Goal: Information Seeking & Learning: Find contact information

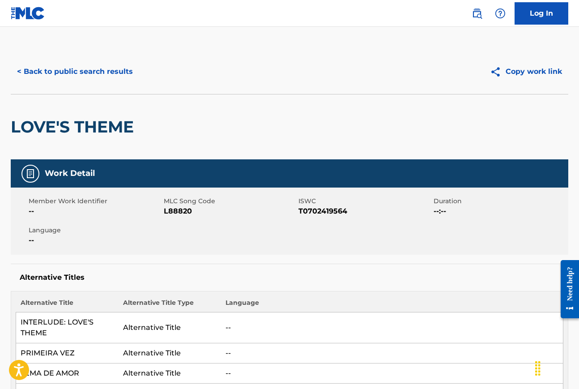
click at [87, 73] on button "< Back to public search results" at bounding box center [75, 71] width 129 height 22
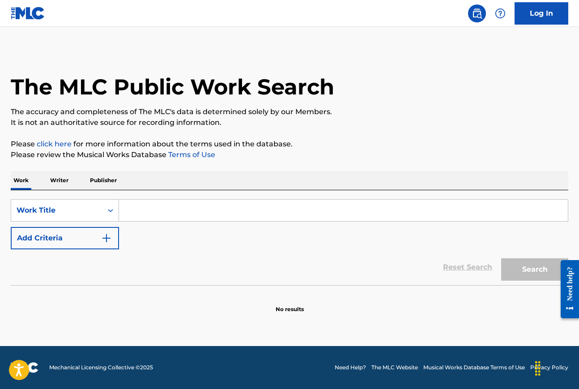
click at [133, 211] on input "Search Form" at bounding box center [343, 210] width 449 height 21
click at [136, 209] on input "Search Form" at bounding box center [343, 210] width 449 height 21
paste input "Black Lodge: The Hungry Ghost Who Sings in Lamentation (Zurich, 1916)"
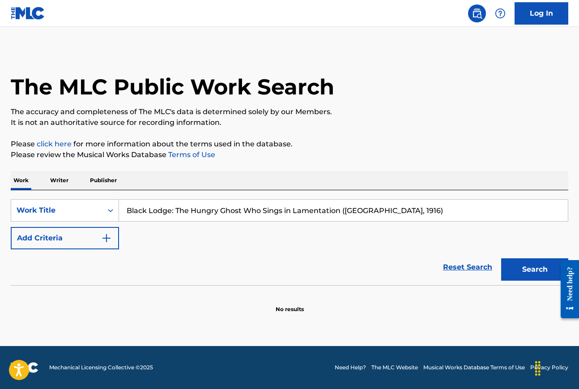
click at [532, 270] on button "Search" at bounding box center [535, 269] width 67 height 22
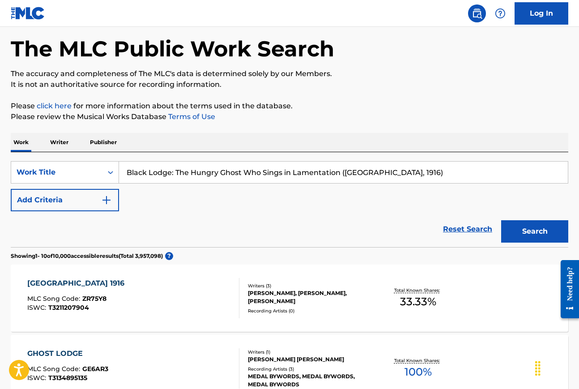
scroll to position [34, 0]
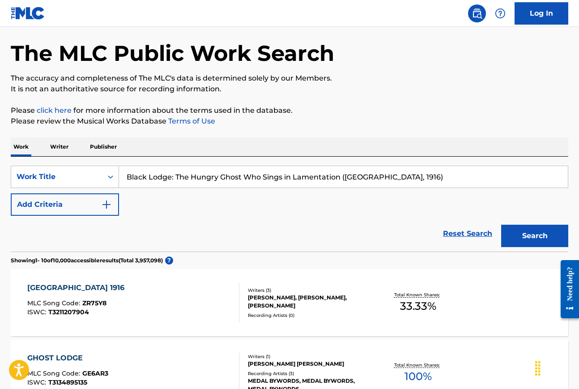
click at [173, 176] on input "Black Lodge: The Hungry Ghost Who Sings in Lamentation (Zurich, 1916)" at bounding box center [343, 176] width 449 height 21
drag, startPoint x: 176, startPoint y: 176, endPoint x: 425, endPoint y: 184, distance: 249.1
click at [425, 184] on input "Black Lodge: The Hungry Ghost Who Sings in Lamentation (Zurich, 1916)" at bounding box center [343, 176] width 449 height 21
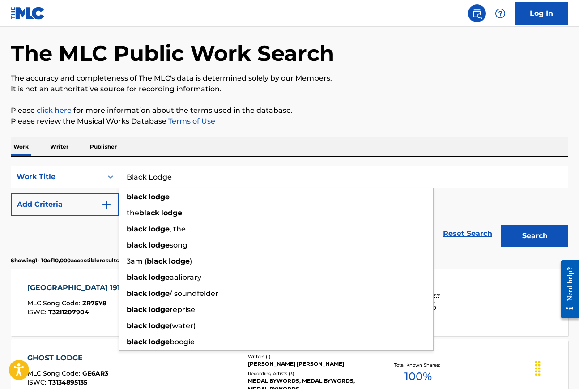
type input "Black Lodge"
click at [374, 140] on div "Work Writer Publisher" at bounding box center [290, 146] width 558 height 19
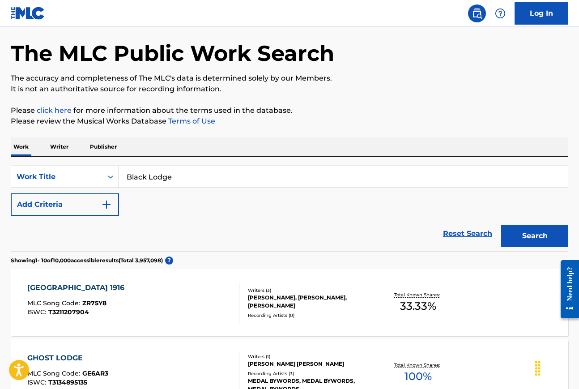
click at [76, 209] on button "Add Criteria" at bounding box center [65, 204] width 108 height 22
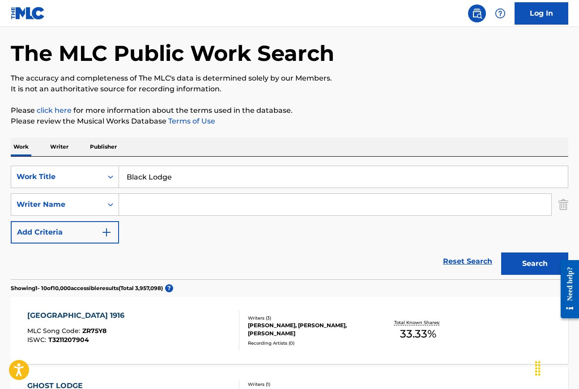
click at [146, 205] on input "Search Form" at bounding box center [335, 204] width 433 height 21
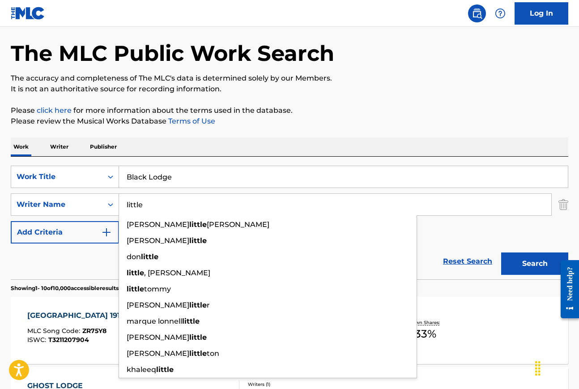
type input "little"
click at [502, 253] on button "Search" at bounding box center [535, 264] width 67 height 22
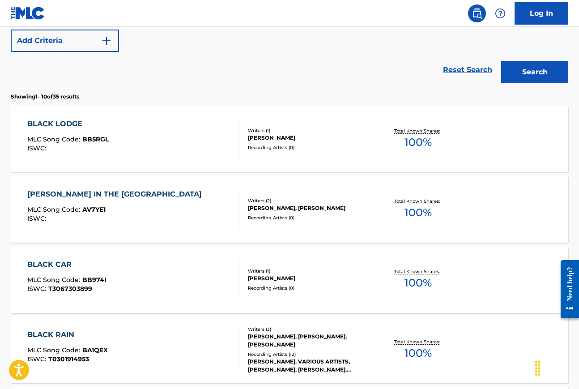
scroll to position [233, 0]
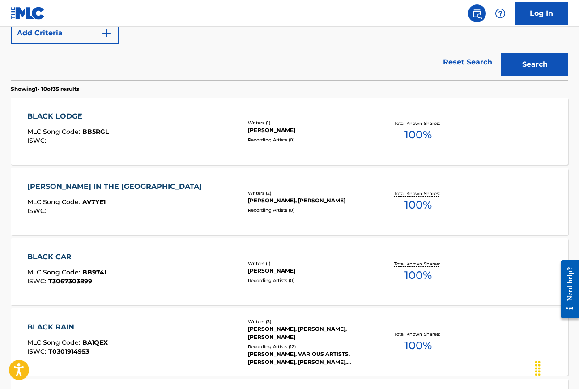
click at [129, 185] on div "ARTAUD IN THE BLACK LODGE" at bounding box center [116, 186] width 179 height 11
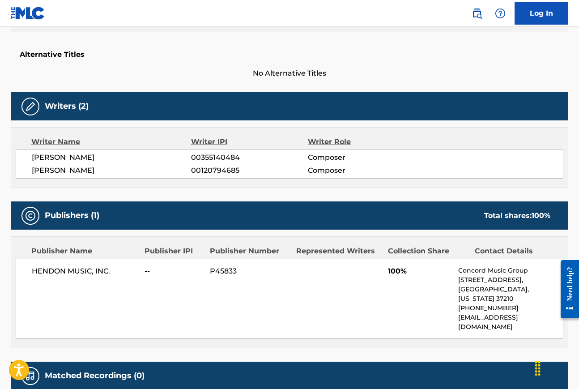
scroll to position [154, 0]
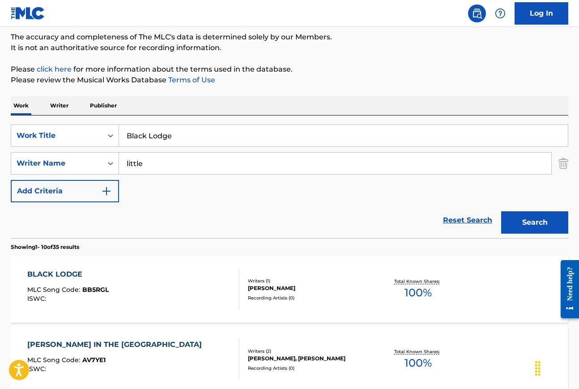
scroll to position [69, 0]
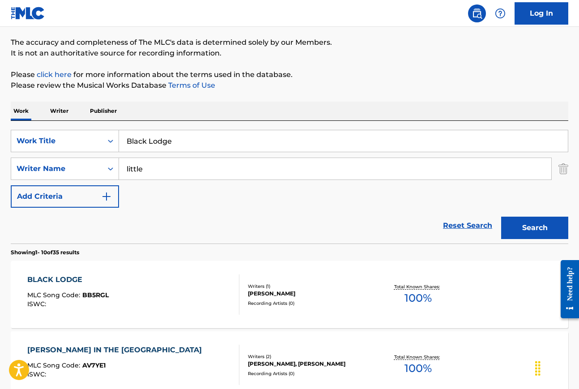
click at [184, 144] on input "Black Lodge" at bounding box center [343, 140] width 449 height 21
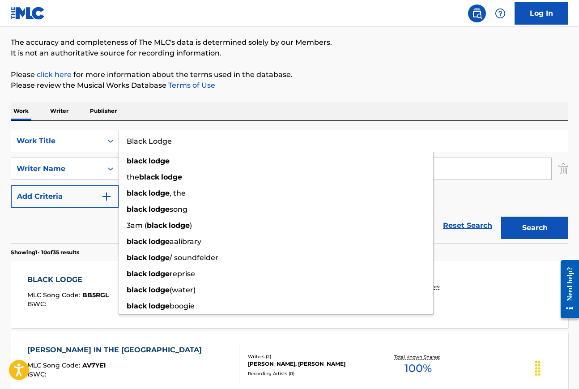
drag, startPoint x: 182, startPoint y: 144, endPoint x: 111, endPoint y: 141, distance: 71.3
click at [116, 141] on div "SearchWithCriteria80a2037c-6a52-4ce6-8ea1-20fb37d917ce Work Title Black Lodge b…" at bounding box center [290, 141] width 558 height 22
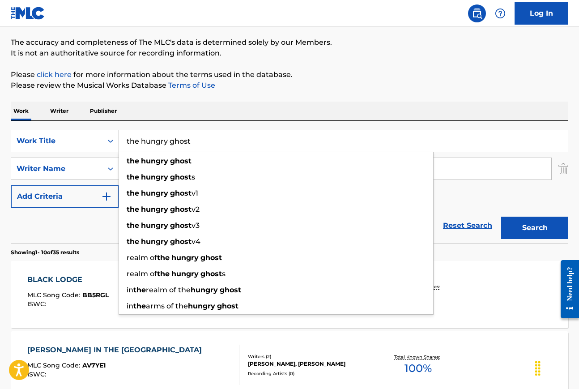
type input "the hungry ghost"
click at [502, 217] on button "Search" at bounding box center [535, 228] width 67 height 22
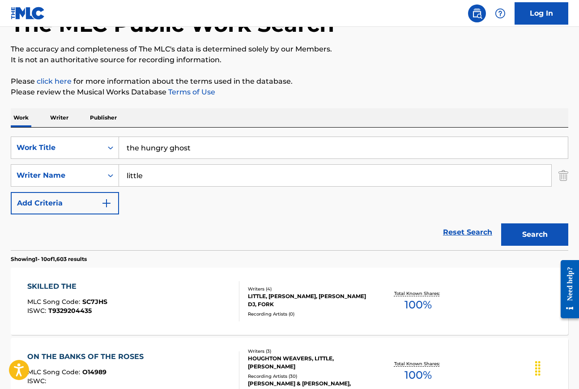
scroll to position [0, 0]
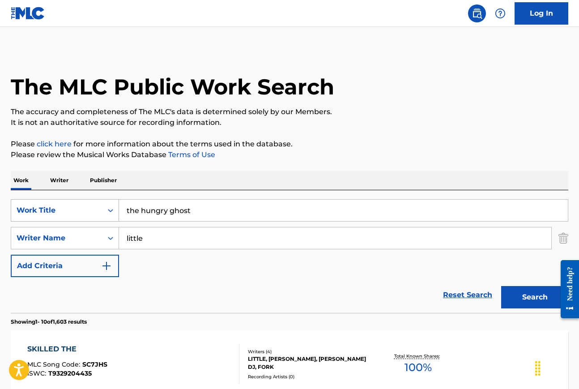
drag, startPoint x: 203, startPoint y: 211, endPoint x: 116, endPoint y: 211, distance: 87.8
click at [116, 211] on div "SearchWithCriteria80a2037c-6a52-4ce6-8ea1-20fb37d917ce Work Title the hungry gh…" at bounding box center [290, 210] width 558 height 22
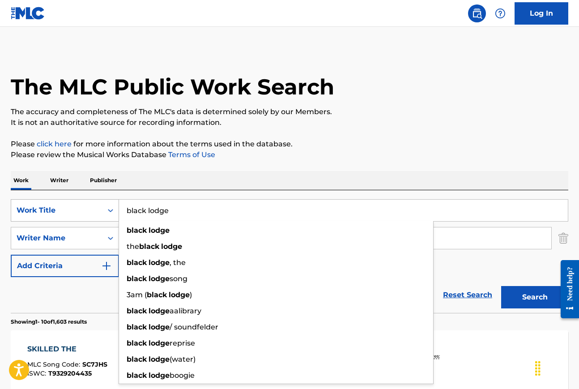
type input "black lodge"
click at [502, 286] on button "Search" at bounding box center [535, 297] width 67 height 22
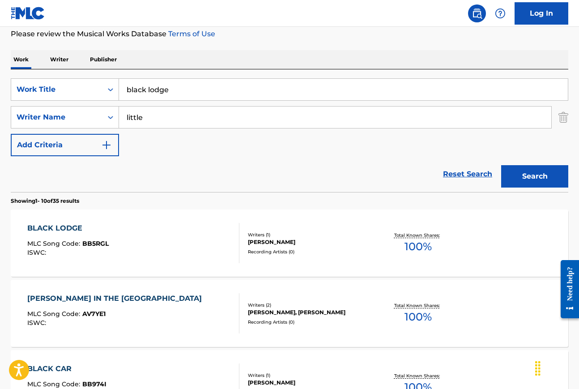
scroll to position [125, 0]
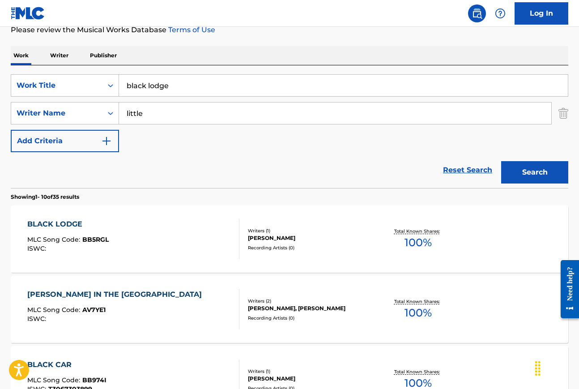
click at [56, 225] on div "BLACK LODGE" at bounding box center [67, 224] width 81 height 11
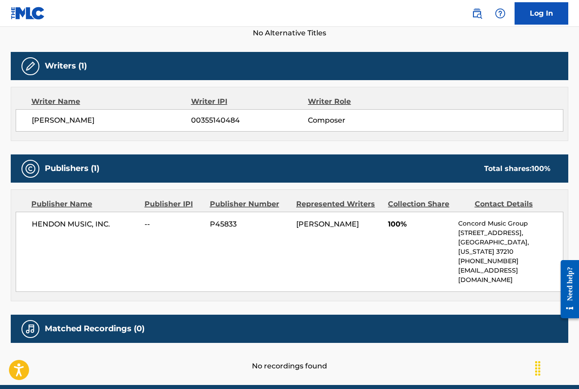
scroll to position [283, 0]
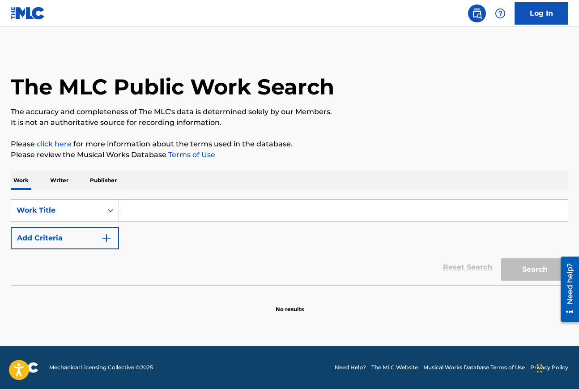
click at [135, 214] on input "Search Form" at bounding box center [343, 210] width 449 height 21
paste input "Song from the Uproar: This world within me Is too small"
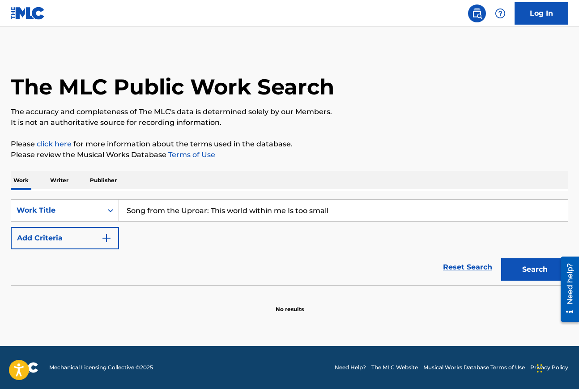
type input "Song from the Uproar: This world within me Is too small"
click at [73, 239] on button "Add Criteria" at bounding box center [65, 238] width 108 height 22
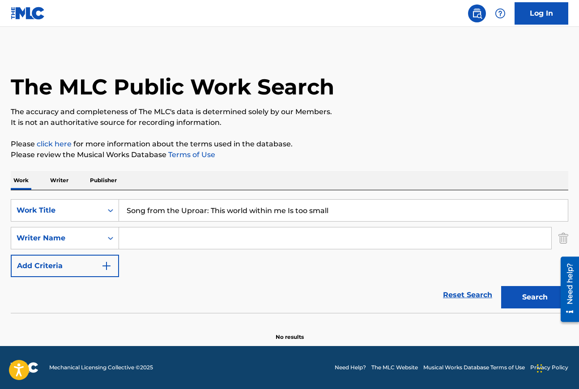
click at [175, 236] on input "Search Form" at bounding box center [335, 237] width 433 height 21
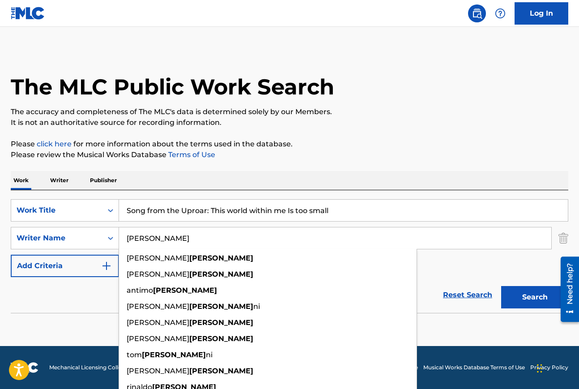
type input "mazzoli"
click at [502, 286] on button "Search" at bounding box center [535, 297] width 67 height 22
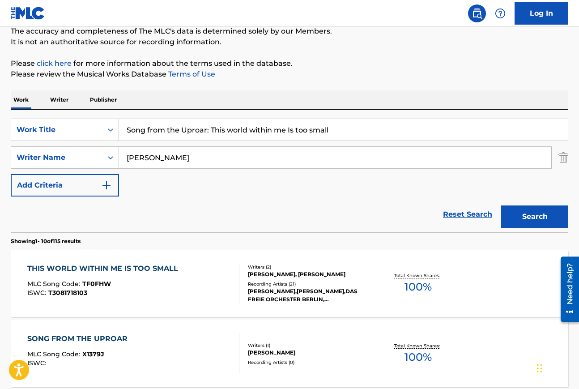
scroll to position [94, 0]
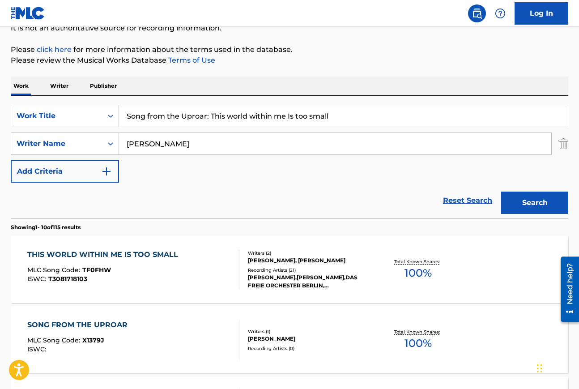
click at [163, 257] on div "THIS WORLD WITHIN ME IS TOO SMALL" at bounding box center [104, 254] width 155 height 11
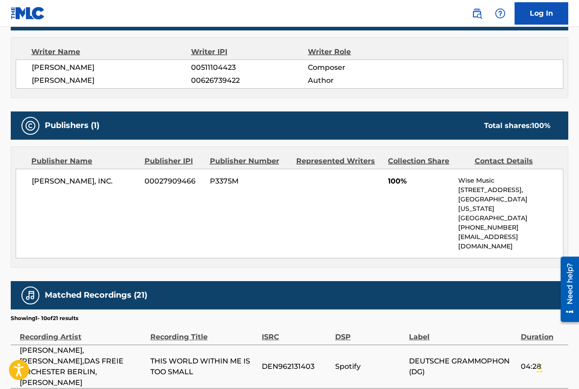
scroll to position [334, 0]
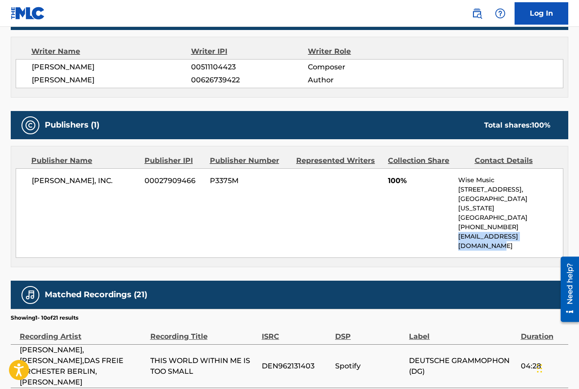
drag, startPoint x: 456, startPoint y: 229, endPoint x: 557, endPoint y: 229, distance: 100.3
click at [557, 229] on div "G. SCHIRMER, INC. 00027909466 P3375M 100% Wise Music 1247 6th Street, Santa Mon…" at bounding box center [290, 213] width 548 height 90
copy p "us.licensing@wisemusic.com"
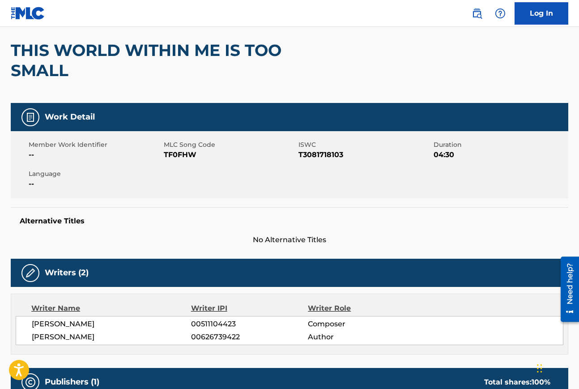
scroll to position [24, 0]
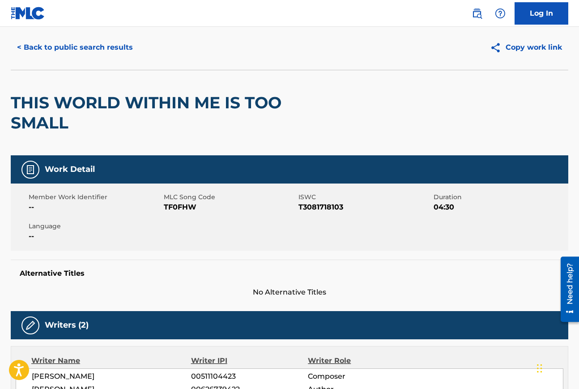
click at [87, 45] on button "< Back to public search results" at bounding box center [75, 47] width 129 height 22
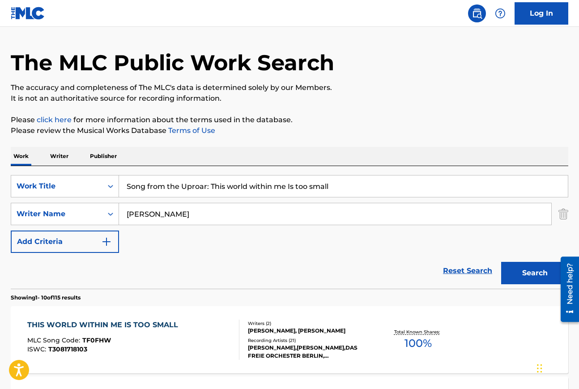
scroll to position [94, 0]
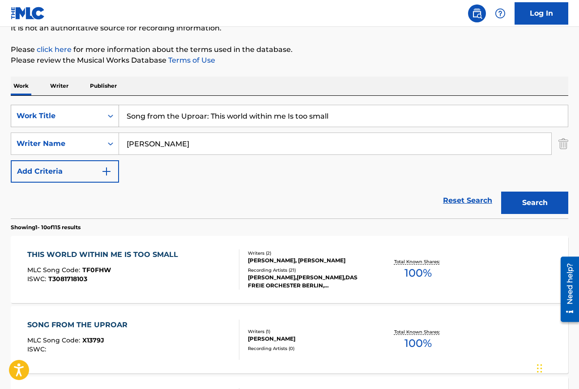
drag, startPoint x: 333, startPoint y: 114, endPoint x: 117, endPoint y: 113, distance: 216.3
click at [116, 114] on div "SearchWithCriteria8b5d7e0e-df73-4996-837b-4edcd6cc2a09 Work Title Song from the…" at bounding box center [290, 116] width 558 height 22
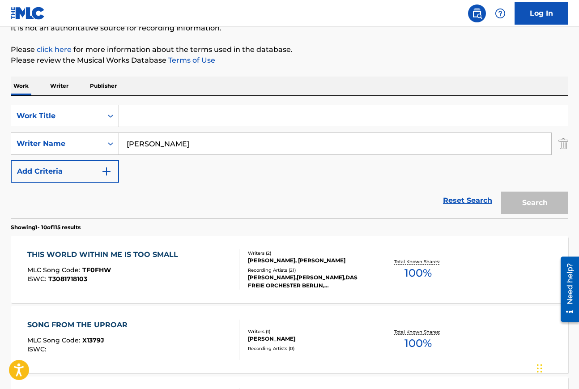
paste input "Dream Aria - "I've been worried about you, ya know?" from Trade"
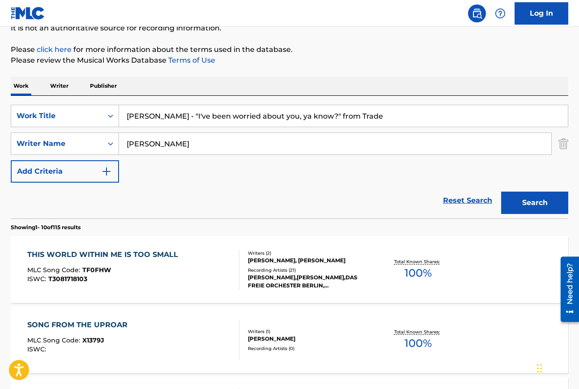
type input "Dream Aria - "I've been worried about you, ya know?" from Trade"
click at [163, 146] on input "mazzoli" at bounding box center [335, 143] width 433 height 21
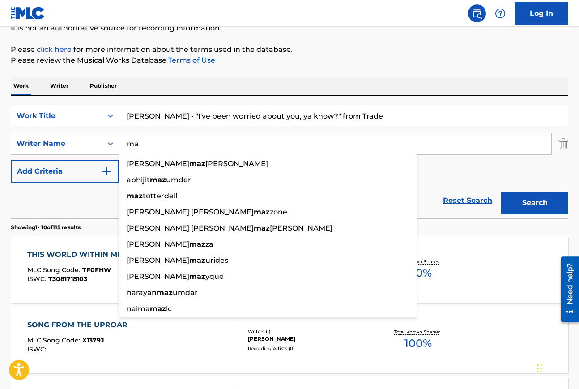
type input "m"
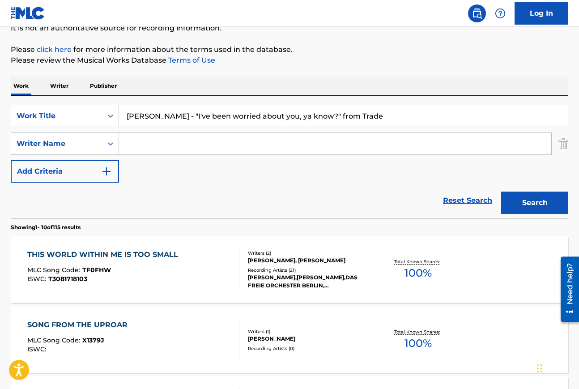
click at [540, 204] on button "Search" at bounding box center [535, 203] width 67 height 22
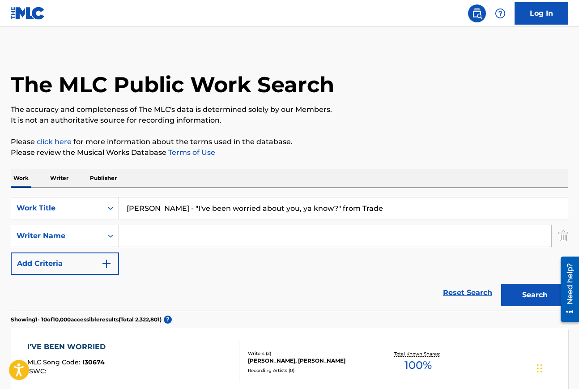
scroll to position [0, 0]
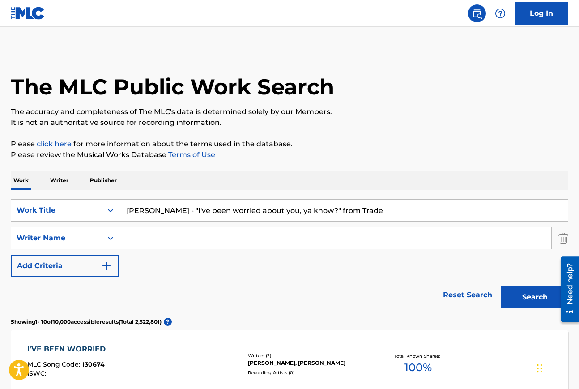
click at [154, 239] on input "Search Form" at bounding box center [335, 237] width 433 height 21
click at [537, 298] on button "Search" at bounding box center [535, 297] width 67 height 22
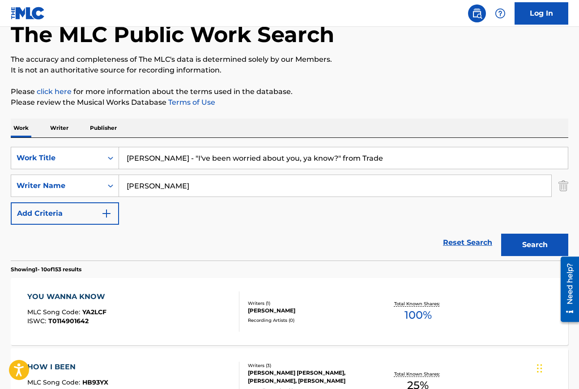
scroll to position [33, 0]
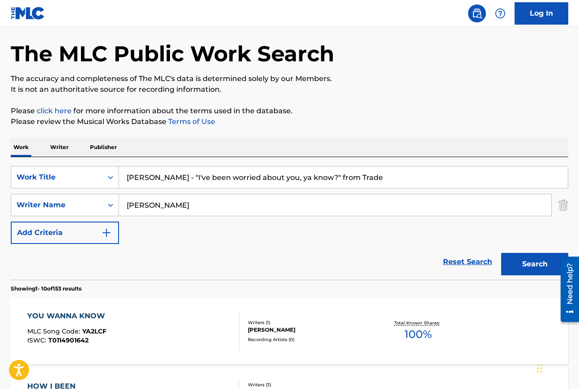
click at [127, 206] on input "o'halloran" at bounding box center [335, 204] width 433 height 21
type input "mark o'halloran"
click at [535, 266] on button "Search" at bounding box center [535, 264] width 67 height 22
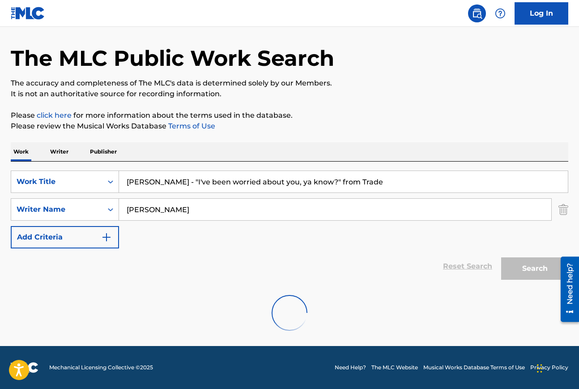
scroll to position [0, 0]
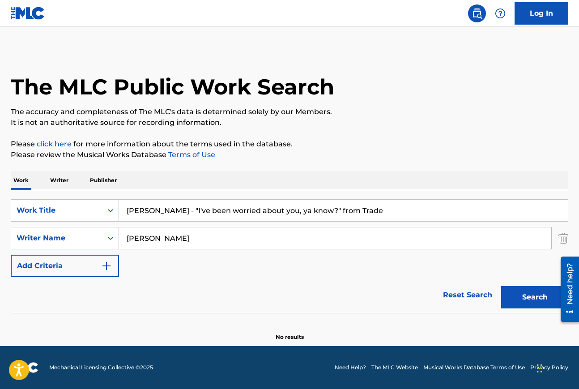
click at [177, 211] on input "Dream Aria - "I've been worried about you, ya know?" from Trade" at bounding box center [343, 210] width 449 height 21
drag, startPoint x: 170, startPoint y: 210, endPoint x: 373, endPoint y: 214, distance: 202.9
click at [373, 214] on input "Dream Aria - "I've been worried about you, ya know?" from Trade" at bounding box center [343, 210] width 449 height 21
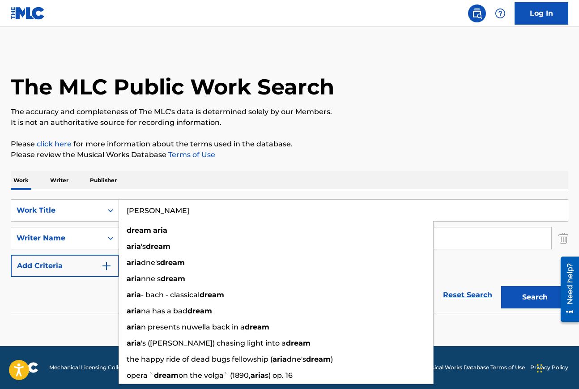
type input "Dream Aria"
click at [502, 286] on button "Search" at bounding box center [535, 297] width 67 height 22
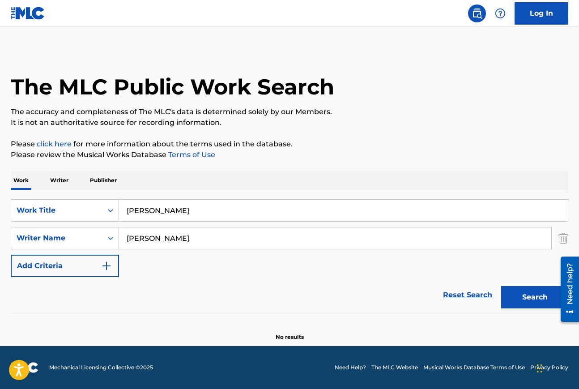
click at [502, 286] on button "Search" at bounding box center [535, 297] width 67 height 22
drag, startPoint x: 182, startPoint y: 210, endPoint x: 105, endPoint y: 211, distance: 76.6
click at [107, 210] on div "SearchWithCriteria8b5d7e0e-df73-4996-837b-4edcd6cc2a09 Work Title Dream Aria" at bounding box center [290, 210] width 558 height 22
drag, startPoint x: 194, startPoint y: 238, endPoint x: 102, endPoint y: 240, distance: 92.7
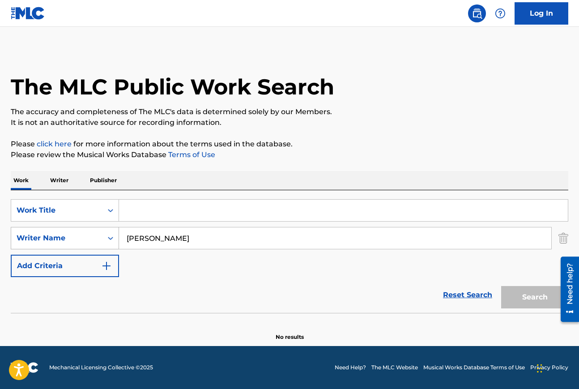
click at [102, 240] on div "SearchWithCriteriaed07d32c-65a3-4cbc-9b73-dc13c15995b3 Writer Name mark o'hallo…" at bounding box center [290, 238] width 558 height 22
click at [565, 239] on img "Search Form" at bounding box center [564, 238] width 10 height 22
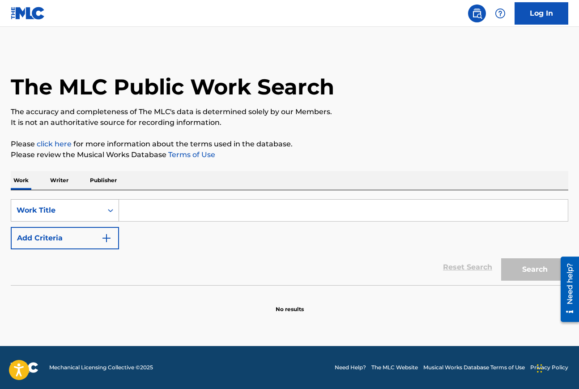
click at [113, 210] on icon "Search Form" at bounding box center [110, 210] width 9 height 9
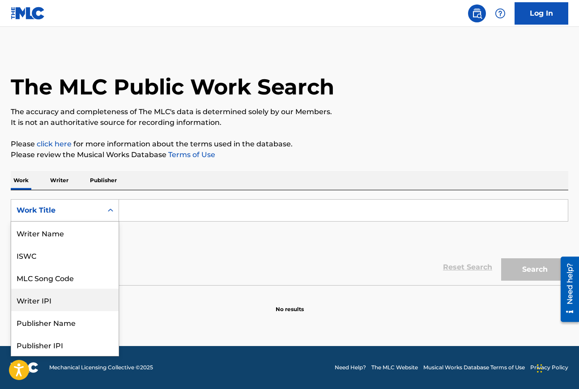
scroll to position [0, 0]
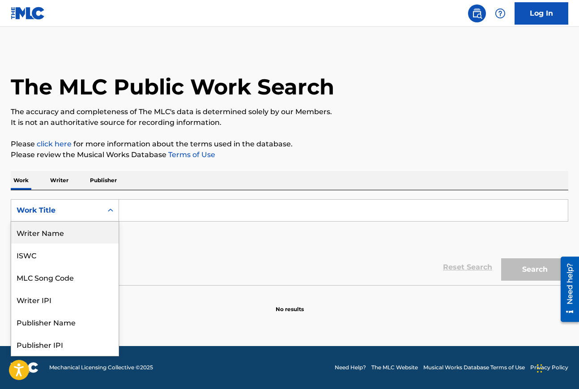
click at [59, 232] on div "Writer Name" at bounding box center [64, 232] width 107 height 22
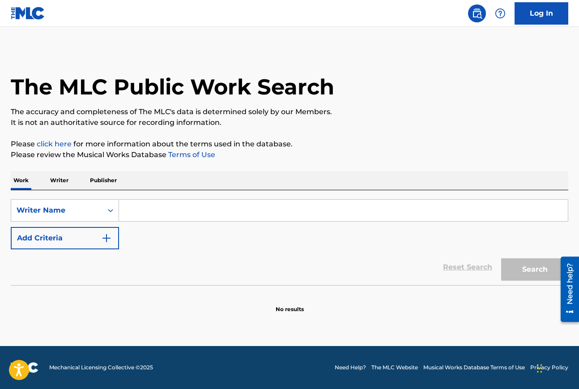
click at [144, 209] on input "Search Form" at bounding box center [343, 210] width 449 height 21
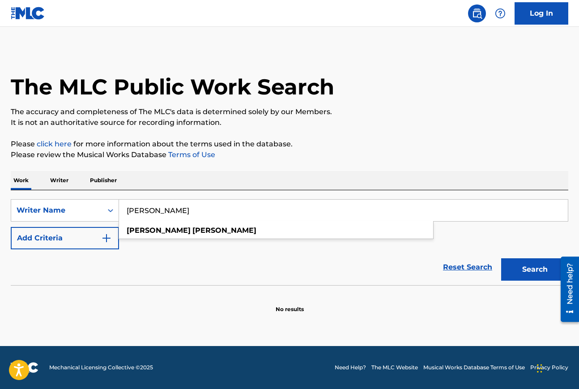
type input "emma o'halloran"
click at [502, 258] on button "Search" at bounding box center [535, 269] width 67 height 22
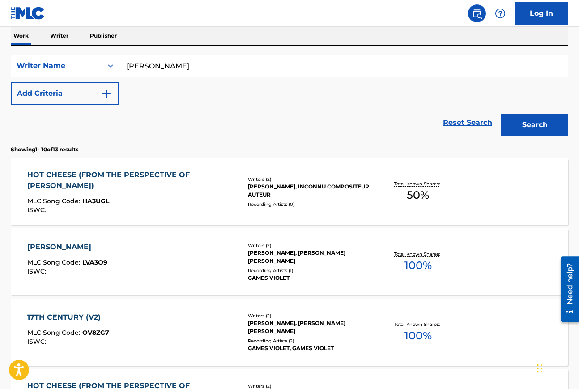
scroll to position [148, 0]
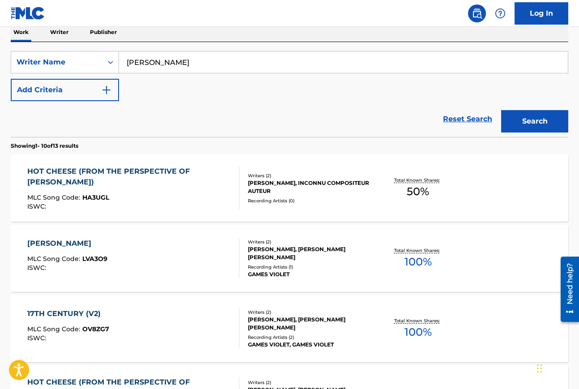
click at [81, 314] on div "17TH CENTURY (V2)" at bounding box center [68, 314] width 82 height 11
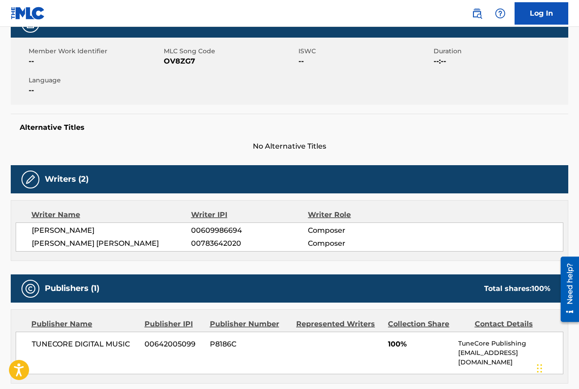
scroll to position [51, 0]
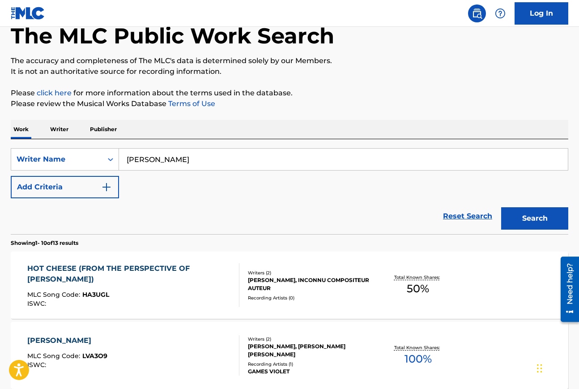
scroll to position [148, 0]
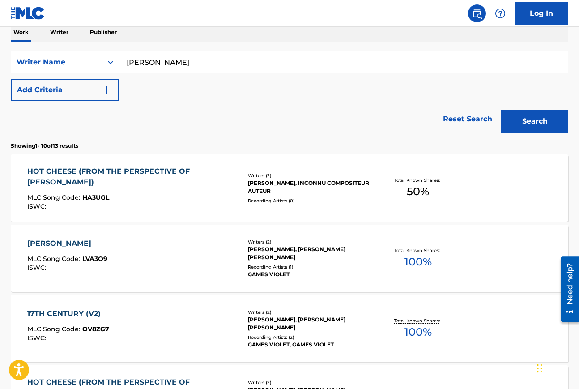
click at [47, 244] on div "LYAD II" at bounding box center [67, 243] width 80 height 11
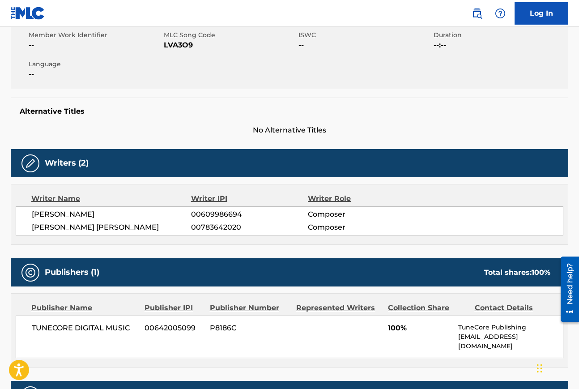
scroll to position [156, 0]
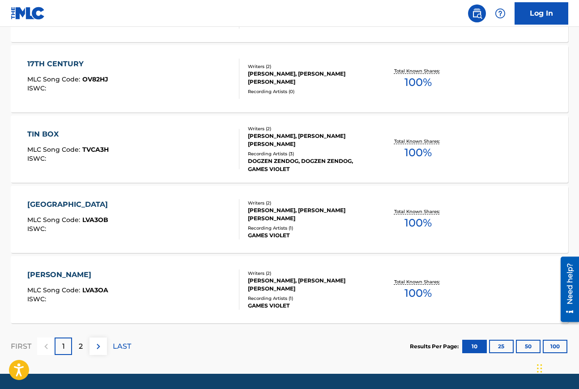
scroll to position [707, 0]
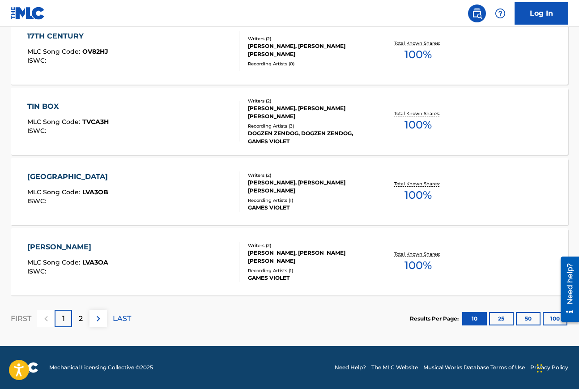
click at [61, 176] on div "LOTUS ISLAND" at bounding box center [69, 176] width 85 height 11
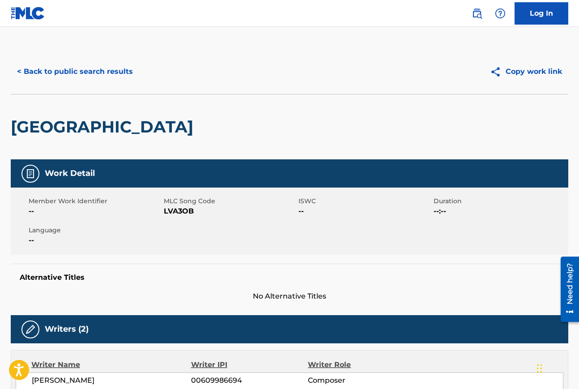
click at [88, 72] on button "< Back to public search results" at bounding box center [75, 71] width 129 height 22
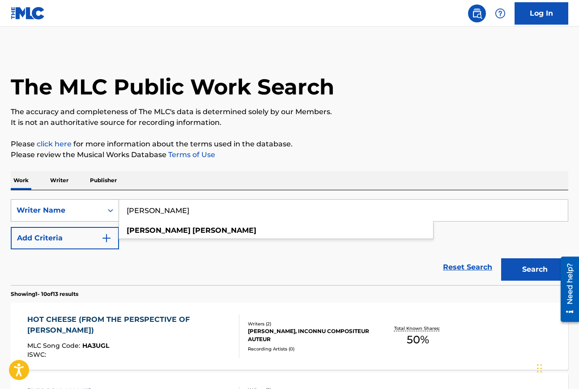
drag, startPoint x: 199, startPoint y: 211, endPoint x: 69, endPoint y: 212, distance: 130.8
click at [69, 211] on div "SearchWithCriteria7e7dd80d-3f2d-42aa-ab10-94cf77731784 Writer Name emma o'hallo…" at bounding box center [290, 210] width 558 height 22
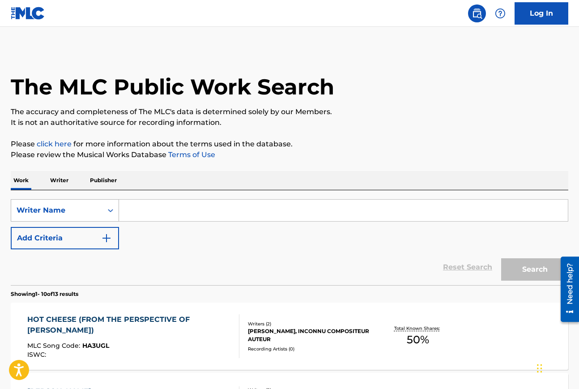
click at [111, 210] on icon "Search Form" at bounding box center [110, 210] width 9 height 9
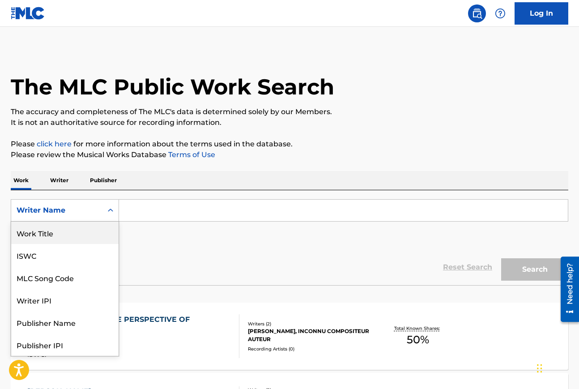
click at [66, 238] on div "Work Title" at bounding box center [64, 233] width 107 height 22
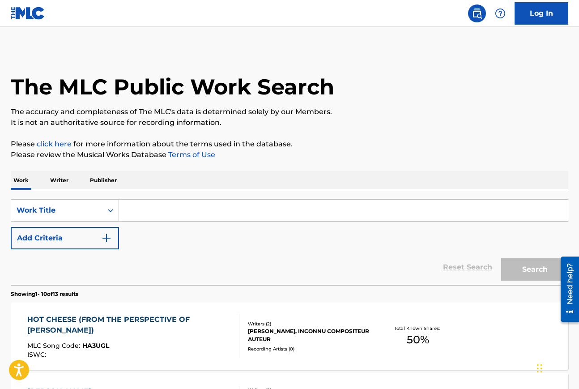
click at [139, 209] on input "Search Form" at bounding box center [343, 210] width 449 height 21
paste input ""His Name is Jan" from Breaking the Waves"
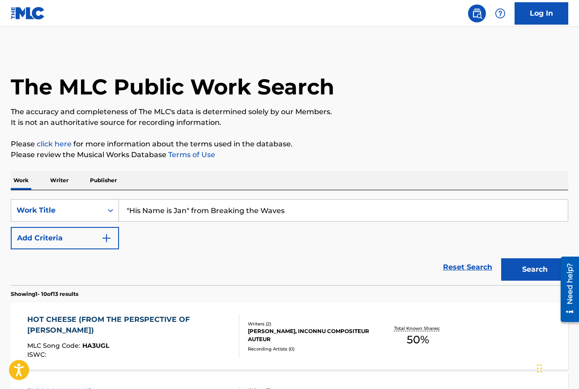
click at [131, 210] on input ""His Name is Jan" from Breaking the Waves" at bounding box center [343, 210] width 449 height 21
type input "His Name is Jan" from Breaking the Waves"
click at [105, 241] on img "Search Form" at bounding box center [106, 238] width 11 height 11
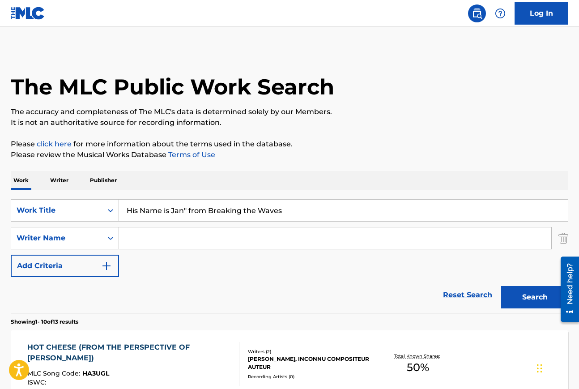
click at [159, 238] on input "Search Form" at bounding box center [335, 237] width 433 height 21
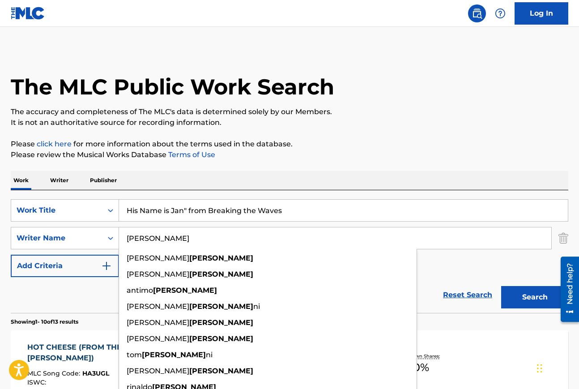
type input "mazzoli"
click at [502, 286] on button "Search" at bounding box center [535, 297] width 67 height 22
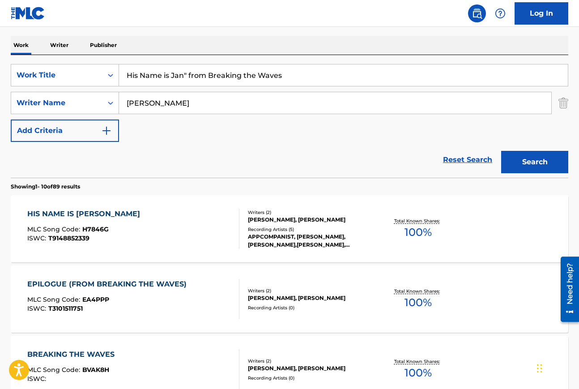
scroll to position [136, 0]
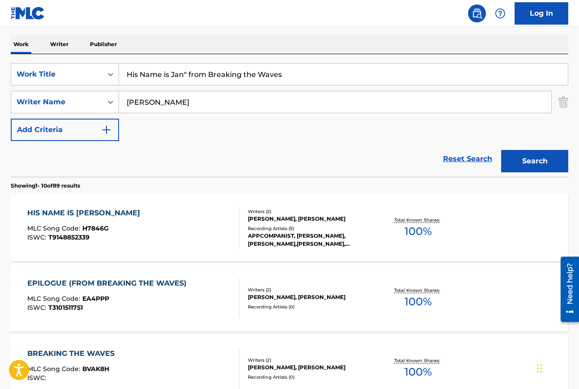
click at [79, 212] on div "HIS NAME IS JAN" at bounding box center [85, 213] width 117 height 11
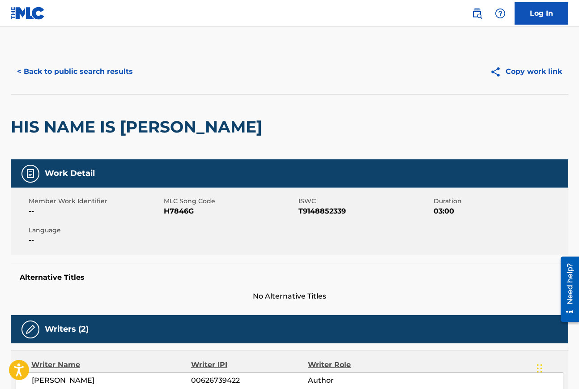
click at [112, 72] on button "< Back to public search results" at bounding box center [75, 71] width 129 height 22
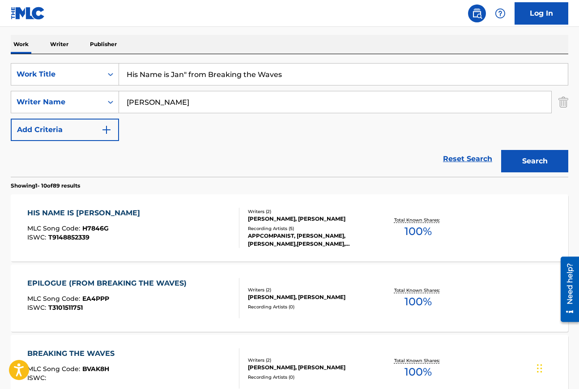
click at [287, 75] on input "His Name is Jan" from Breaking the Waves" at bounding box center [343, 74] width 449 height 21
drag, startPoint x: 291, startPoint y: 76, endPoint x: 129, endPoint y: 77, distance: 162.1
click at [129, 77] on input "His Name is Jan" from Breaking the Waves" at bounding box center [343, 74] width 449 height 21
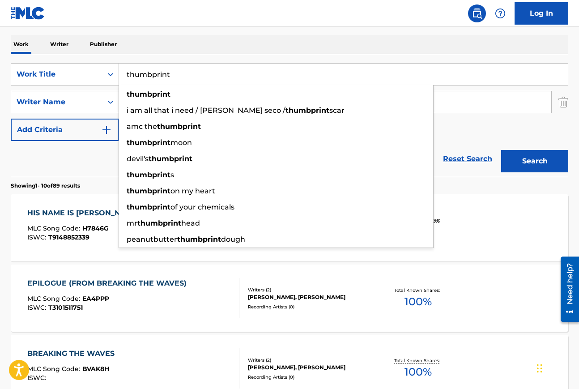
type input "thumbprint"
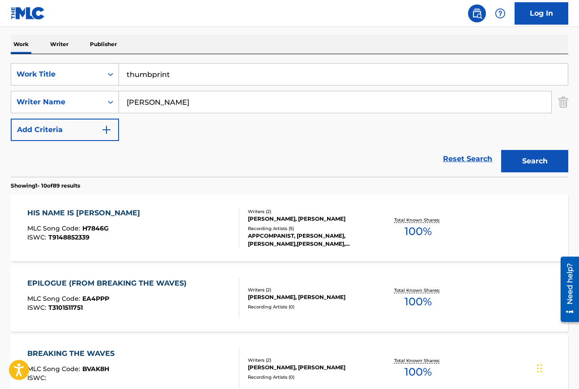
click at [240, 39] on div "Work Writer Publisher" at bounding box center [290, 44] width 558 height 19
click at [163, 110] on input "mazzoli" at bounding box center [335, 101] width 433 height 21
type input "m"
click at [168, 120] on strong "sankaram" at bounding box center [172, 122] width 37 height 9
type input "kamala sankaram"
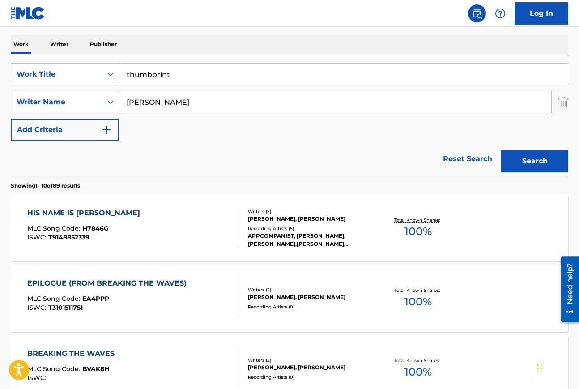
click at [540, 160] on button "Search" at bounding box center [535, 161] width 67 height 22
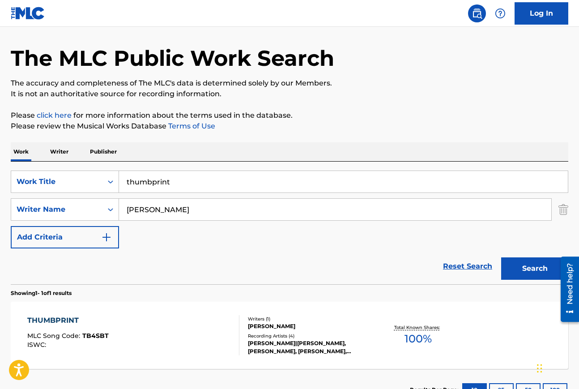
scroll to position [98, 0]
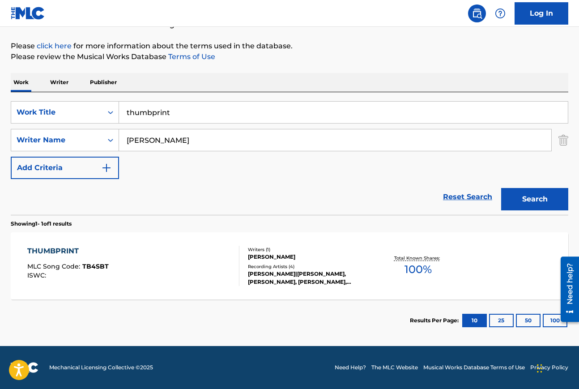
click at [60, 248] on div "THUMBPRINT" at bounding box center [67, 251] width 81 height 11
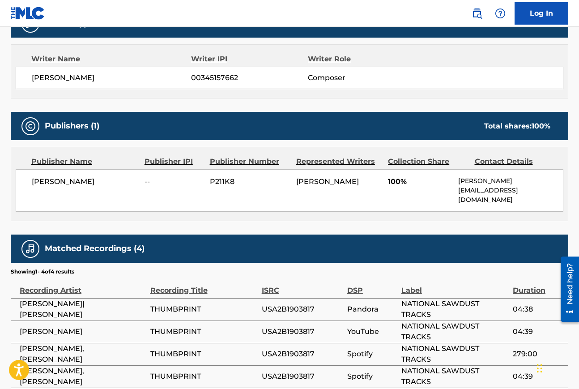
scroll to position [250, 0]
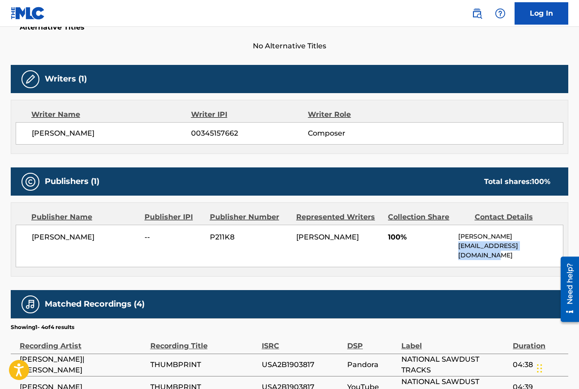
drag, startPoint x: 457, startPoint y: 247, endPoint x: 559, endPoint y: 244, distance: 102.1
click at [559, 244] on div "KAMALA SANKARAM -- P211K8 KAMALA SANKARAM 100% Kamala Sankaram kamala.sankaram@…" at bounding box center [290, 246] width 548 height 43
copy p "kamala.sankaram@gmail.com"
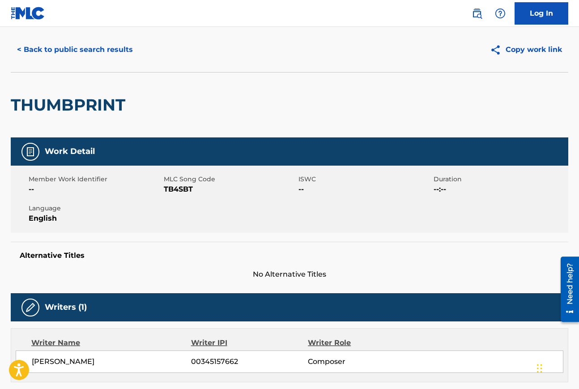
scroll to position [21, 0]
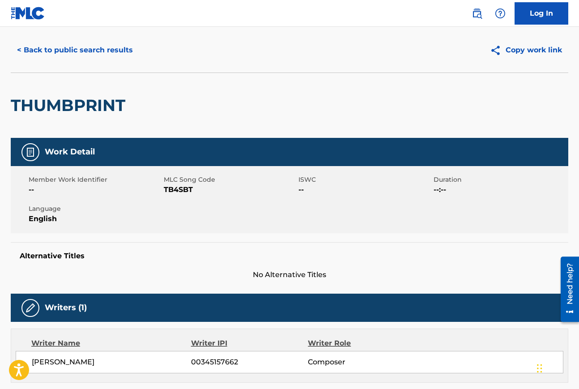
click at [72, 50] on button "< Back to public search results" at bounding box center [75, 50] width 129 height 22
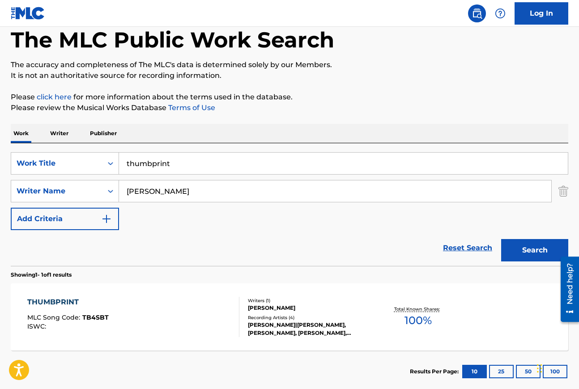
scroll to position [98, 0]
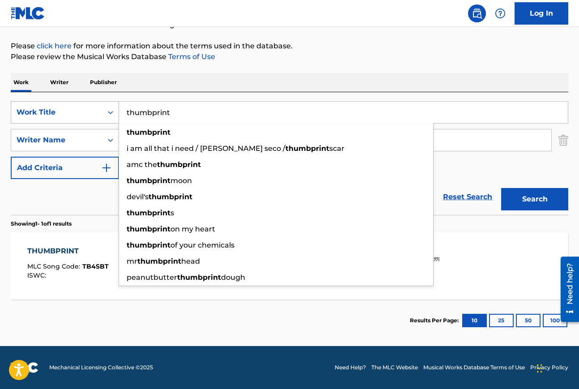
drag, startPoint x: 182, startPoint y: 112, endPoint x: 105, endPoint y: 111, distance: 76.6
click at [105, 111] on div "SearchWithCriteriaa244e275-bc25-4154-9e0e-a336a5210aaf Work Title thumbprint th…" at bounding box center [290, 112] width 558 height 22
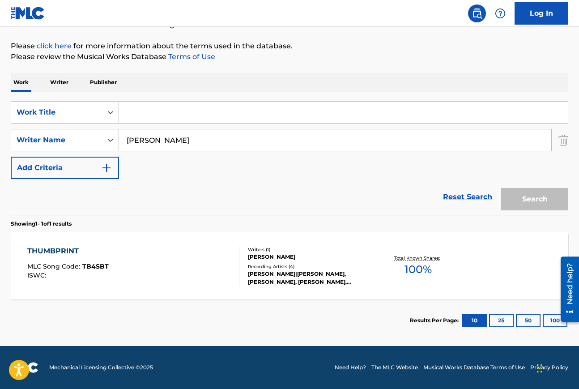
paste input "Extrasolar Life"
type input "Extrasolar Life"
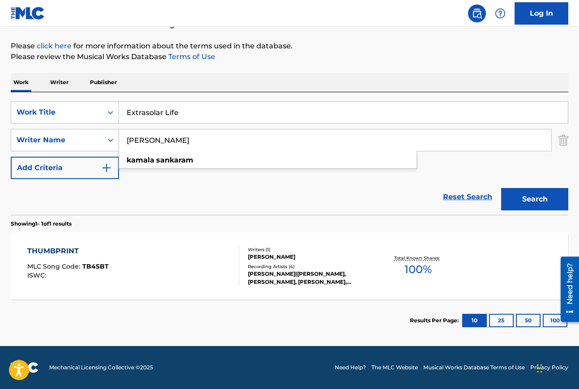
drag, startPoint x: 205, startPoint y: 138, endPoint x: 124, endPoint y: 139, distance: 81.5
click at [124, 139] on input "kamala sankaram" at bounding box center [335, 139] width 433 height 21
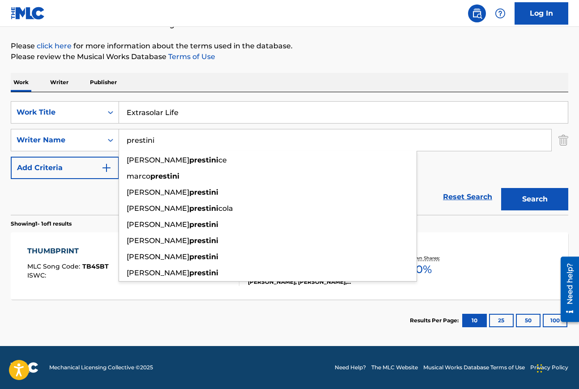
click at [502, 188] on button "Search" at bounding box center [535, 199] width 67 height 22
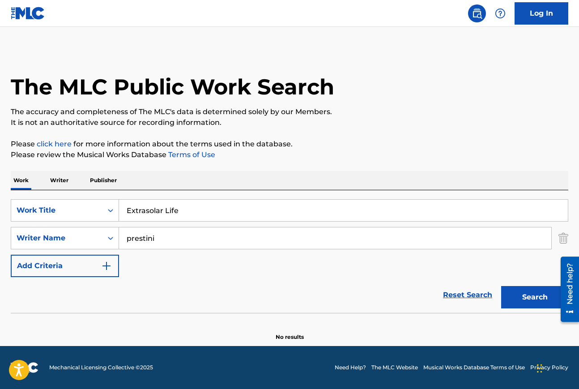
scroll to position [0, 0]
click at [173, 240] on input "prestini" at bounding box center [335, 237] width 433 height 21
type input "p"
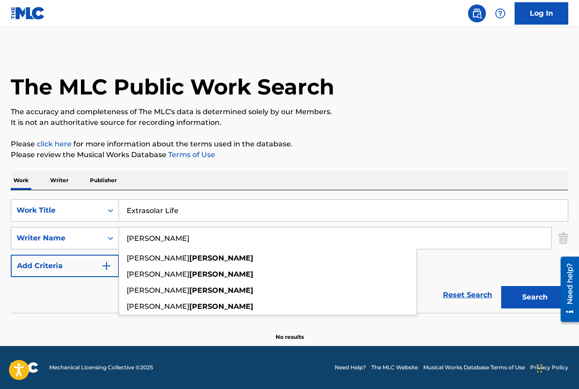
type input "vavrek"
click at [502, 286] on button "Search" at bounding box center [535, 297] width 67 height 22
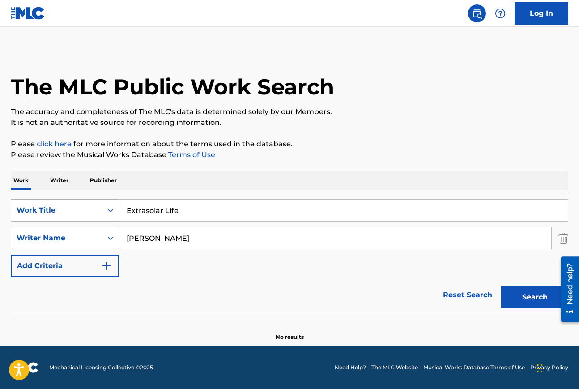
drag, startPoint x: 187, startPoint y: 208, endPoint x: 99, endPoint y: 209, distance: 87.8
click at [99, 209] on div "SearchWithCriteriaa244e275-bc25-4154-9e0e-a336a5210aaf Work Title Extrasolar Li…" at bounding box center [290, 210] width 558 height 22
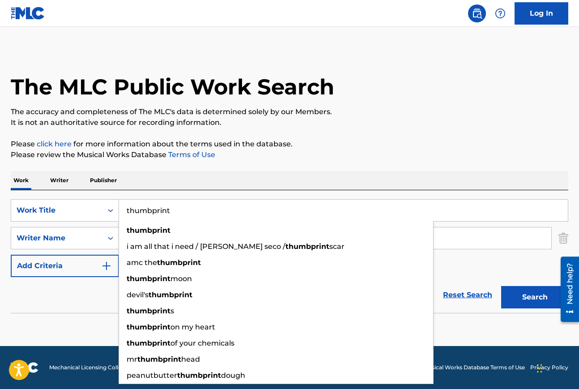
type input "thumbprint"
click at [144, 176] on div "Work Writer Publisher" at bounding box center [290, 180] width 558 height 19
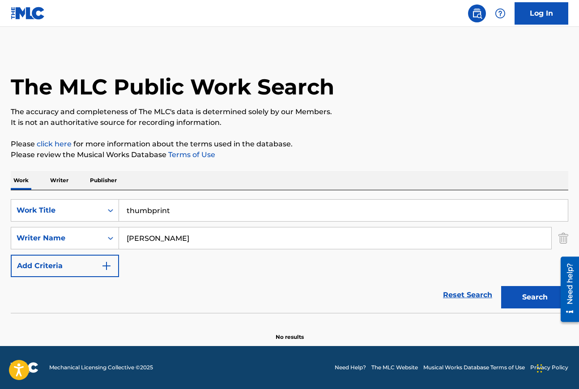
click at [163, 241] on input "vavrek" at bounding box center [335, 237] width 433 height 21
type input "v"
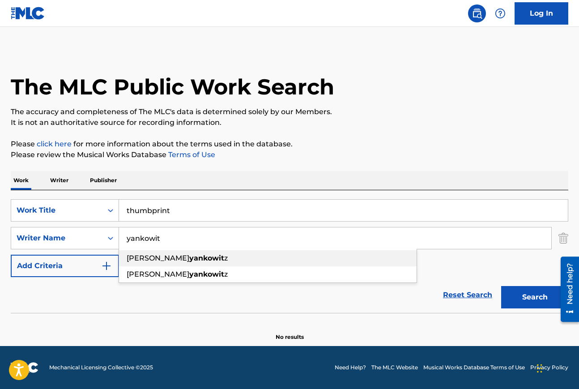
click at [189, 260] on strong "yankowit" at bounding box center [206, 258] width 35 height 9
type input "susan yankowitz"
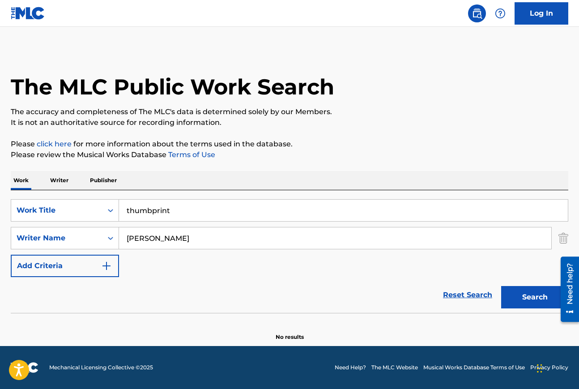
click at [524, 298] on button "Search" at bounding box center [535, 297] width 67 height 22
click at [191, 236] on input "susan yankowitz" at bounding box center [335, 237] width 433 height 21
click at [177, 209] on input "thumbprint" at bounding box center [343, 210] width 449 height 21
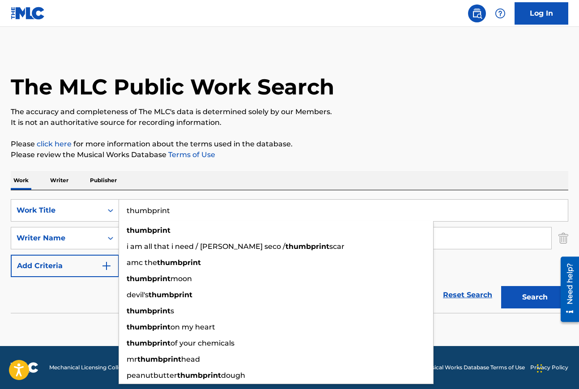
drag, startPoint x: 177, startPoint y: 209, endPoint x: 168, endPoint y: 209, distance: 9.0
click at [168, 209] on input "thumbprint" at bounding box center [343, 210] width 449 height 21
drag, startPoint x: 168, startPoint y: 209, endPoint x: 77, endPoint y: 209, distance: 90.9
click at [77, 210] on div "SearchWithCriteriaa244e275-bc25-4154-9e0e-a336a5210aaf Work Title thumbprint th…" at bounding box center [290, 210] width 558 height 22
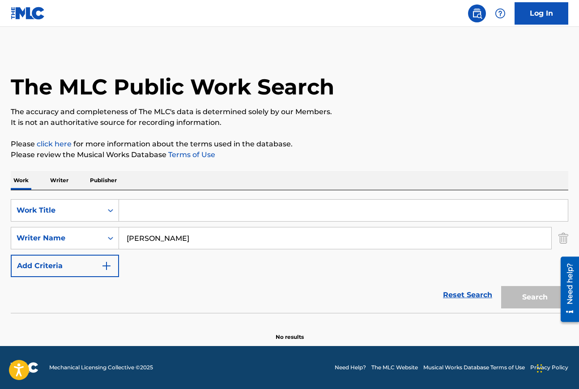
click at [565, 239] on img "Search Form" at bounding box center [564, 238] width 10 height 22
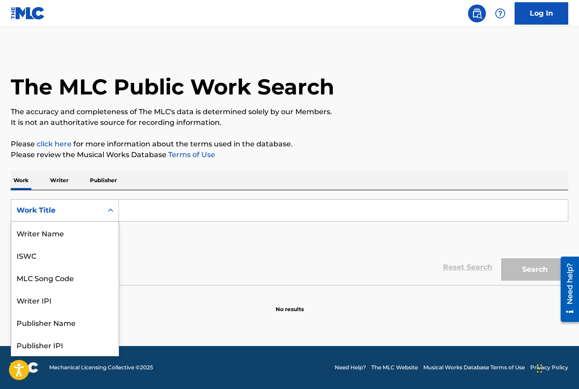
click at [111, 212] on icon "Search Form" at bounding box center [110, 210] width 9 height 9
click at [67, 234] on div "Writer Name" at bounding box center [64, 233] width 107 height 22
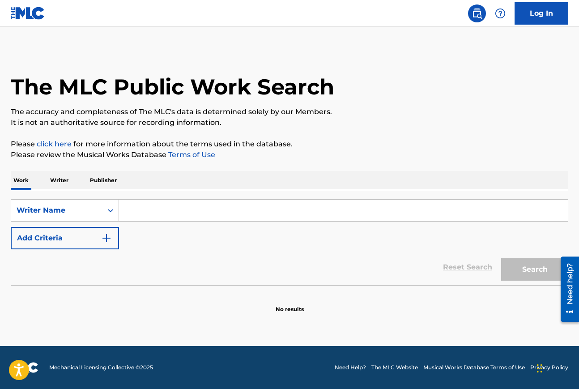
click at [145, 215] on input "Search Form" at bounding box center [343, 210] width 449 height 21
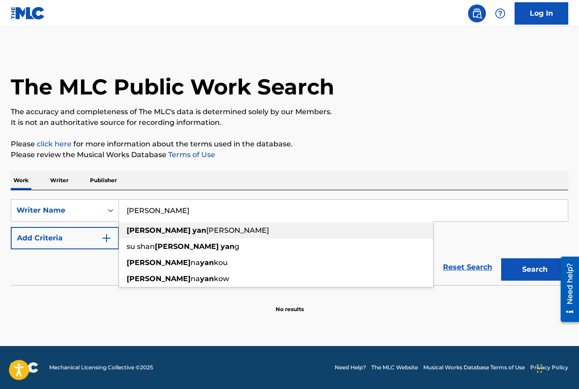
click at [148, 232] on strong "susan" at bounding box center [159, 230] width 64 height 9
type input "susan yankowitz"
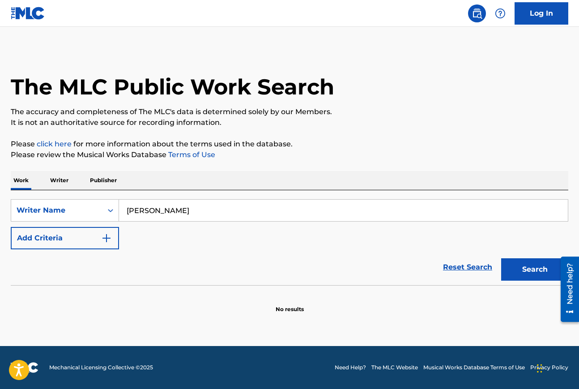
click at [542, 273] on button "Search" at bounding box center [535, 269] width 67 height 22
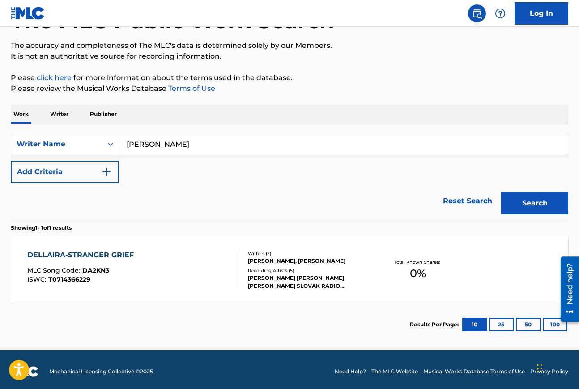
scroll to position [70, 0]
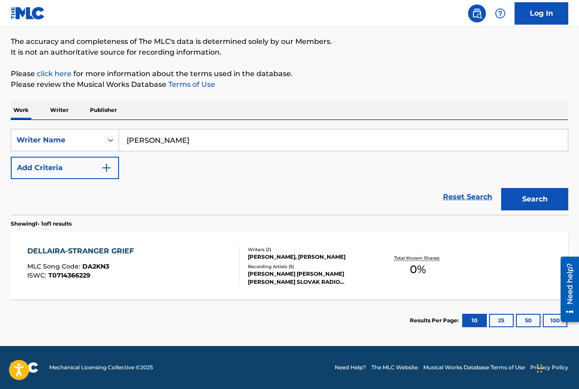
click at [107, 249] on div "DELLAIRA-STRANGER GRIEF" at bounding box center [82, 251] width 111 height 11
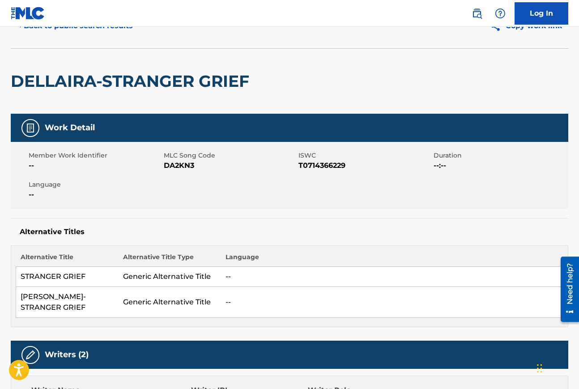
scroll to position [12, 0]
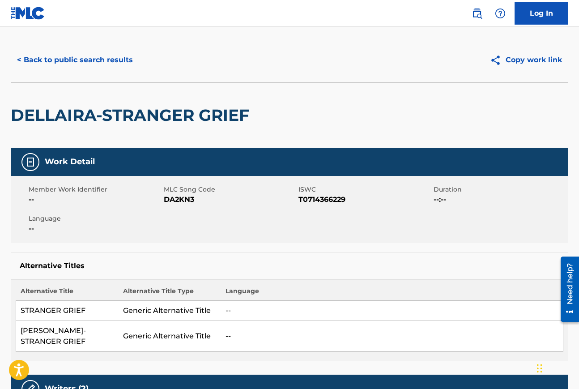
click at [42, 61] on button "< Back to public search results" at bounding box center [75, 60] width 129 height 22
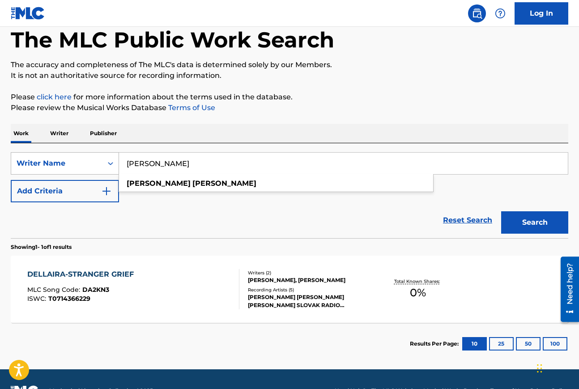
drag, startPoint x: 192, startPoint y: 163, endPoint x: 110, endPoint y: 166, distance: 82.4
click at [110, 165] on div "SearchWithCriteriac3da6b92-30b9-4ca8-bdb9-f2bc69e96203 Writer Name susan yankow…" at bounding box center [290, 163] width 558 height 22
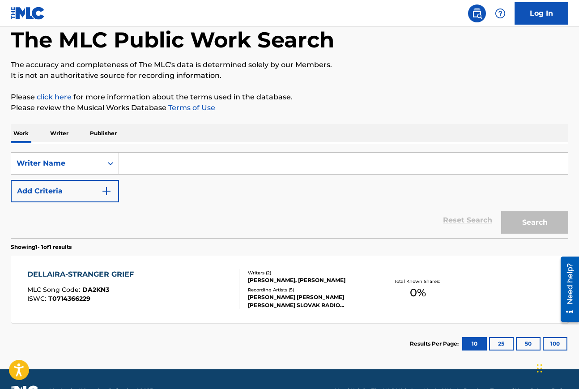
click at [105, 191] on img "Search Form" at bounding box center [106, 191] width 11 height 11
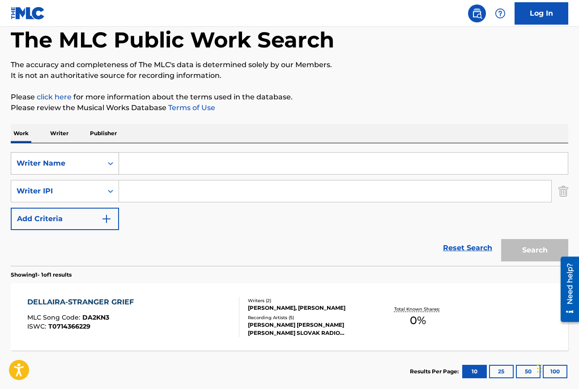
click at [105, 167] on div "Search Form" at bounding box center [111, 163] width 16 height 16
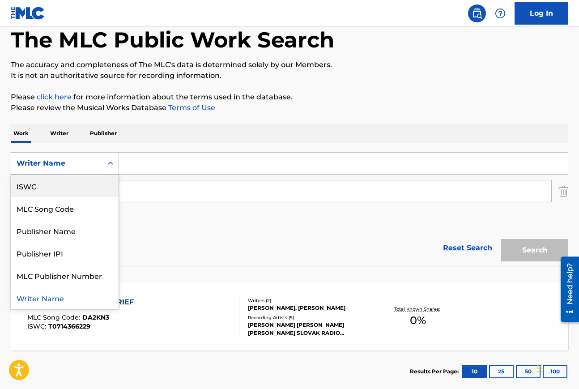
scroll to position [0, 0]
click at [81, 188] on div "Work Title" at bounding box center [64, 186] width 107 height 22
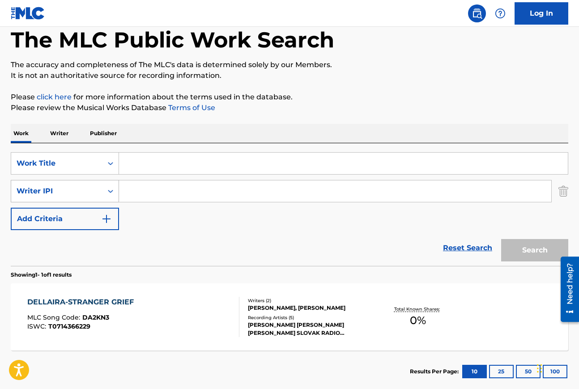
click at [112, 192] on icon "Search Form" at bounding box center [110, 191] width 9 height 9
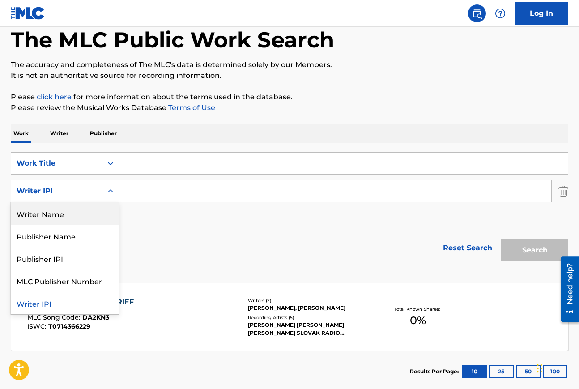
click at [70, 212] on div "Writer Name" at bounding box center [64, 213] width 107 height 22
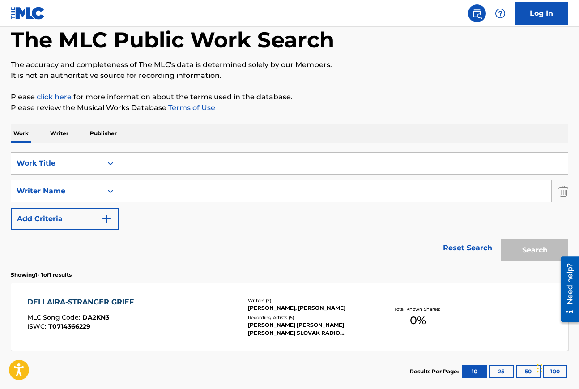
click at [146, 164] on input "Search Form" at bounding box center [343, 163] width 449 height 21
paste input "Extrasolar Life"
type input "Extrasolar Life"
click at [543, 254] on button "Search" at bounding box center [535, 250] width 67 height 22
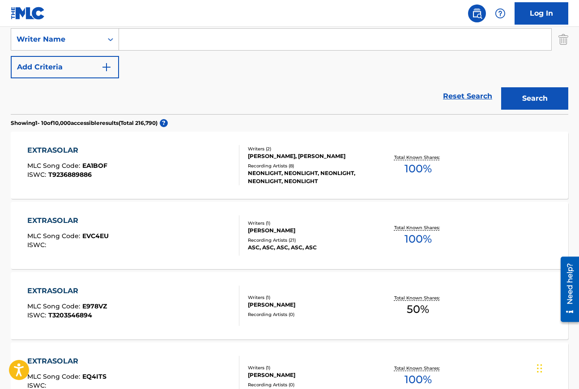
scroll to position [200, 0]
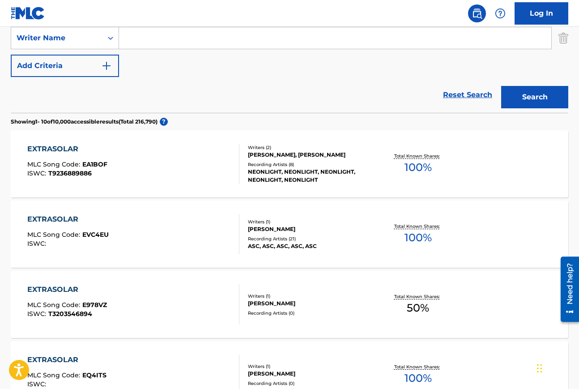
click at [146, 39] on input "Search Form" at bounding box center [335, 37] width 433 height 21
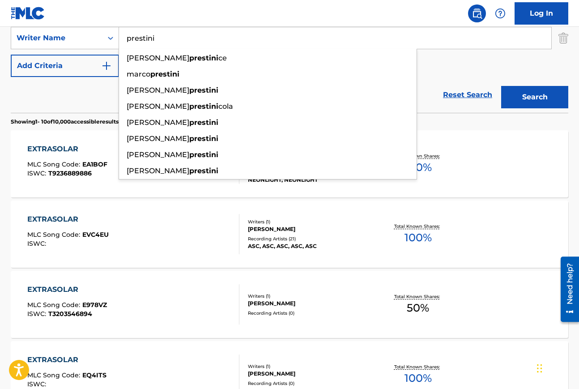
click at [502, 86] on button "Search" at bounding box center [535, 97] width 67 height 22
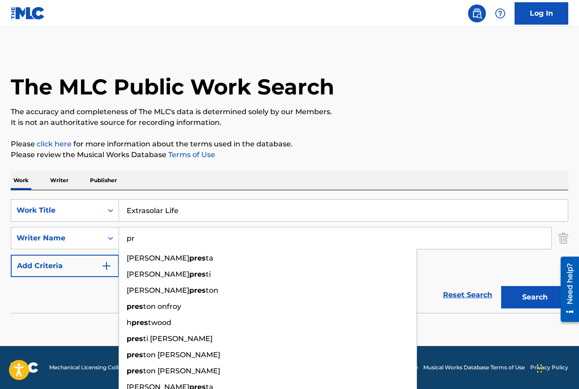
type input "p"
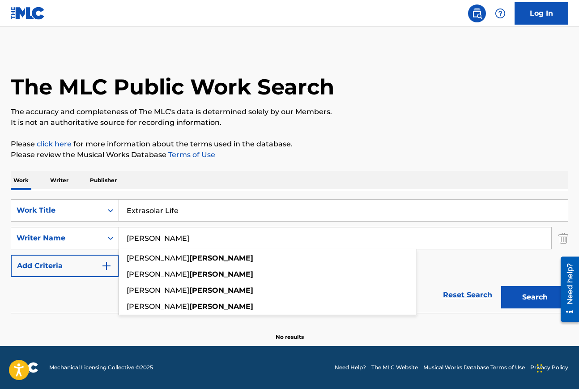
type input "vavrek"
click at [502, 286] on button "Search" at bounding box center [535, 297] width 67 height 22
click at [200, 207] on input "Extrasolar Life" at bounding box center [343, 210] width 449 height 21
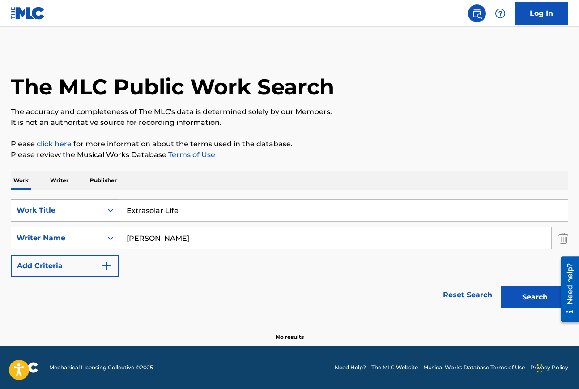
drag, startPoint x: 199, startPoint y: 211, endPoint x: 84, endPoint y: 211, distance: 115.5
click at [86, 210] on div "SearchWithCriteria1e1f3d60-761c-4d1f-a393-821256056d27 Work Title Extrasolar Li…" at bounding box center [290, 210] width 558 height 22
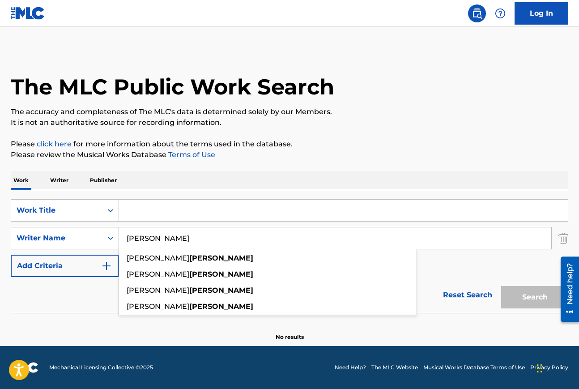
drag, startPoint x: 158, startPoint y: 239, endPoint x: 67, endPoint y: 243, distance: 91.4
click at [70, 241] on div "SearchWithCriteria26b9b47f-b71a-4faa-8616-6016fe32d768 Writer Name vavrek royce…" at bounding box center [290, 238] width 558 height 22
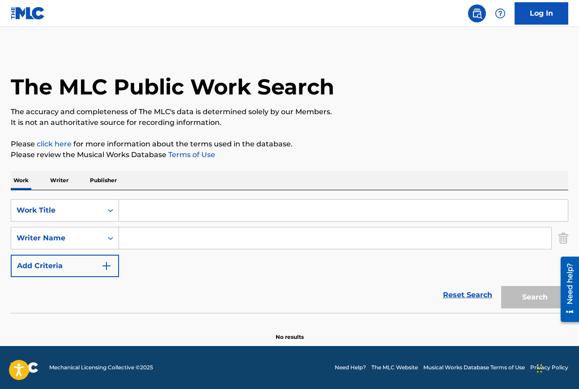
click at [566, 239] on img "Search Form" at bounding box center [564, 238] width 10 height 22
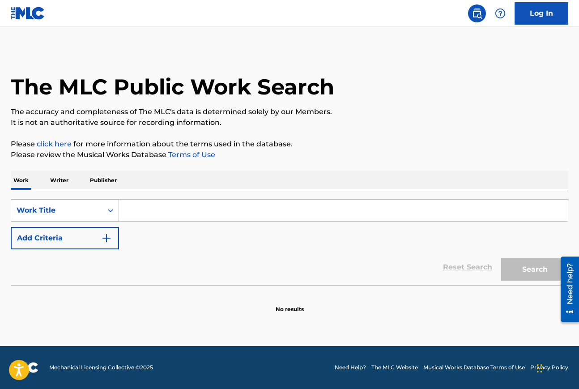
click at [105, 209] on div "Search Form" at bounding box center [111, 210] width 16 height 16
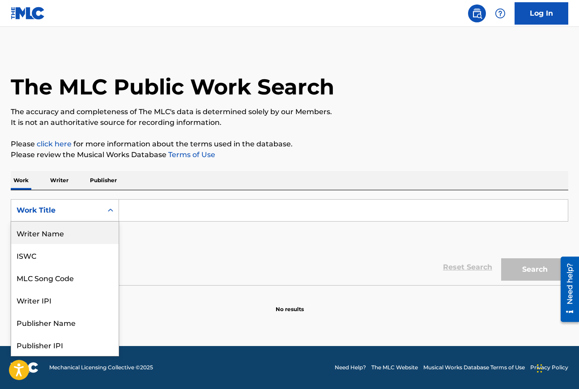
click at [61, 235] on div "Writer Name" at bounding box center [64, 233] width 107 height 22
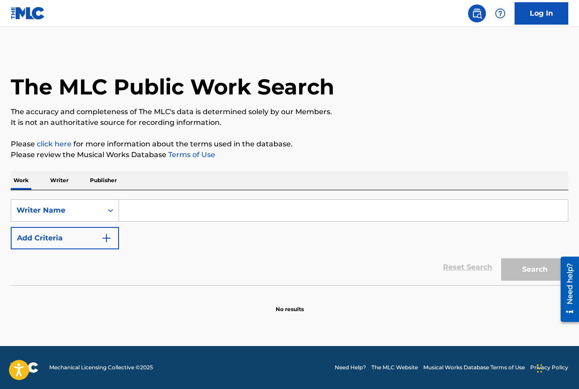
click at [145, 211] on input "Search Form" at bounding box center [343, 210] width 449 height 21
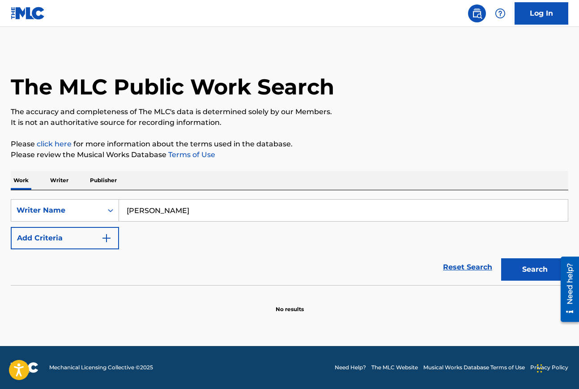
type input "paula prestini"
click at [502, 258] on button "Search" at bounding box center [535, 269] width 67 height 22
click at [528, 270] on button "Search" at bounding box center [535, 269] width 67 height 22
click at [111, 211] on icon "Search Form" at bounding box center [110, 210] width 9 height 9
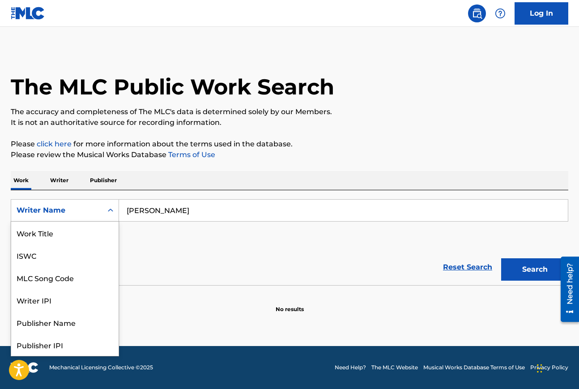
scroll to position [45, 0]
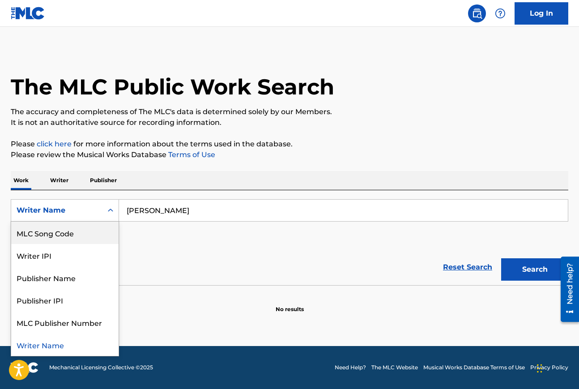
click at [77, 232] on div "MLC Song Code" at bounding box center [64, 233] width 107 height 22
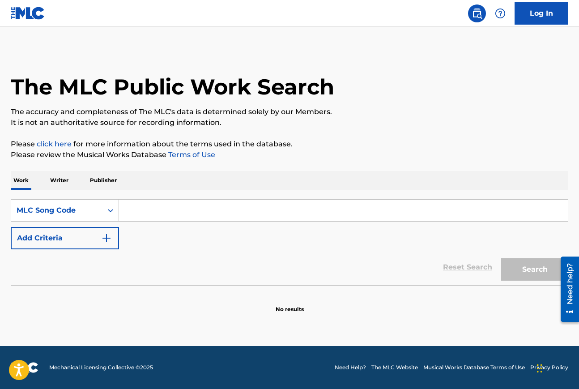
click at [143, 211] on input "Search Form" at bounding box center [343, 210] width 449 height 21
paste input "p r i s m/Act II: lumee's dream"
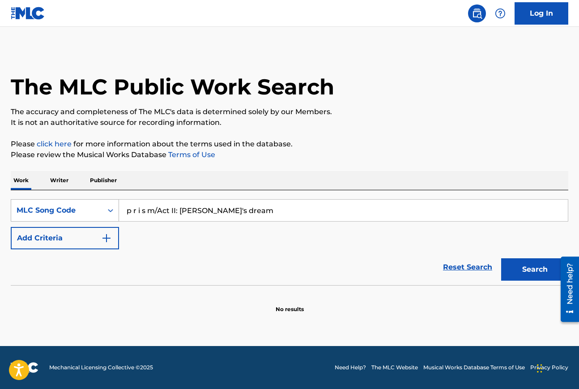
type input "p r i s m/Act II: lumee's dream"
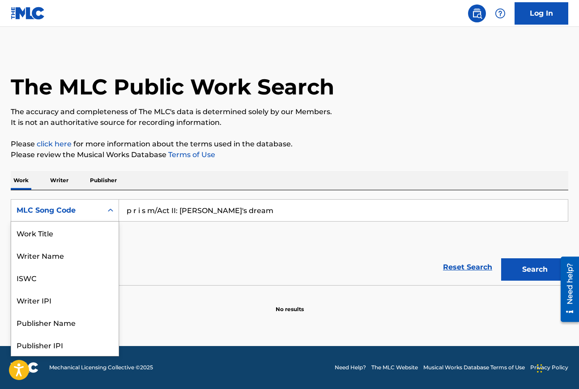
click at [112, 210] on icon "Search Form" at bounding box center [110, 210] width 5 height 3
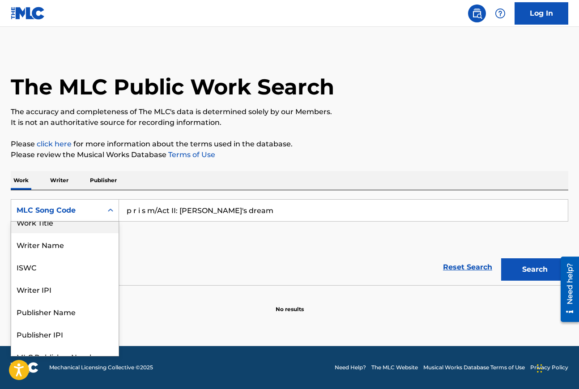
scroll to position [0, 0]
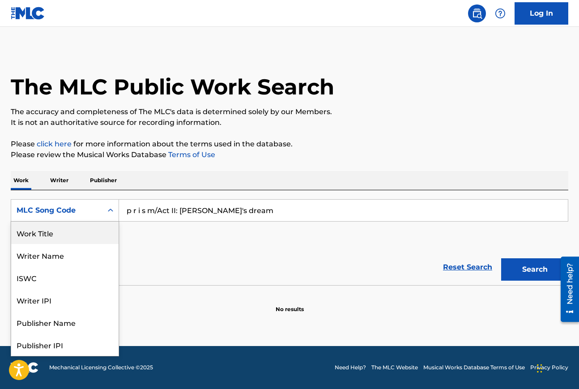
click at [72, 236] on div "Work Title" at bounding box center [64, 233] width 107 height 22
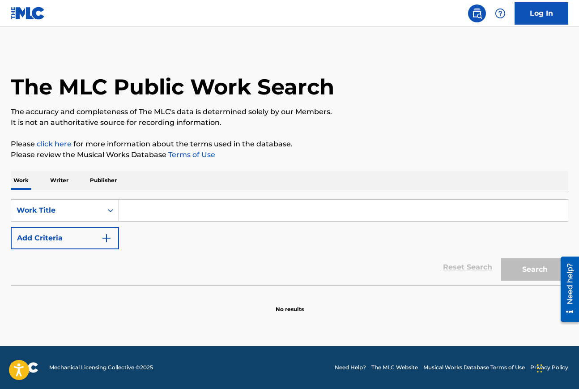
click at [136, 210] on input "Search Form" at bounding box center [343, 210] width 449 height 21
paste input "p r i s m/Act II: lumee's dream"
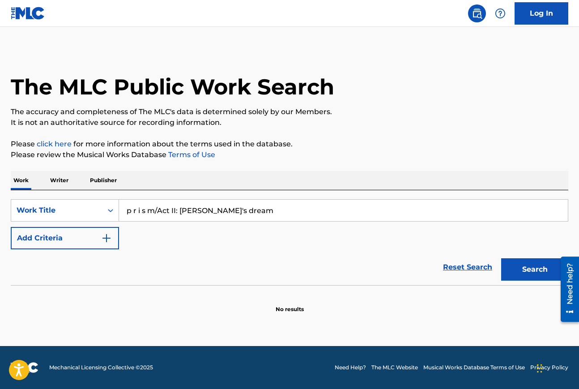
type input "p r i s m/Act II: lumee's dream"
click at [91, 238] on button "Add Criteria" at bounding box center [65, 238] width 108 height 22
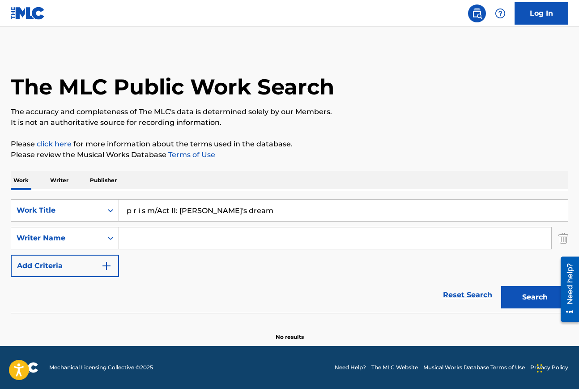
click at [148, 236] on input "Search Form" at bounding box center [335, 237] width 433 height 21
type input "ellen reid"
click at [502, 286] on button "Search" at bounding box center [535, 297] width 67 height 22
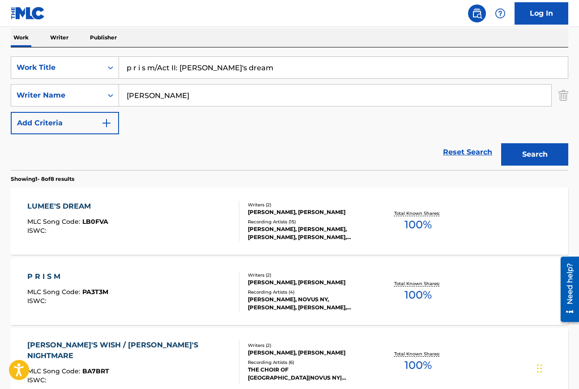
scroll to position [158, 0]
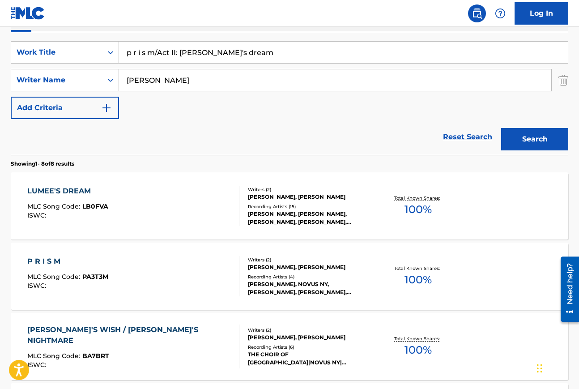
click at [81, 193] on div "LUMEE'S DREAM" at bounding box center [67, 191] width 81 height 11
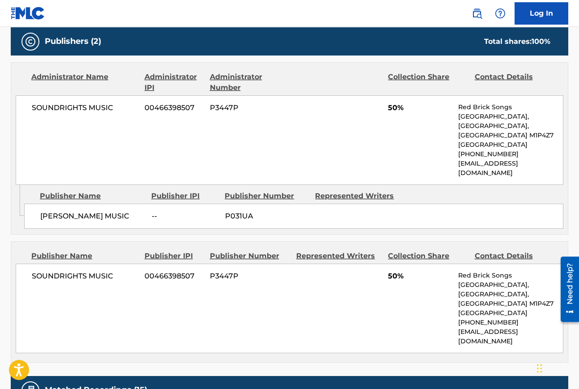
scroll to position [396, 0]
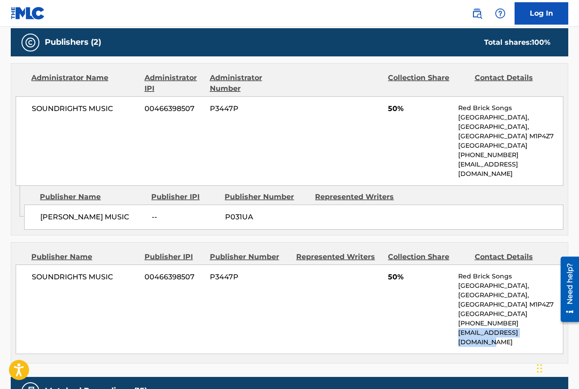
drag, startPoint x: 459, startPoint y: 324, endPoint x: 549, endPoint y: 324, distance: 89.6
click at [549, 328] on p "odette@redbricksongs.com" at bounding box center [511, 337] width 105 height 19
copy p "odette@redbricksongs.com"
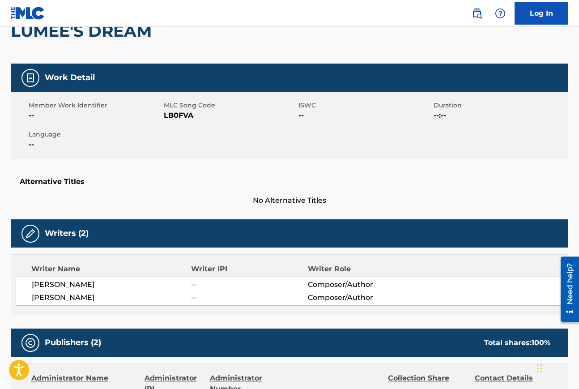
scroll to position [0, 0]
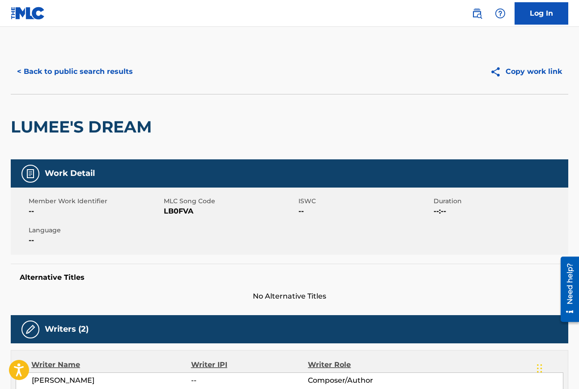
click at [92, 75] on button "< Back to public search results" at bounding box center [75, 71] width 129 height 22
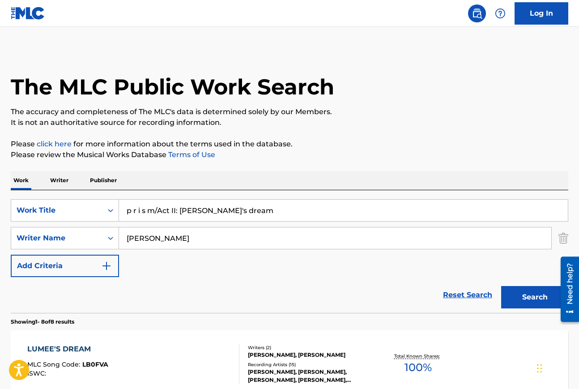
scroll to position [158, 0]
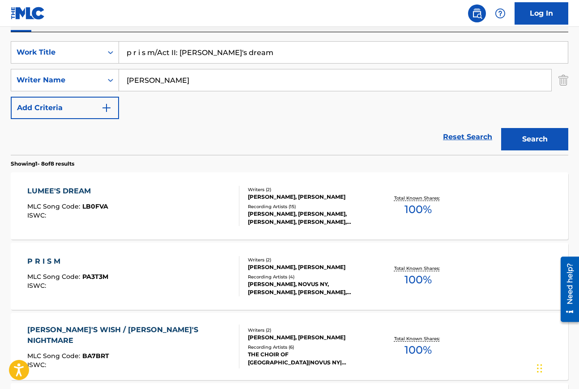
click at [237, 49] on input "p r i s m/Act II: lumee's dream" at bounding box center [343, 52] width 449 height 21
drag, startPoint x: 246, startPoint y: 51, endPoint x: 149, endPoint y: 51, distance: 97.2
click at [148, 51] on input "p r i s m/Act II: lumee's dream" at bounding box center [343, 52] width 449 height 21
type input "p"
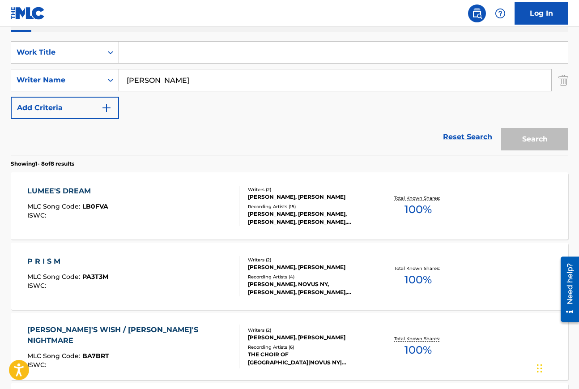
paste input "The Source: Oh the Shark"
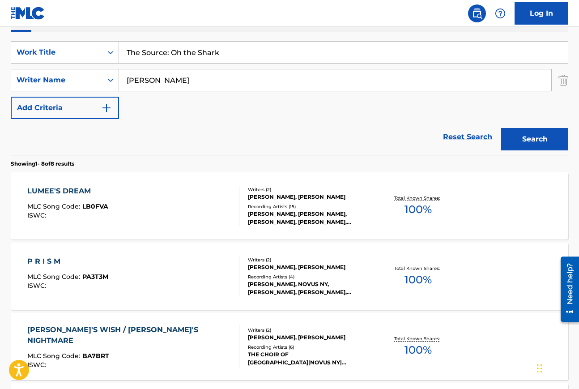
type input "The Source: Oh the Shark"
click at [266, 265] on div "ROXIE PERKINS, ELLEN REID" at bounding box center [310, 267] width 124 height 8
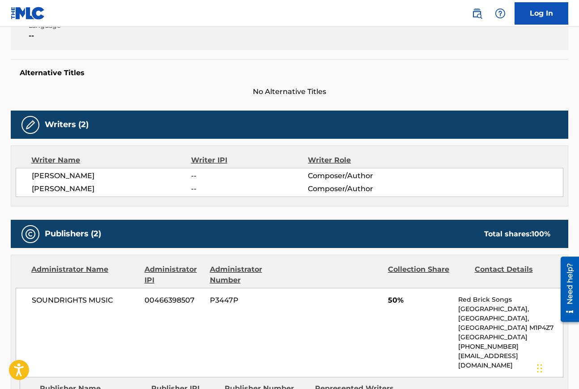
scroll to position [17, 0]
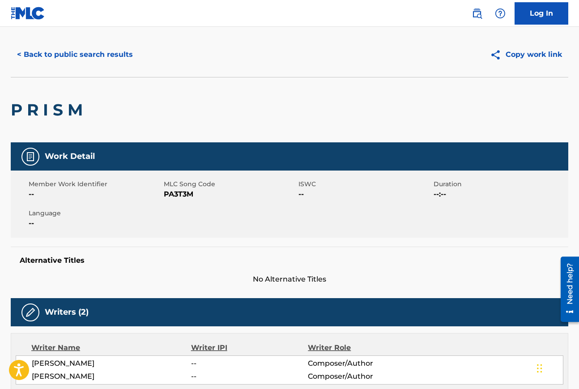
click at [30, 56] on button "< Back to public search results" at bounding box center [75, 54] width 129 height 22
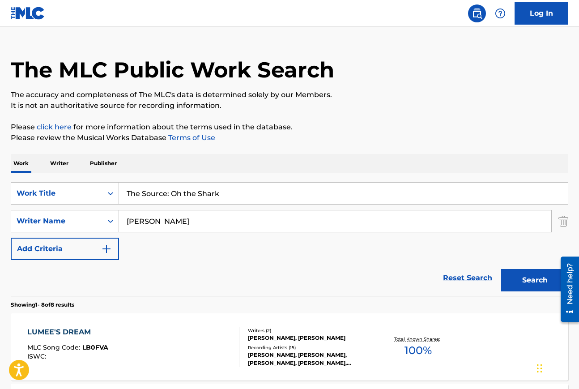
scroll to position [158, 0]
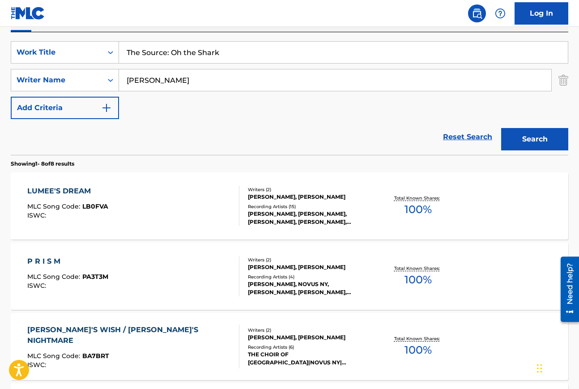
click at [164, 81] on input "ellen reid" at bounding box center [335, 79] width 433 height 21
type input "e"
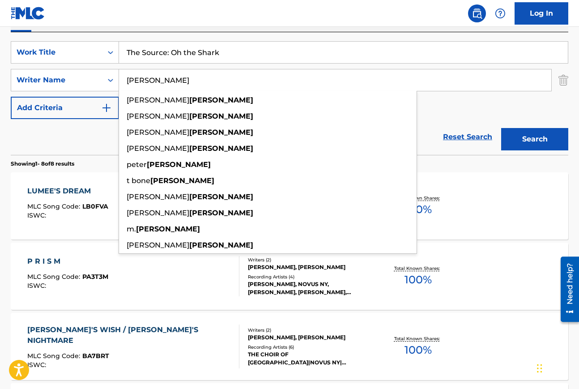
type input "hearne"
click at [502, 128] on button "Search" at bounding box center [535, 139] width 67 height 22
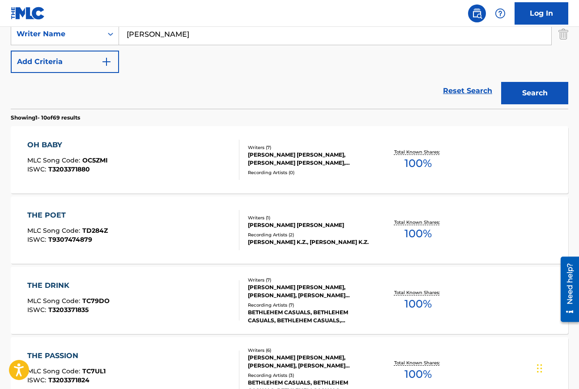
scroll to position [160, 0]
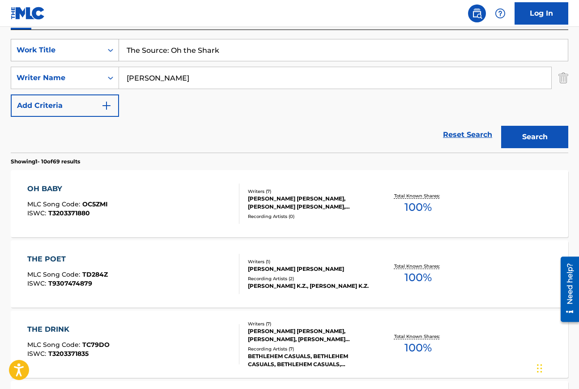
drag, startPoint x: 171, startPoint y: 51, endPoint x: 101, endPoint y: 50, distance: 69.9
click at [101, 50] on div "SearchWithCriteriacac60778-412d-455b-8d59-62b042c6b538 Work Title The Source: O…" at bounding box center [290, 50] width 558 height 22
type input "Oh the Shark"
click at [254, 104] on div "SearchWithCriteriacac60778-412d-455b-8d59-62b042c6b538 Work Title Oh the Shark …" at bounding box center [290, 78] width 558 height 78
click at [532, 142] on button "Search" at bounding box center [535, 137] width 67 height 22
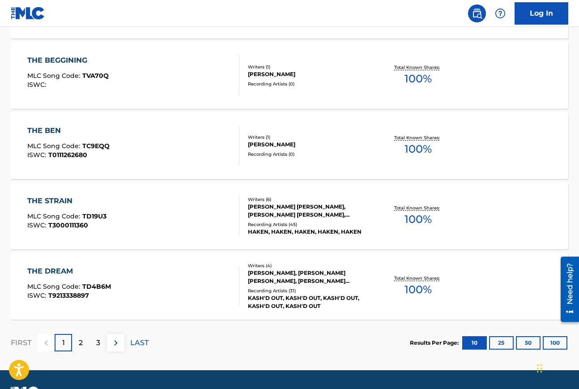
scroll to position [735, 0]
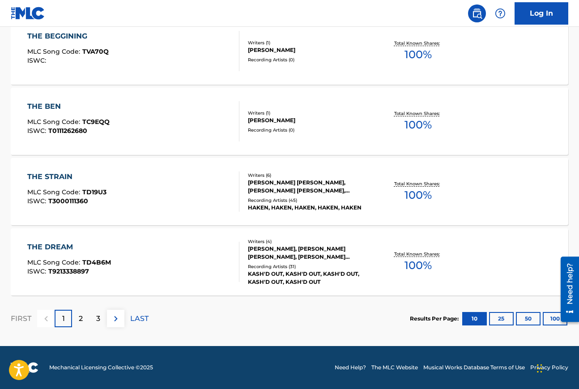
click at [81, 320] on p "2" at bounding box center [81, 318] width 4 height 11
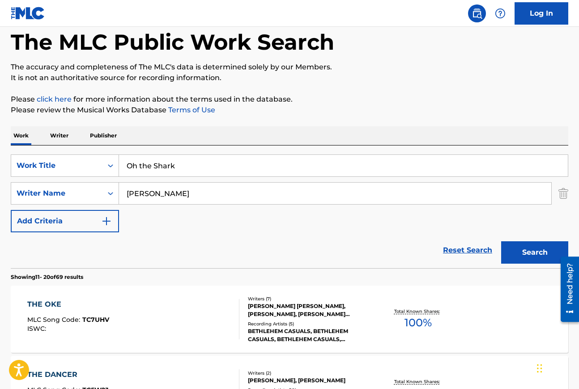
scroll to position [33, 0]
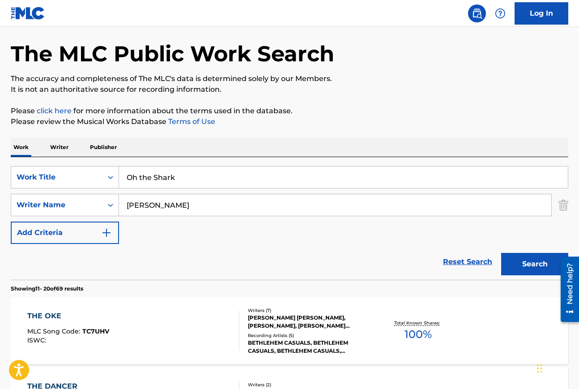
click at [183, 179] on input "Oh the Shark" at bounding box center [343, 177] width 449 height 21
drag, startPoint x: 183, startPoint y: 179, endPoint x: 113, endPoint y: 179, distance: 70.3
click at [113, 179] on div "SearchWithCriteriacac60778-412d-455b-8d59-62b042c6b538 Work Title Oh the Shark …" at bounding box center [290, 177] width 558 height 22
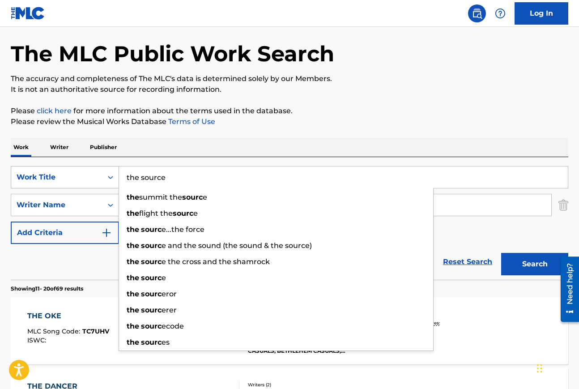
type input "the source"
click at [502, 253] on button "Search" at bounding box center [535, 264] width 67 height 22
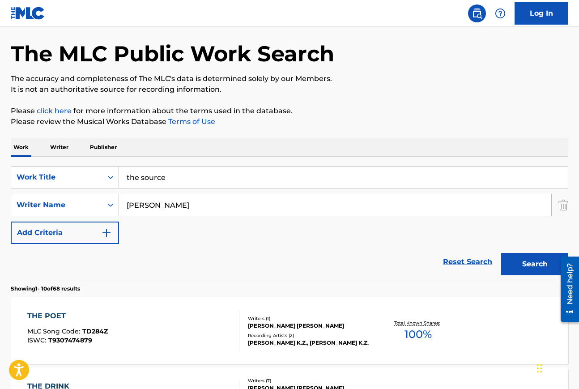
click at [156, 306] on div "THE POET MLC Song Code : TD284Z ISWC : T9307474879 Writers ( 1 ) WILLIAM MICHAE…" at bounding box center [290, 330] width 558 height 67
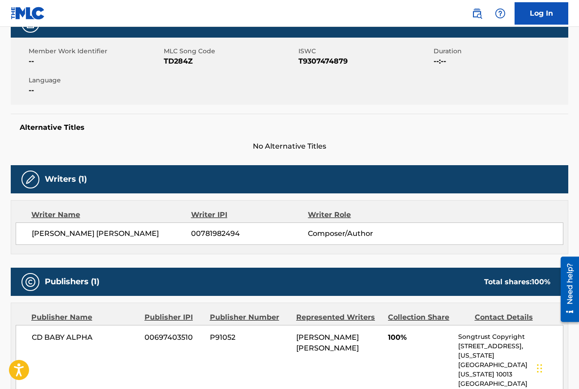
scroll to position [146, 0]
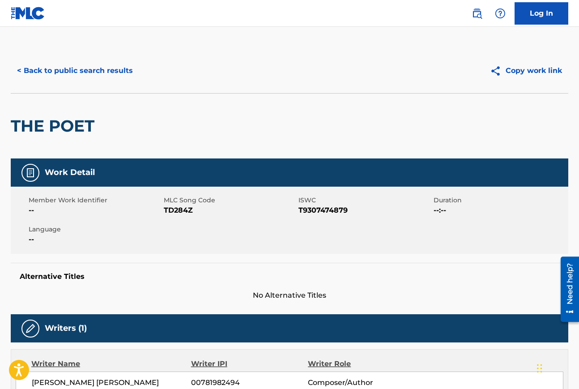
click at [34, 69] on button "< Back to public search results" at bounding box center [75, 71] width 129 height 22
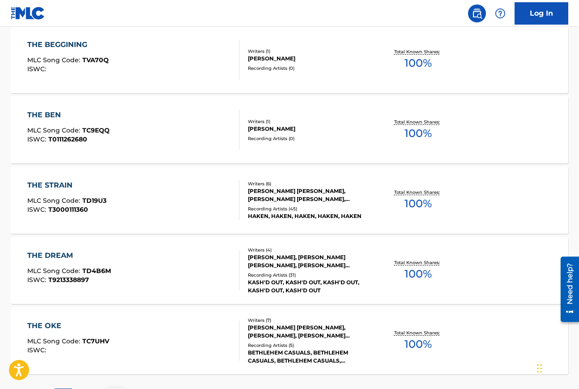
scroll to position [661, 0]
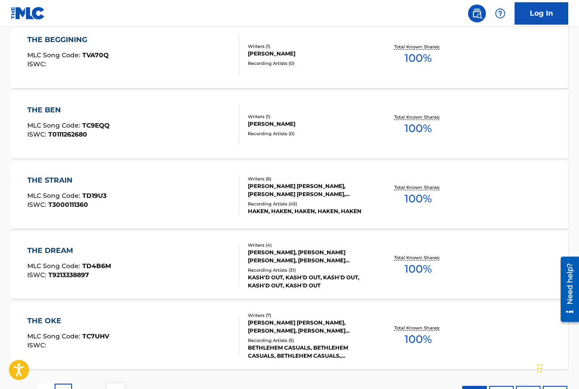
click at [52, 110] on div "THE BEN" at bounding box center [68, 110] width 82 height 11
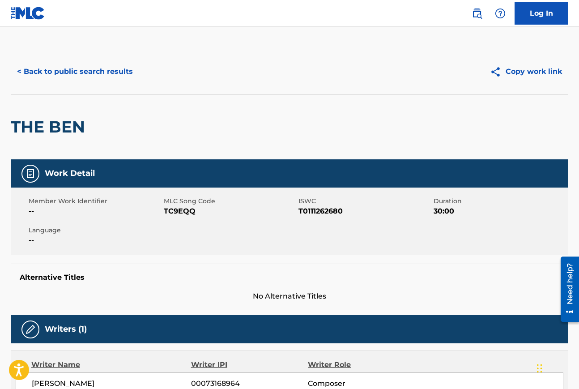
click at [87, 77] on button "< Back to public search results" at bounding box center [75, 71] width 129 height 22
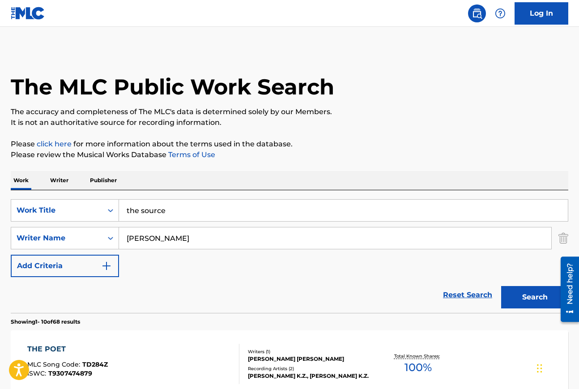
click at [163, 209] on input "the source" at bounding box center [343, 210] width 449 height 21
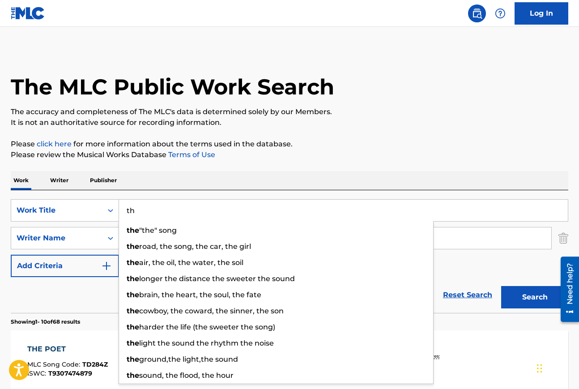
type input "t"
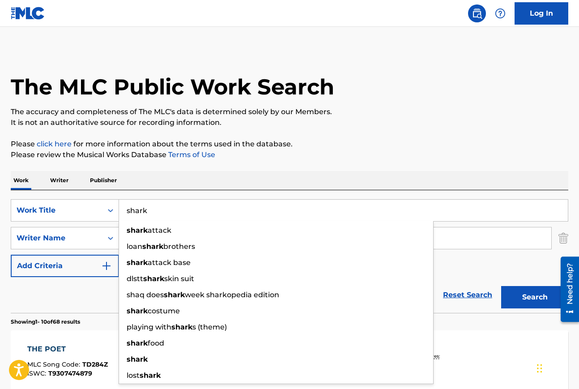
type input "shark"
click at [502, 286] on button "Search" at bounding box center [535, 297] width 67 height 22
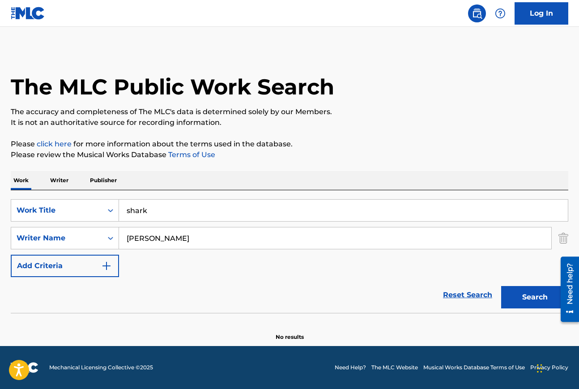
click at [139, 209] on input "shark" at bounding box center [343, 210] width 449 height 21
drag, startPoint x: 151, startPoint y: 208, endPoint x: 113, endPoint y: 208, distance: 38.5
click at [116, 208] on div "SearchWithCriteriacac60778-412d-455b-8d59-62b042c6b538 Work Title shark" at bounding box center [290, 210] width 558 height 22
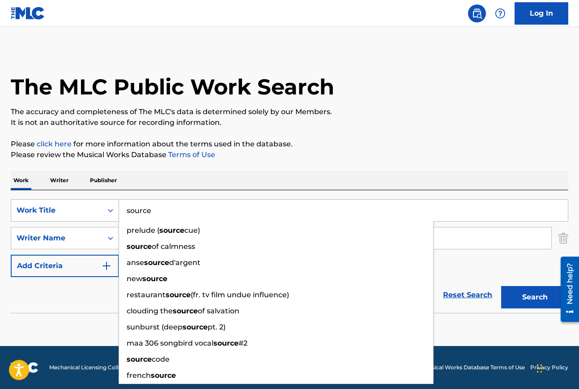
type input "source"
click at [502, 286] on button "Search" at bounding box center [535, 297] width 67 height 22
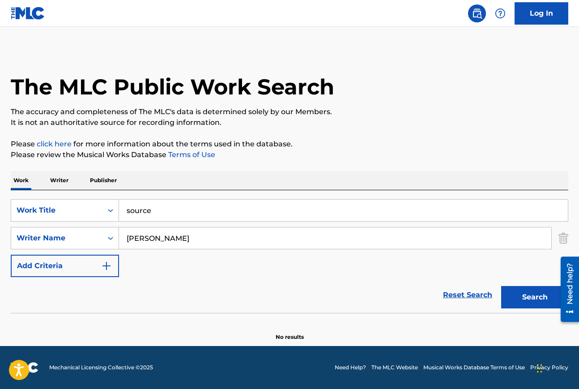
click at [126, 243] on input "hearne" at bounding box center [335, 237] width 433 height 21
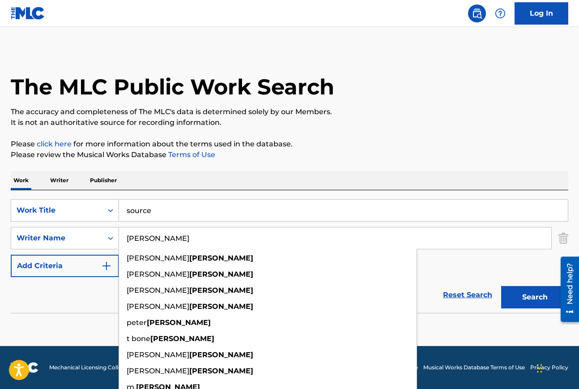
click at [124, 238] on input "hearne" at bounding box center [335, 237] width 433 height 21
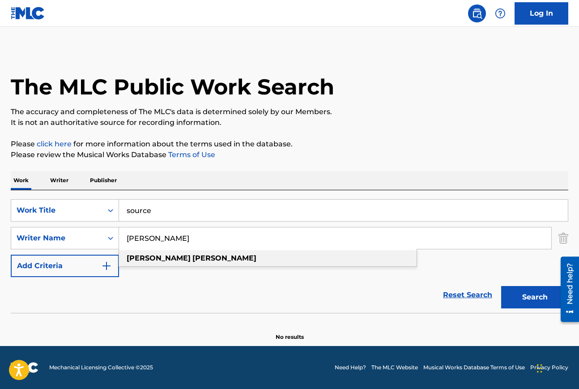
type input "ted hearne"
click at [193, 259] on strong "hearne" at bounding box center [225, 258] width 64 height 9
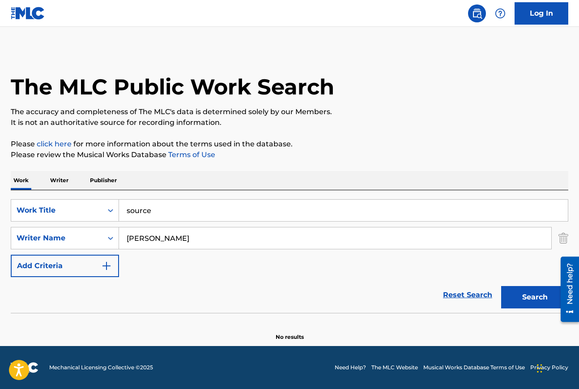
click at [527, 299] on button "Search" at bounding box center [535, 297] width 67 height 22
click at [148, 211] on input "source" at bounding box center [343, 210] width 449 height 21
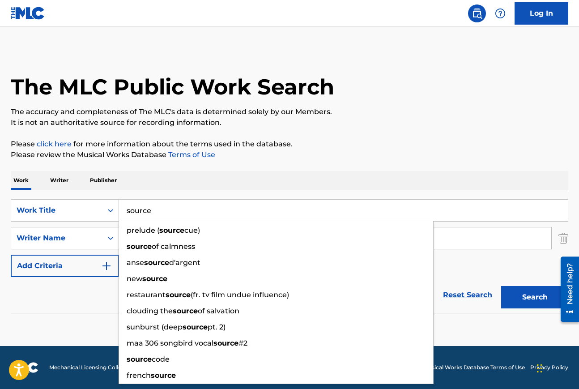
drag, startPoint x: 146, startPoint y: 210, endPoint x: 127, endPoint y: 210, distance: 19.3
click at [127, 210] on input "source" at bounding box center [343, 210] width 449 height 21
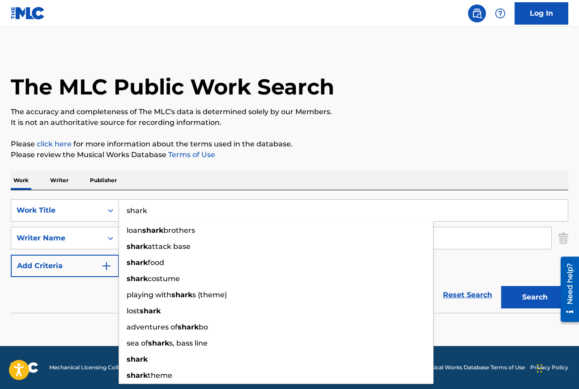
type input "shark"
click at [502, 286] on button "Search" at bounding box center [535, 297] width 67 height 22
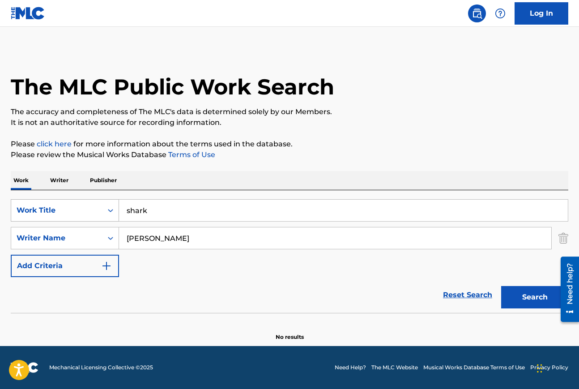
drag, startPoint x: 155, startPoint y: 210, endPoint x: 109, endPoint y: 212, distance: 45.7
click at [111, 210] on div "SearchWithCriteriacac60778-412d-455b-8d59-62b042c6b538 Work Title shark" at bounding box center [290, 210] width 558 height 22
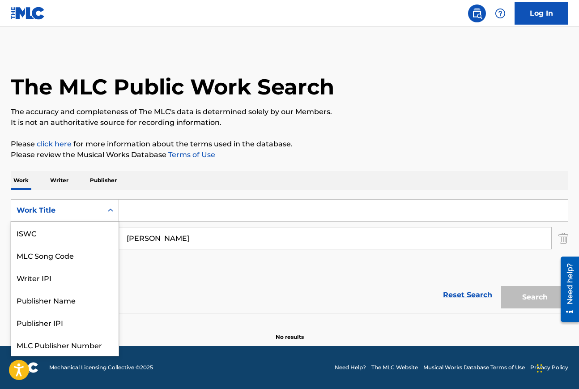
click at [111, 215] on div "Search Form" at bounding box center [111, 210] width 16 height 16
click at [139, 277] on div "SearchWithCriteriacac60778-412d-455b-8d59-62b042c6b538 Writer IPI, 3 of 7. 7 re…" at bounding box center [290, 238] width 558 height 78
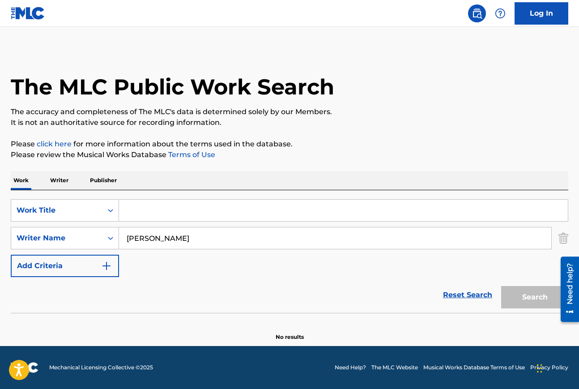
click at [566, 238] on img "Search Form" at bounding box center [564, 238] width 10 height 22
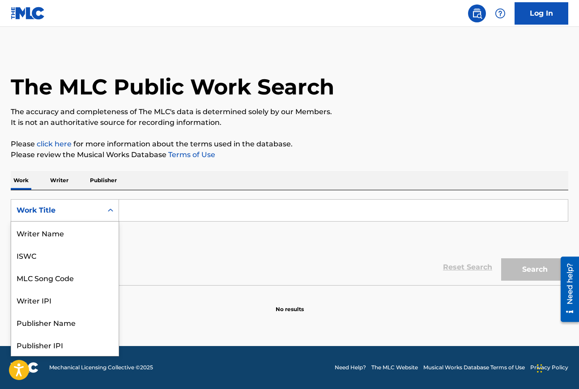
click at [113, 207] on icon "Search Form" at bounding box center [110, 210] width 9 height 9
click at [68, 242] on div "Writer Name" at bounding box center [64, 233] width 107 height 22
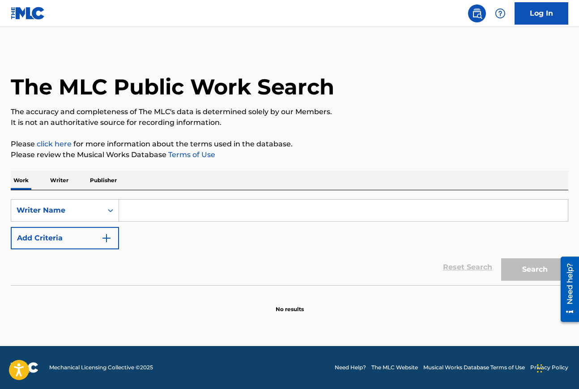
click at [145, 210] on input "Search Form" at bounding box center [343, 210] width 449 height 21
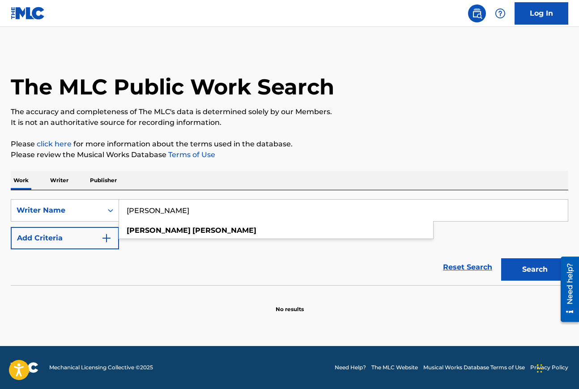
type input "ted hearne"
click at [502, 258] on button "Search" at bounding box center [535, 269] width 67 height 22
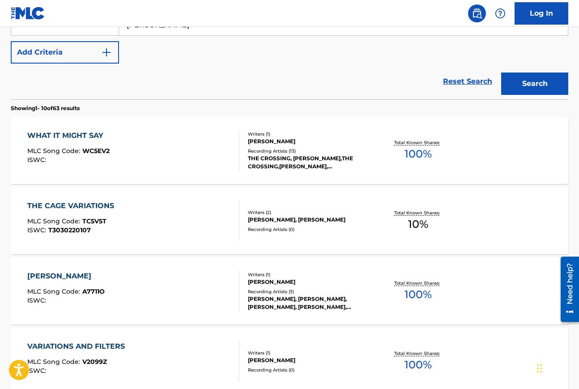
scroll to position [188, 0]
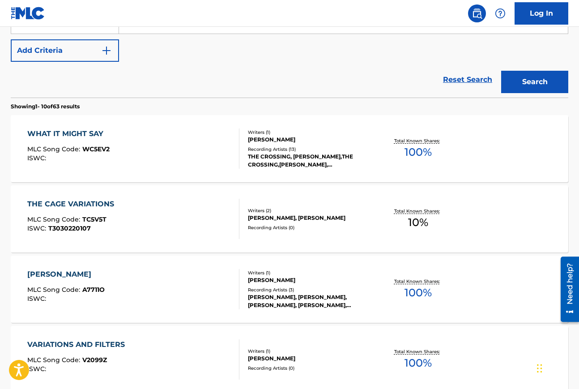
click at [95, 136] on div "WHAT IT MIGHT SAY" at bounding box center [68, 134] width 82 height 11
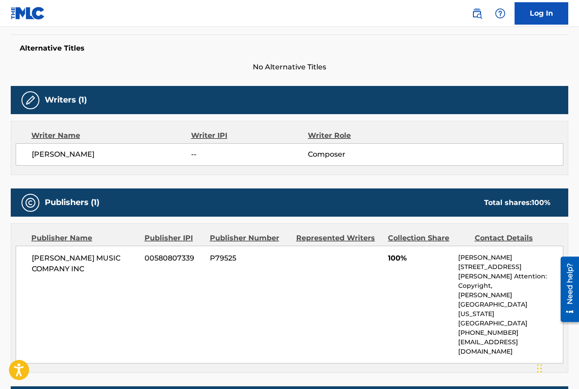
scroll to position [230, 0]
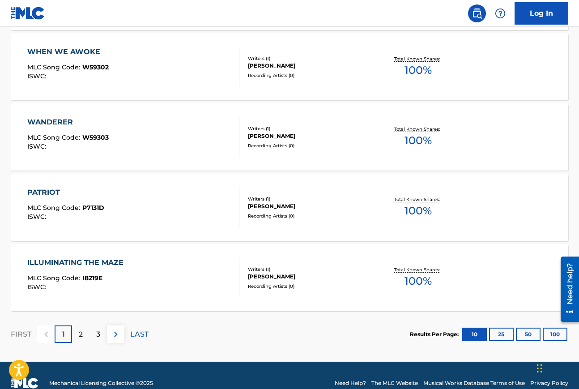
scroll to position [707, 0]
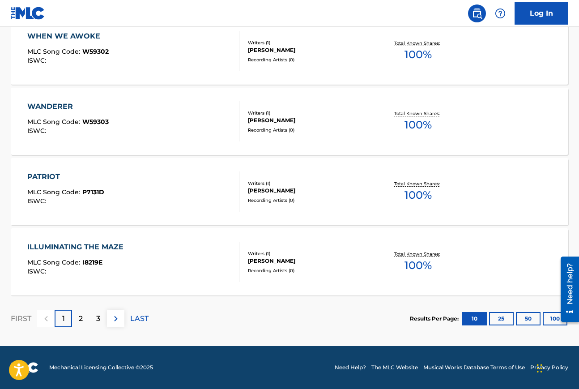
click at [81, 320] on p "2" at bounding box center [81, 318] width 4 height 11
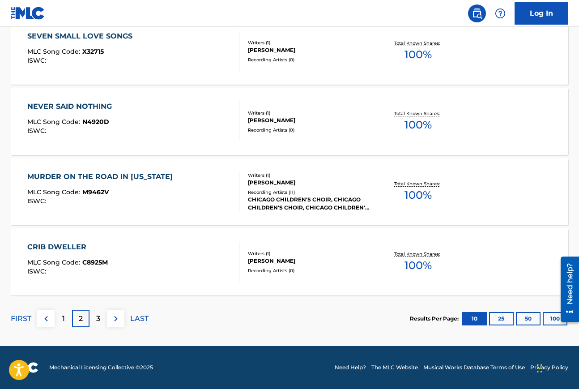
click at [98, 320] on p "3" at bounding box center [98, 318] width 4 height 11
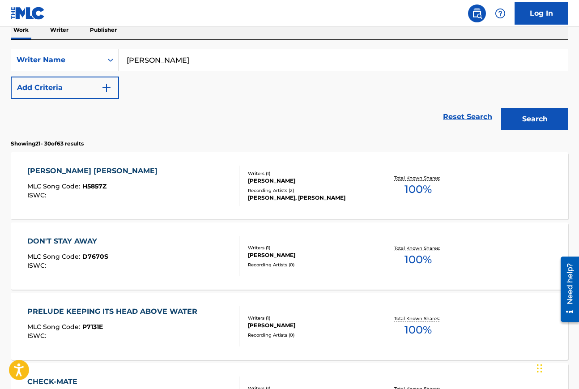
scroll to position [146, 0]
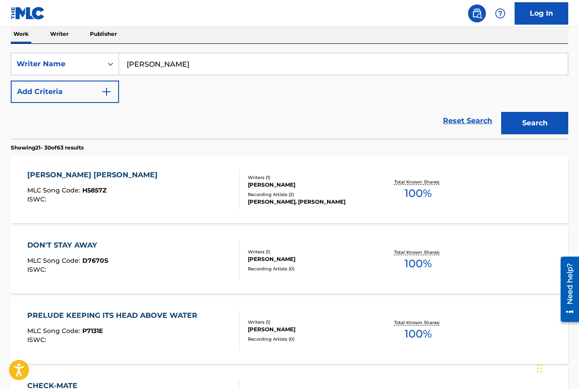
click at [69, 176] on div "HARDY JACKSON" at bounding box center [94, 175] width 135 height 11
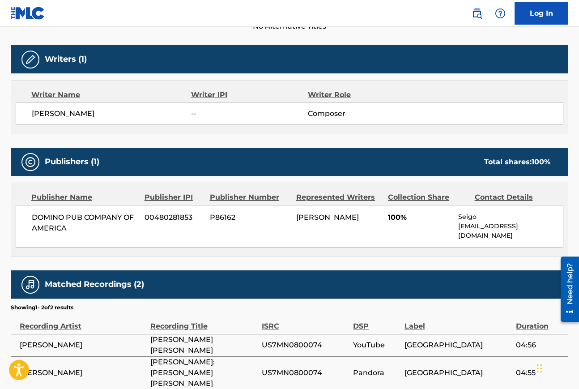
scroll to position [16, 0]
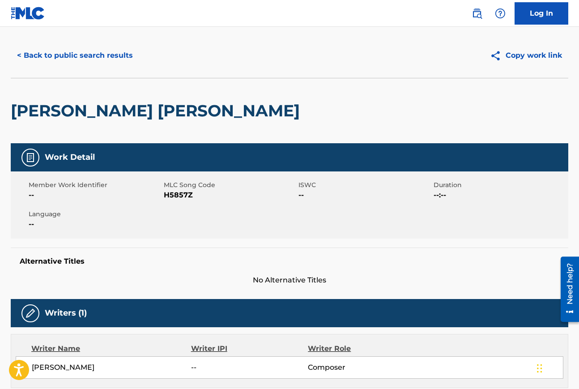
click at [55, 56] on button "< Back to public search results" at bounding box center [75, 55] width 129 height 22
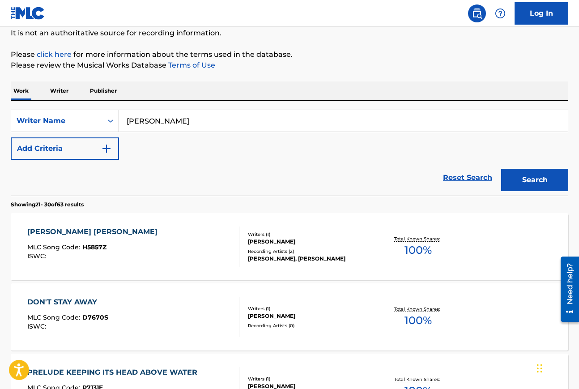
scroll to position [64, 0]
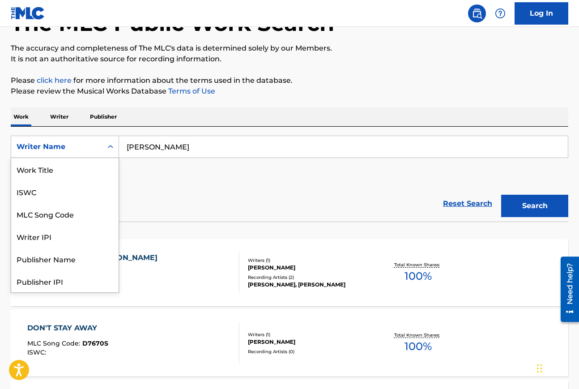
click at [109, 149] on icon "Search Form" at bounding box center [110, 146] width 9 height 9
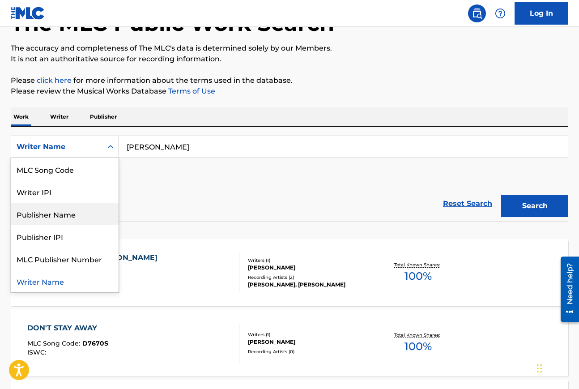
click at [59, 214] on div "Publisher Name" at bounding box center [64, 214] width 107 height 22
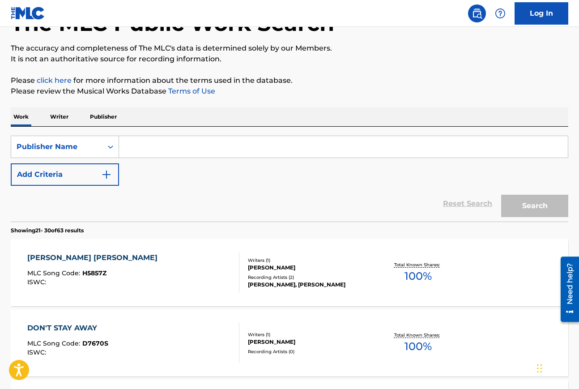
click at [152, 143] on input "Search Form" at bounding box center [343, 146] width 449 height 21
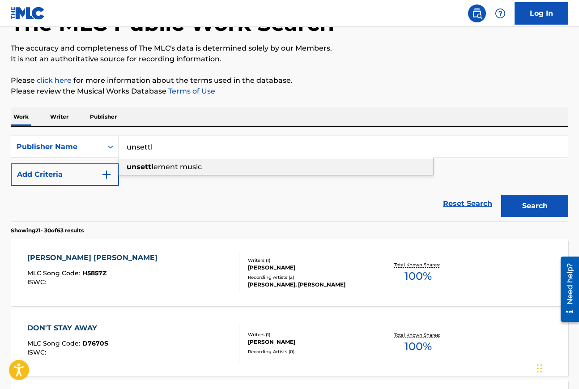
click at [160, 171] on span "ement music" at bounding box center [178, 167] width 48 height 9
type input "unsettlement music"
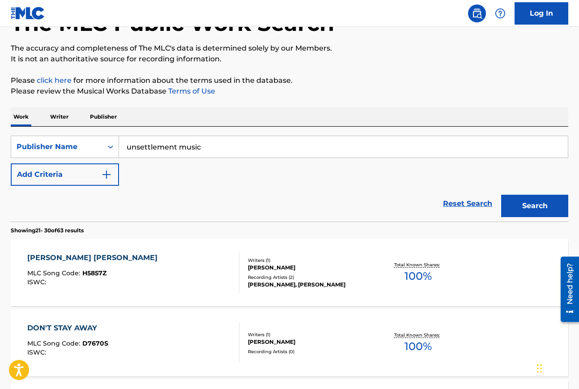
click at [529, 210] on button "Search" at bounding box center [535, 206] width 67 height 22
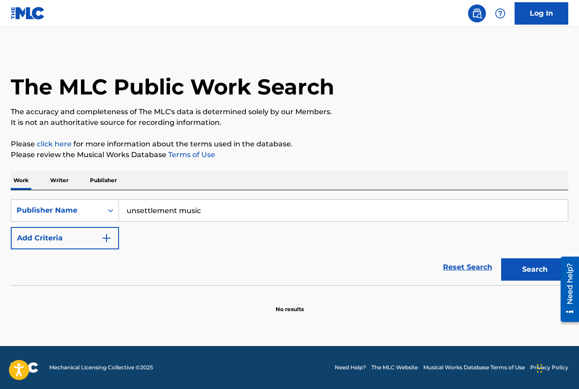
scroll to position [0, 0]
click at [128, 212] on input "unsettlement music" at bounding box center [343, 210] width 449 height 21
click at [209, 214] on input "unsettlement music" at bounding box center [343, 210] width 449 height 21
drag, startPoint x: 210, startPoint y: 210, endPoint x: 112, endPoint y: 210, distance: 97.6
click at [112, 210] on div "SearchWithCriteria8a62e93c-e4dd-4a79-ae1a-152d2d4edd11 Publisher Name unsettlem…" at bounding box center [290, 210] width 558 height 22
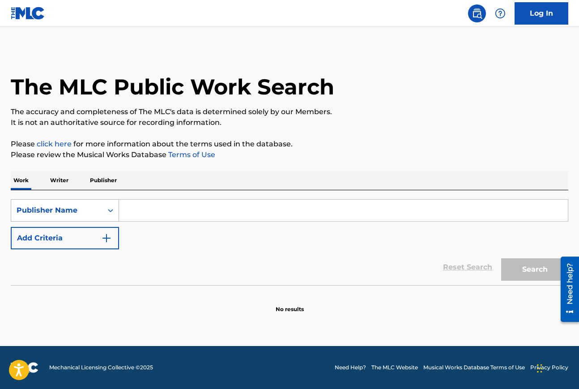
click at [109, 210] on icon "Search Form" at bounding box center [110, 210] width 5 height 3
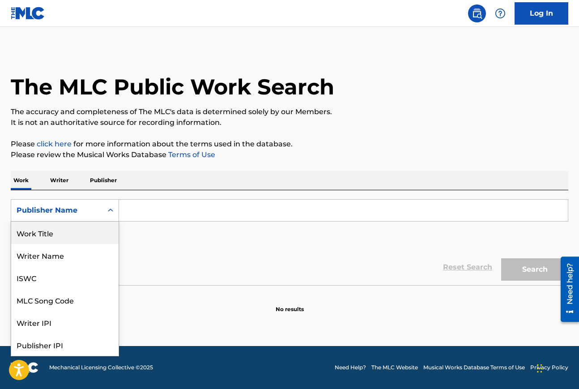
click at [63, 234] on div "Work Title" at bounding box center [64, 233] width 107 height 22
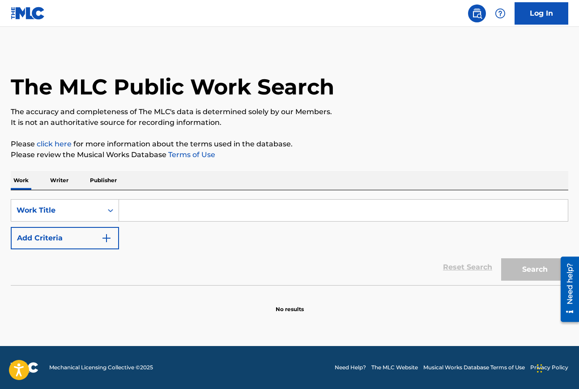
click at [149, 215] on input "Search Form" at bounding box center [343, 210] width 449 height 21
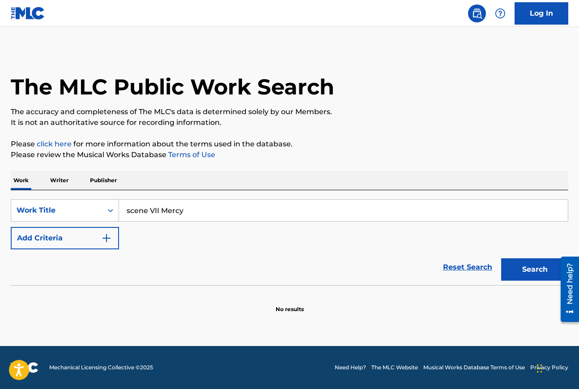
type input "scene VII Mercy"
click at [69, 240] on button "Add Criteria" at bounding box center [65, 238] width 108 height 22
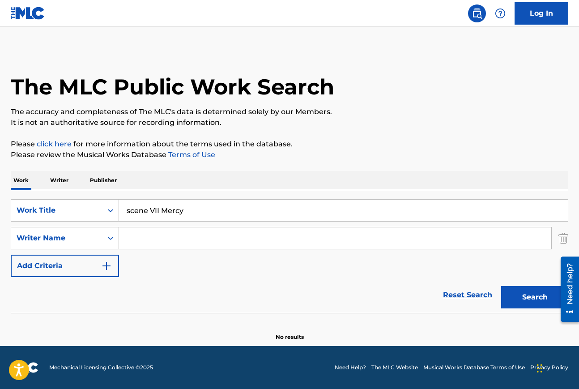
click at [157, 237] on input "Search Form" at bounding box center [335, 237] width 433 height 21
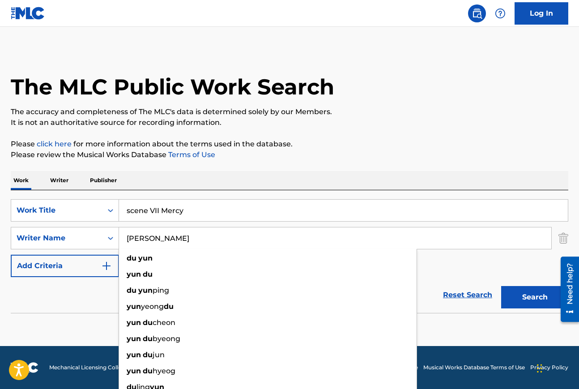
type input "du yun"
click at [502, 286] on button "Search" at bounding box center [535, 297] width 67 height 22
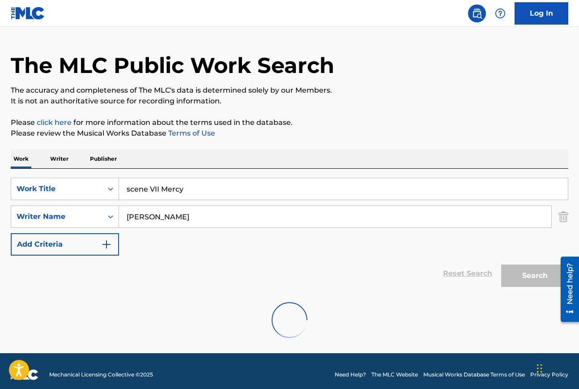
scroll to position [29, 0]
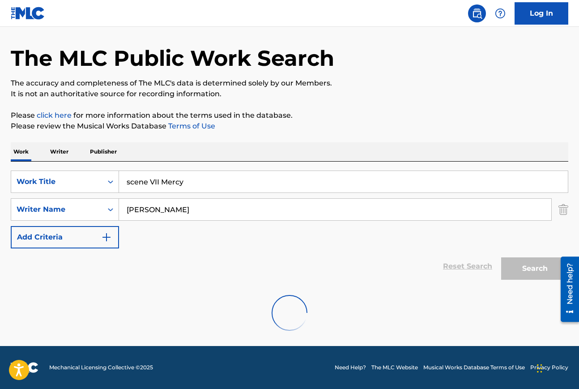
click at [128, 211] on input "du yun" at bounding box center [335, 209] width 433 height 21
click at [345, 138] on div "The MLC Public Work Search The accuracy and completeness of The MLC's data is d…" at bounding box center [289, 181] width 579 height 321
click at [159, 181] on input "scene VII Mercy" at bounding box center [343, 181] width 449 height 21
type input "scene VII: Mercy"
click at [213, 151] on div "Work Writer Publisher" at bounding box center [290, 151] width 558 height 19
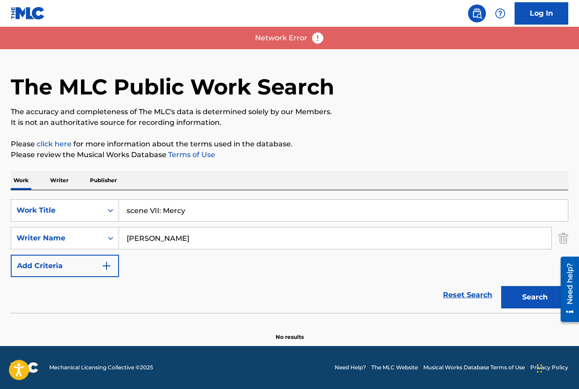
scroll to position [0, 0]
click at [166, 240] on input "du yun" at bounding box center [335, 237] width 433 height 21
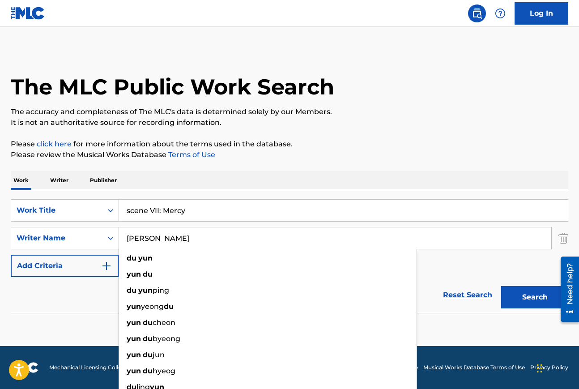
click at [529, 292] on button "Search" at bounding box center [535, 297] width 67 height 22
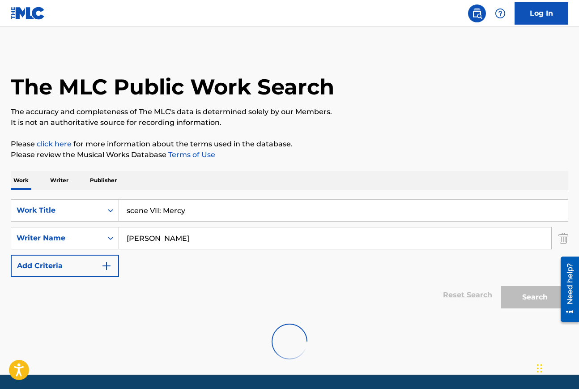
scroll to position [29, 0]
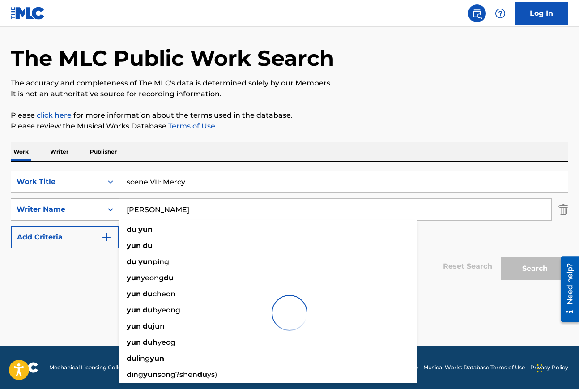
drag, startPoint x: 162, startPoint y: 206, endPoint x: 111, endPoint y: 206, distance: 50.2
click at [111, 206] on div "SearchWithCriteriaed07d32c-65a3-4cbc-9b73-dc13c15995b3 Writer Name du yun du yu…" at bounding box center [290, 209] width 558 height 22
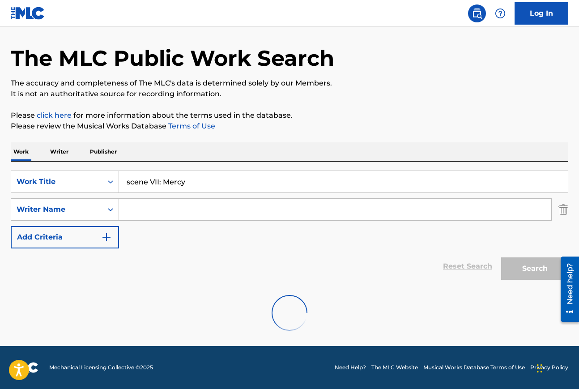
click at [480, 250] on div "Reset Search Search" at bounding box center [290, 267] width 558 height 36
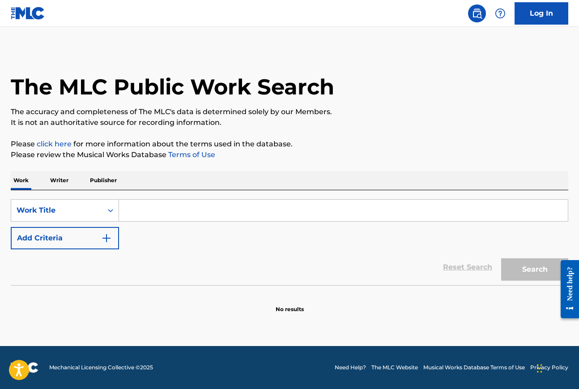
click at [361, 252] on div "Reset Search Search" at bounding box center [290, 267] width 558 height 36
click at [132, 211] on input "Search Form" at bounding box center [343, 210] width 449 height 21
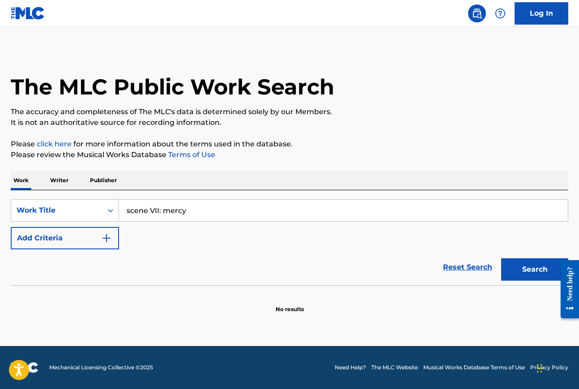
type input "scene VII: mercy"
click at [502, 258] on button "Search" at bounding box center [535, 269] width 67 height 22
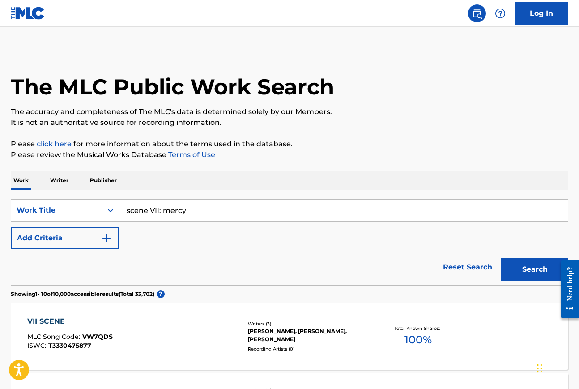
click at [107, 239] on img "Search Form" at bounding box center [106, 238] width 11 height 11
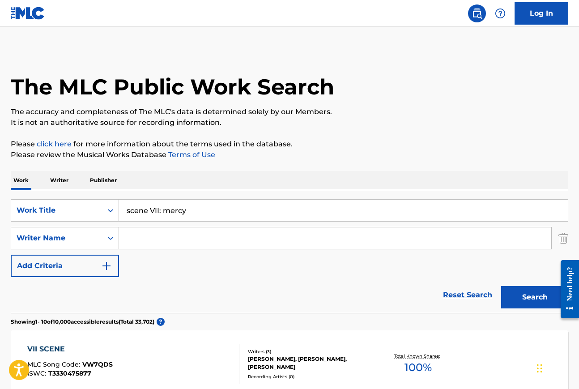
click at [123, 238] on input "Search Form" at bounding box center [335, 237] width 433 height 21
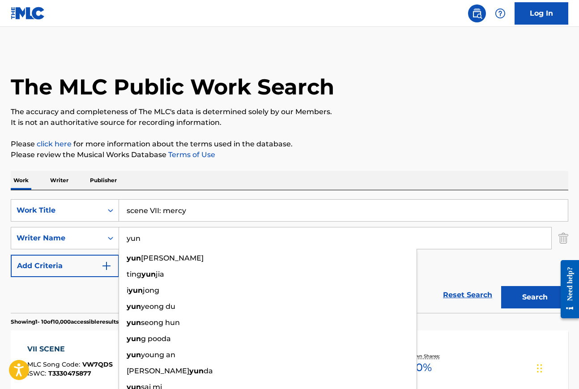
type input "yun"
click at [502, 286] on button "Search" at bounding box center [535, 297] width 67 height 22
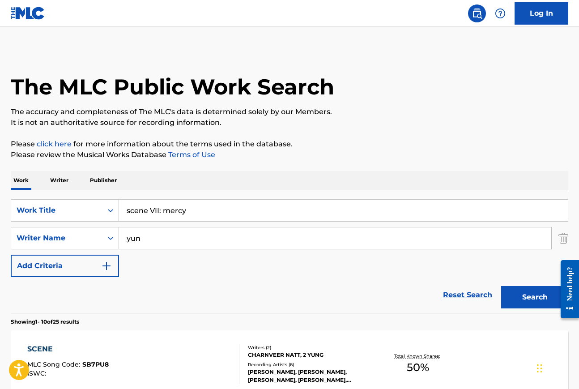
click at [155, 202] on input "scene VII: mercy" at bounding box center [343, 210] width 449 height 21
drag, startPoint x: 161, startPoint y: 211, endPoint x: 99, endPoint y: 211, distance: 61.8
click at [99, 211] on div "SearchWithCriteria19c4eaa3-f670-467d-8e41-32f3b028724d Work Title scene VII: me…" at bounding box center [290, 210] width 558 height 22
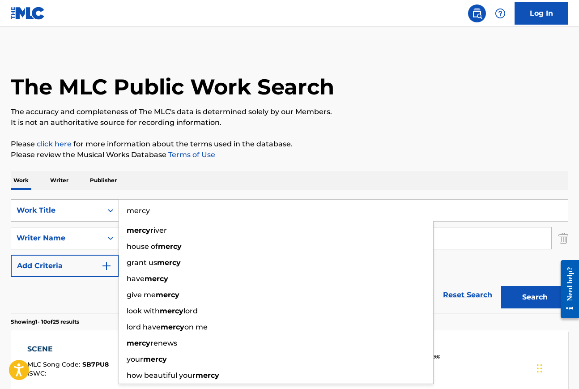
click at [502, 286] on button "Search" at bounding box center [535, 297] width 67 height 22
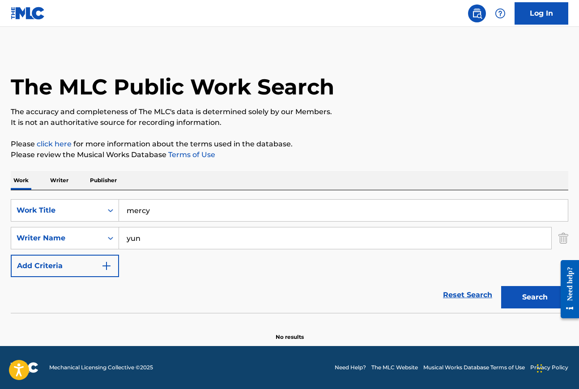
click at [162, 291] on div "Reset Search Search" at bounding box center [290, 295] width 558 height 36
click at [153, 213] on input "mercy" at bounding box center [343, 210] width 449 height 21
type input "m"
click at [158, 240] on input "yun" at bounding box center [335, 237] width 433 height 21
type input "y"
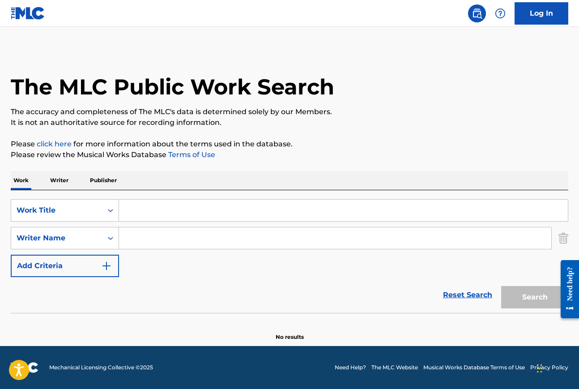
click at [136, 212] on input "Search Form" at bounding box center [343, 210] width 449 height 21
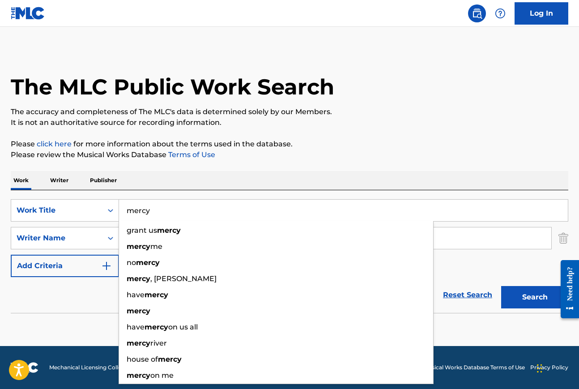
type input "mercy"
click at [176, 175] on div "Work Writer Publisher" at bounding box center [290, 180] width 558 height 19
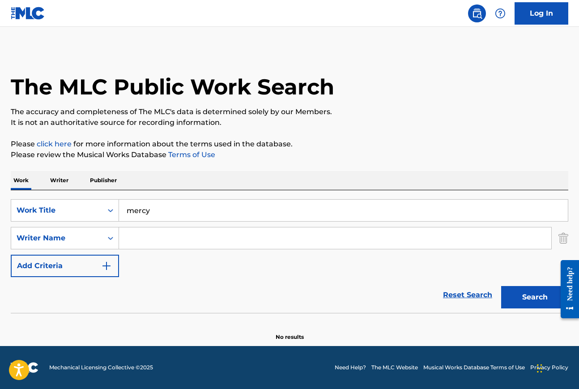
click at [136, 237] on input "Search Form" at bounding box center [335, 237] width 433 height 21
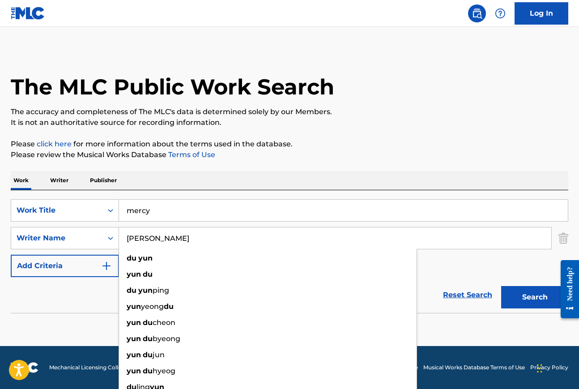
type input "du yun"
click at [266, 172] on div "Work Writer Publisher" at bounding box center [290, 180] width 558 height 19
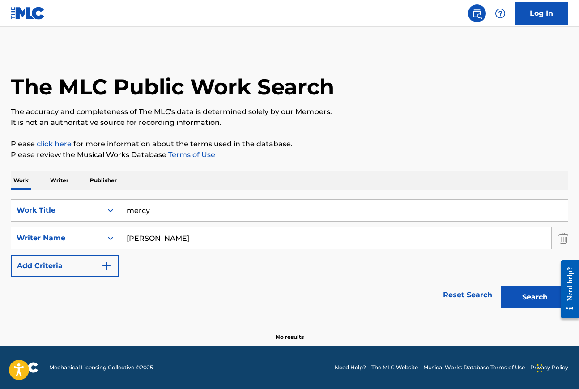
click at [529, 301] on button "Search" at bounding box center [535, 297] width 67 height 22
click at [161, 240] on input "du yun" at bounding box center [335, 237] width 433 height 21
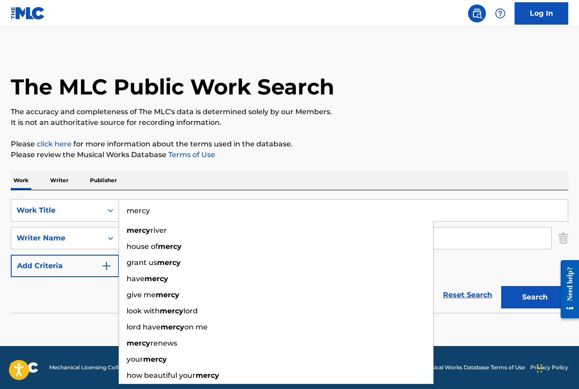
drag, startPoint x: 161, startPoint y: 214, endPoint x: 133, endPoint y: 213, distance: 27.8
click at [133, 213] on input "mercy" at bounding box center [343, 210] width 449 height 21
type input "m"
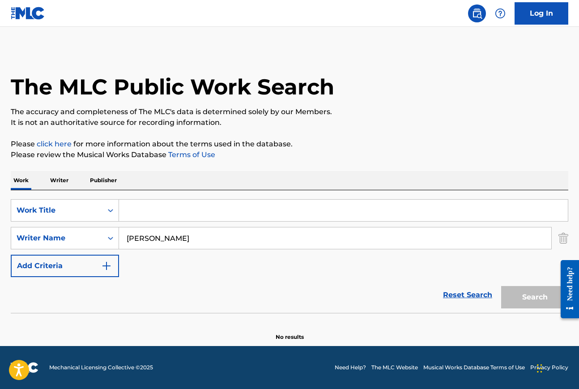
click at [154, 241] on input "du yun" at bounding box center [335, 237] width 433 height 21
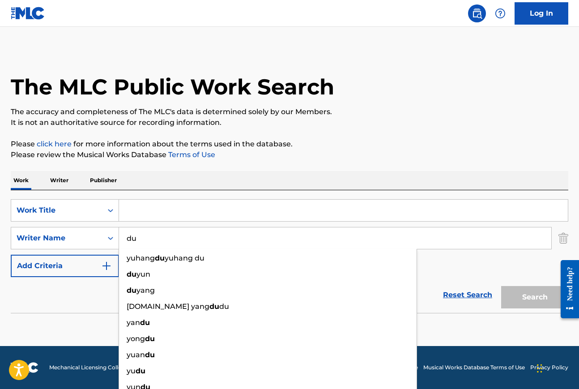
type input "d"
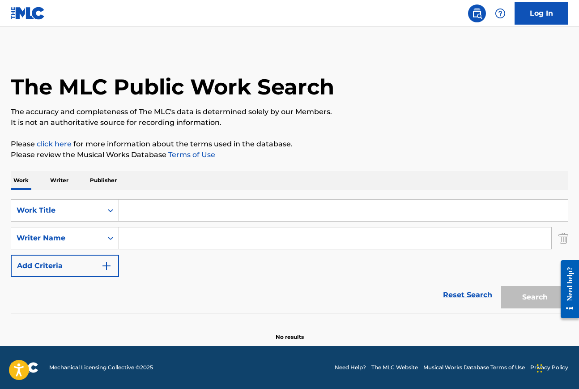
click at [566, 239] on img "Search Form" at bounding box center [564, 238] width 10 height 22
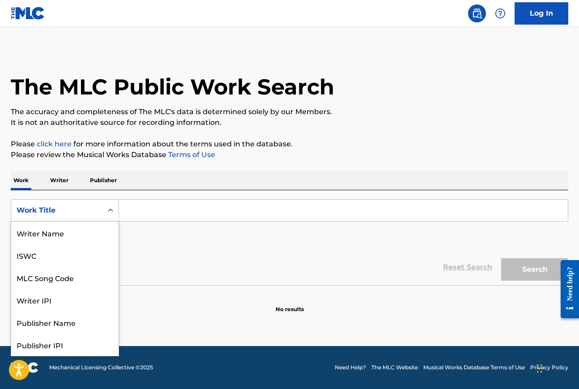
click at [111, 210] on icon "Search Form" at bounding box center [110, 210] width 9 height 9
click at [61, 232] on div "Writer Name" at bounding box center [64, 233] width 107 height 22
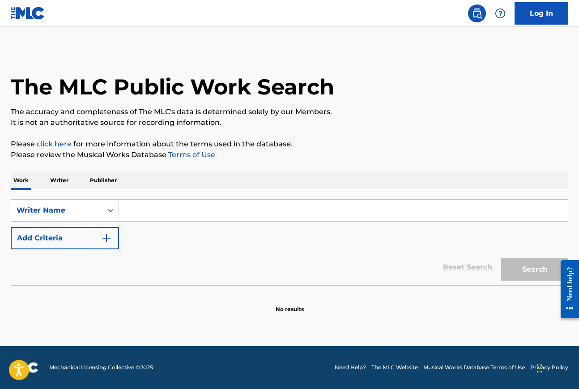
click at [156, 210] on input "Search Form" at bounding box center [343, 210] width 449 height 21
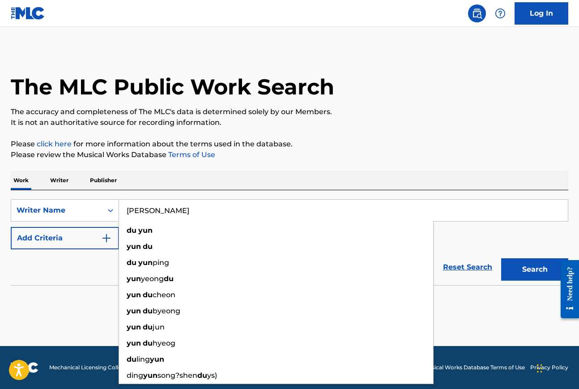
type input "du yun"
click at [502, 258] on button "Search" at bounding box center [535, 269] width 67 height 22
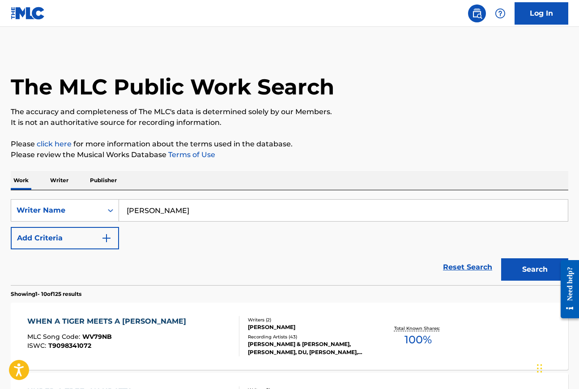
click at [129, 322] on div "WHEN A TIGER MEETS A ROSA RUGOSA" at bounding box center [108, 321] width 163 height 11
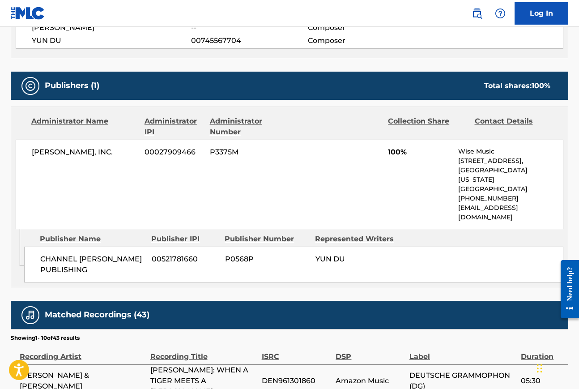
scroll to position [441, 0]
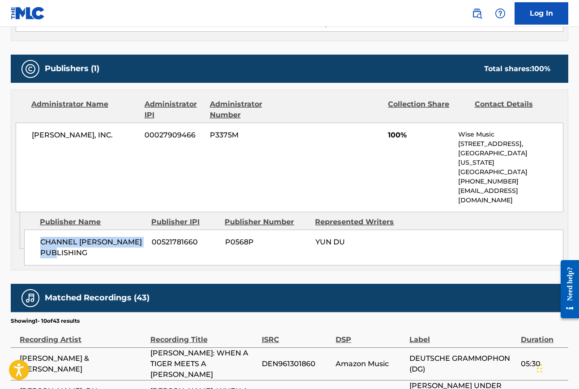
drag, startPoint x: 42, startPoint y: 223, endPoint x: 107, endPoint y: 234, distance: 66.3
click at [107, 237] on span "CHANNEL DU YUN PUBLISHING" at bounding box center [92, 247] width 105 height 21
copy span "CHANNEL DU YUN PUBLISHING"
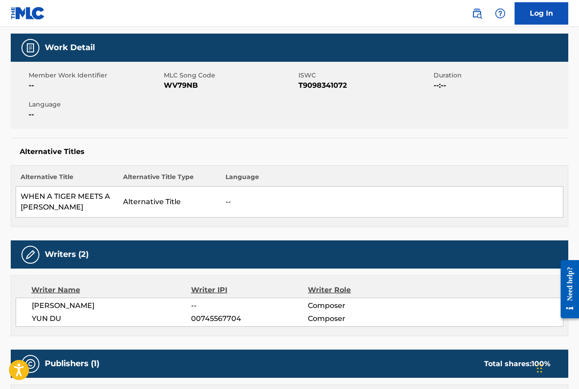
scroll to position [0, 0]
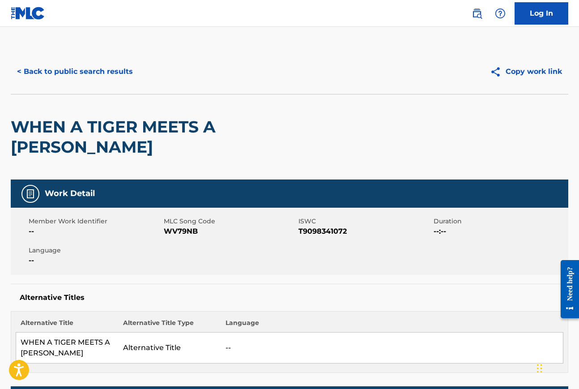
click at [56, 69] on button "< Back to public search results" at bounding box center [75, 71] width 129 height 22
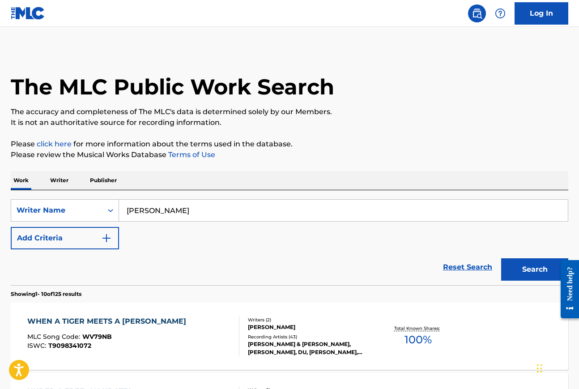
click at [162, 213] on input "du yun" at bounding box center [343, 210] width 449 height 21
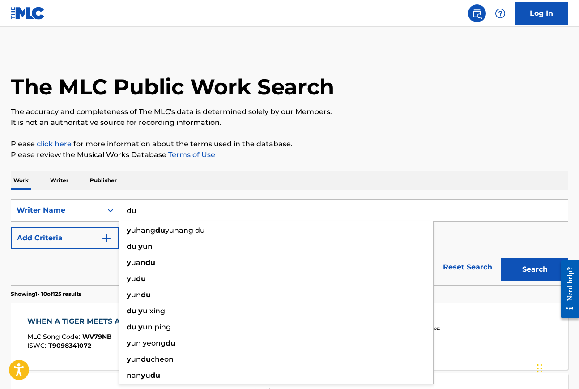
type input "d"
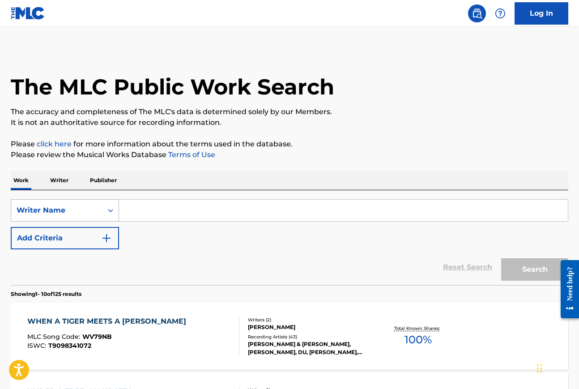
click at [106, 212] on icon "Search Form" at bounding box center [110, 210] width 9 height 9
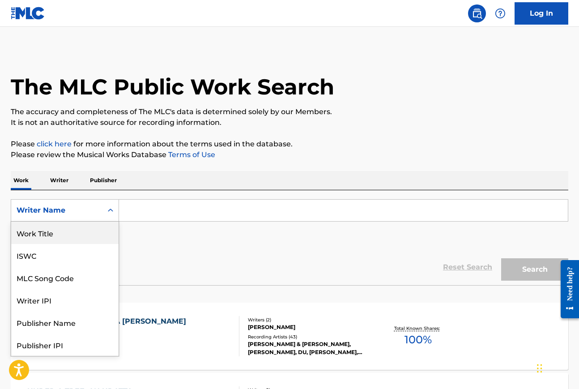
click at [74, 236] on div "Work Title" at bounding box center [64, 233] width 107 height 22
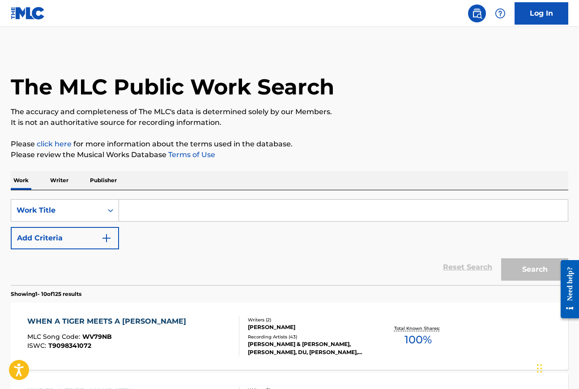
click at [111, 238] on img "Search Form" at bounding box center [106, 238] width 11 height 11
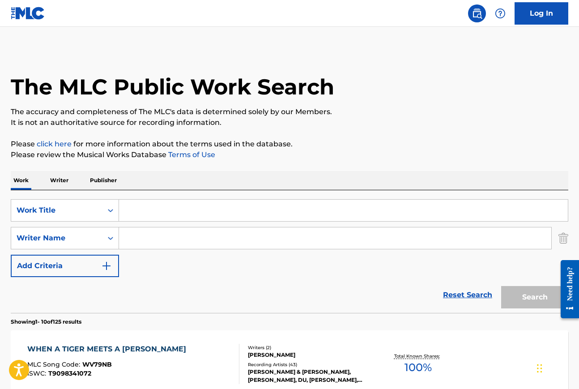
click at [146, 211] on input "Search Form" at bounding box center [343, 210] width 449 height 21
paste input "Soldier Songs: Part II, Warrior: Still Life with Tank and iPod"
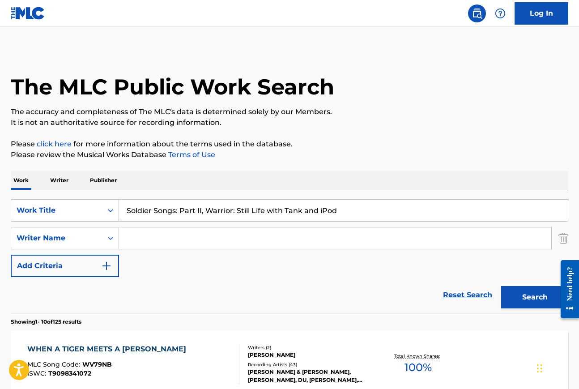
type input "Soldier Songs: Part II, Warrior: Still Life with Tank and iPod"
click at [144, 239] on input "Search Form" at bounding box center [335, 237] width 433 height 21
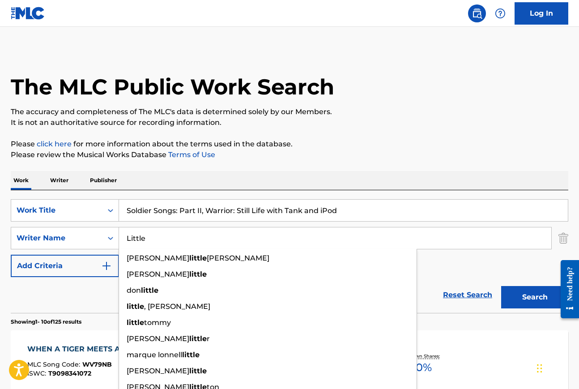
type input "Little"
click at [489, 268] on div "SearchWithCriteriaa5d765a9-b9e3-4896-807d-dd9e1194cb6e Work Title Soldier Songs…" at bounding box center [290, 238] width 558 height 78
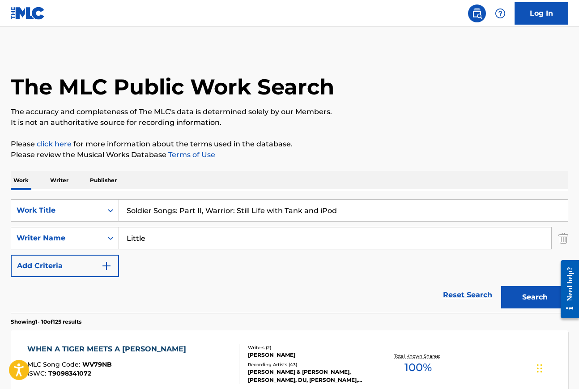
click at [538, 301] on button "Search" at bounding box center [535, 297] width 67 height 22
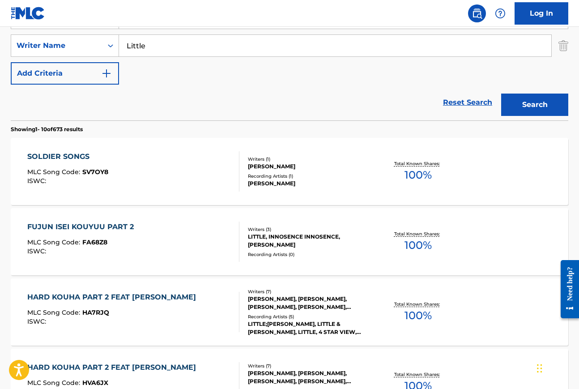
scroll to position [192, 0]
click at [71, 156] on div "SOLDIER SONGS" at bounding box center [67, 157] width 81 height 11
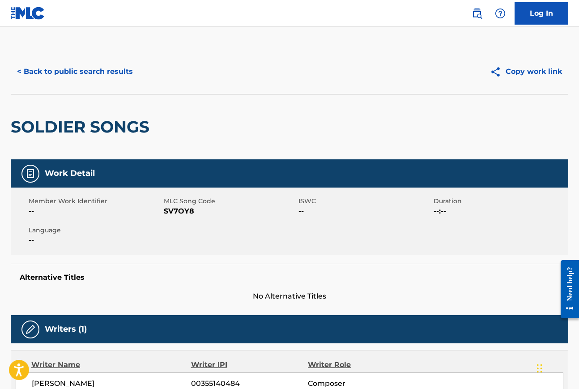
click at [90, 70] on button "< Back to public search results" at bounding box center [75, 71] width 129 height 22
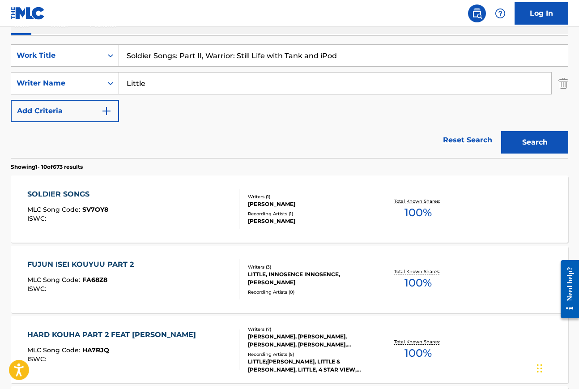
scroll to position [38, 0]
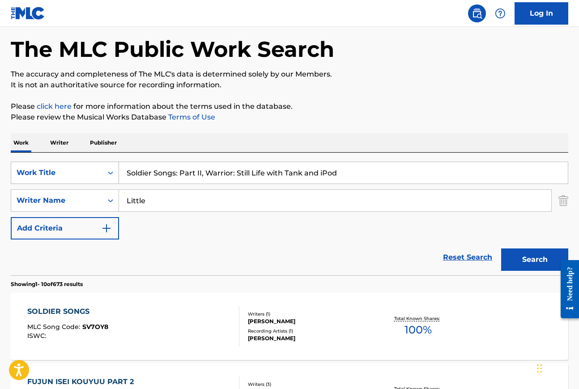
drag, startPoint x: 339, startPoint y: 174, endPoint x: 96, endPoint y: 171, distance: 243.2
click at [96, 171] on div "SearchWithCriteriaa5d765a9-b9e3-4896-807d-dd9e1194cb6e Work Title Soldier Songs…" at bounding box center [290, 173] width 558 height 22
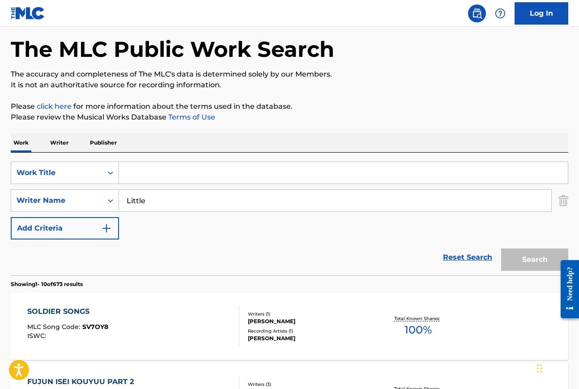
paste input ""in this dirt, this soil" from Hildegard"
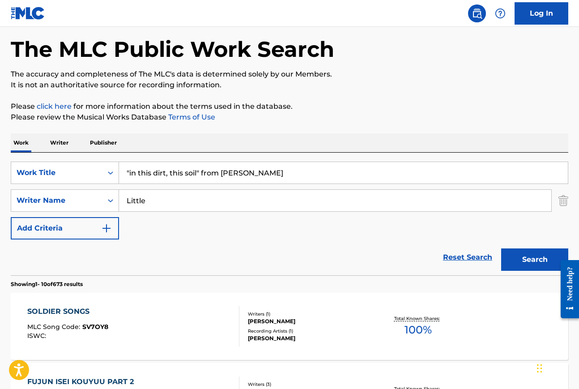
click at [130, 174] on input ""in this dirt, this soil" from Hildegard" at bounding box center [343, 172] width 449 height 21
type input "in this dirt, this soil" from Hildegard"
click at [153, 202] on input "Little" at bounding box center [335, 200] width 433 height 21
type input "L"
paste input "Sarah Kirkland Snider"
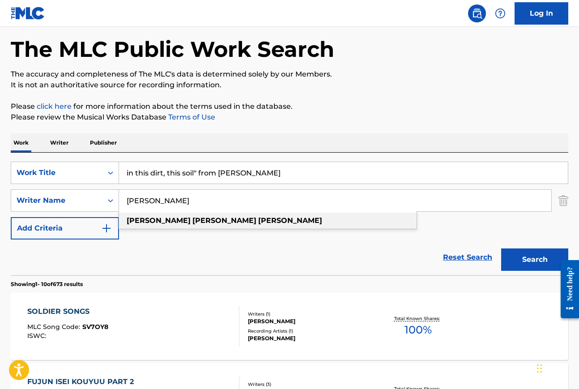
click at [258, 219] on strong "snider" at bounding box center [290, 220] width 64 height 9
type input "sarah kirkland snider"
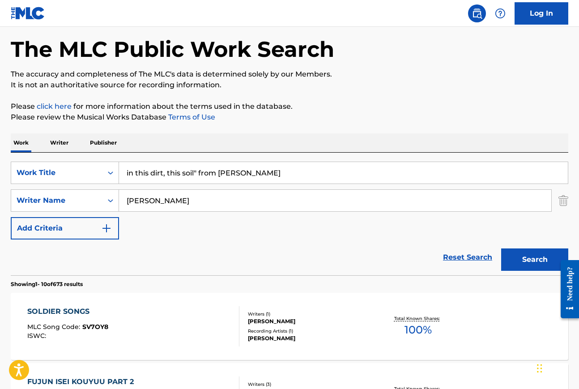
click at [541, 258] on button "Search" at bounding box center [535, 260] width 67 height 22
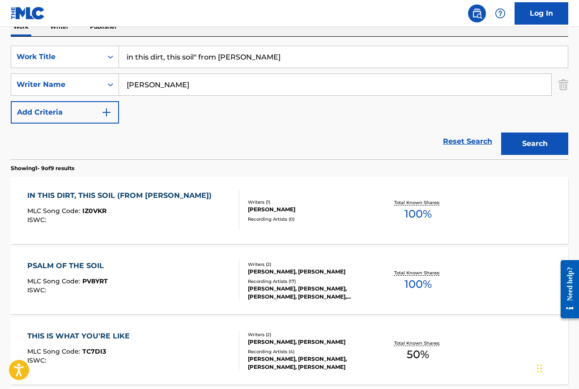
scroll to position [157, 0]
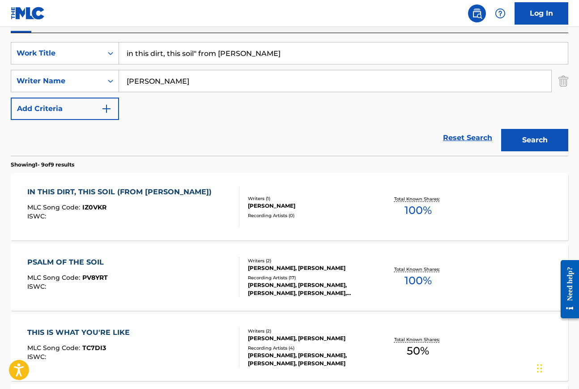
click at [154, 192] on div "IN THIS DIRT, THIS SOIL (FROM HILDEGARD)" at bounding box center [121, 192] width 189 height 11
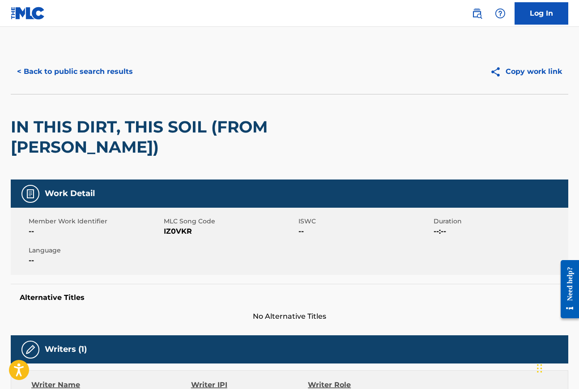
click at [81, 73] on button "< Back to public search results" at bounding box center [75, 71] width 129 height 22
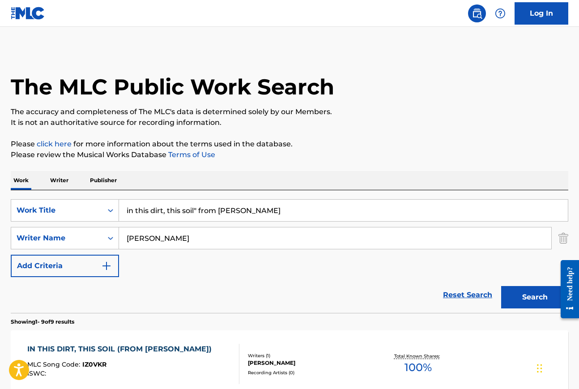
scroll to position [157, 0]
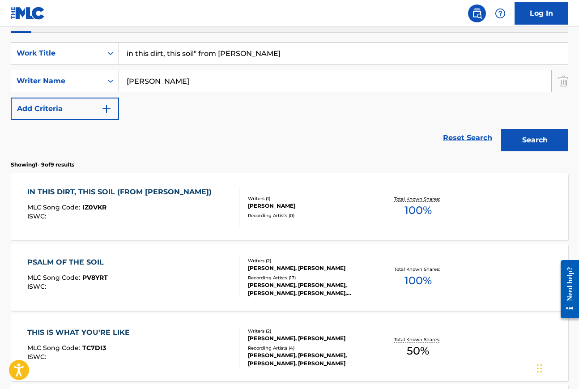
drag, startPoint x: 266, startPoint y: 53, endPoint x: 129, endPoint y: 53, distance: 136.6
click at [129, 53] on input "in this dirt, this soil" from Hildegard" at bounding box center [343, 53] width 449 height 21
type input "i"
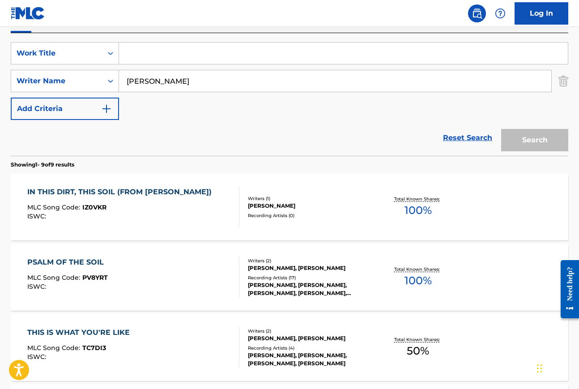
paste input ""I Shall Tell Them" from Sumeida's Song"
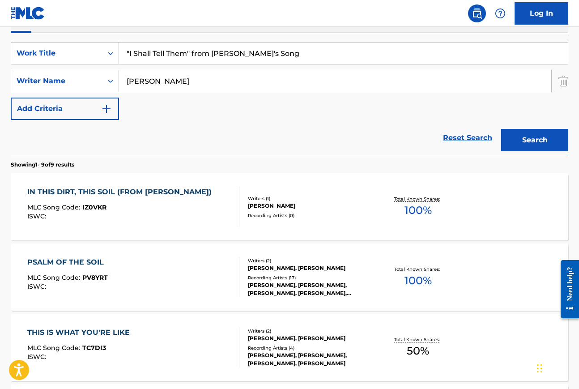
type input ""I Shall Tell Them" from Sumeida's Song"
click at [224, 81] on input "sarah kirkland snider" at bounding box center [335, 80] width 433 height 21
drag, startPoint x: 223, startPoint y: 81, endPoint x: 127, endPoint y: 81, distance: 95.8
click at [125, 82] on input "sarah kirkland snider" at bounding box center [335, 80] width 433 height 21
type input "mohammed Fairouz"
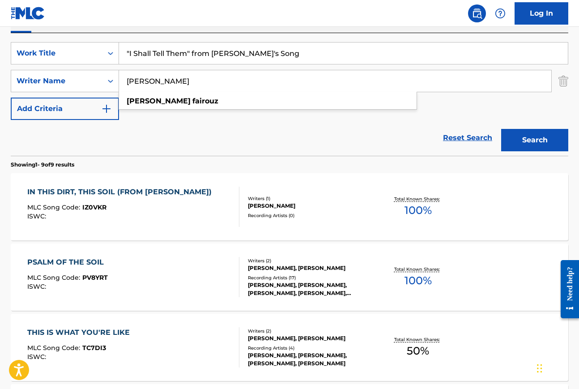
click at [202, 138] on div "Reset Search Search" at bounding box center [290, 138] width 558 height 36
click at [528, 142] on button "Search" at bounding box center [535, 140] width 67 height 22
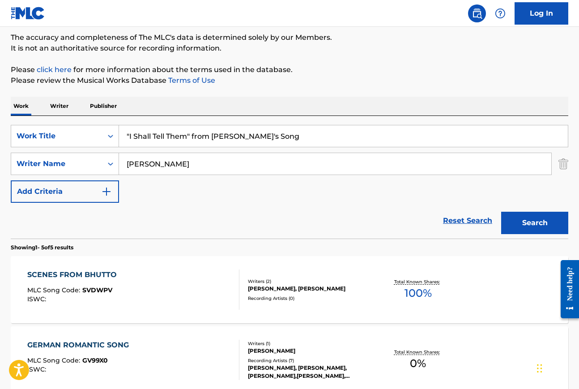
scroll to position [66, 0]
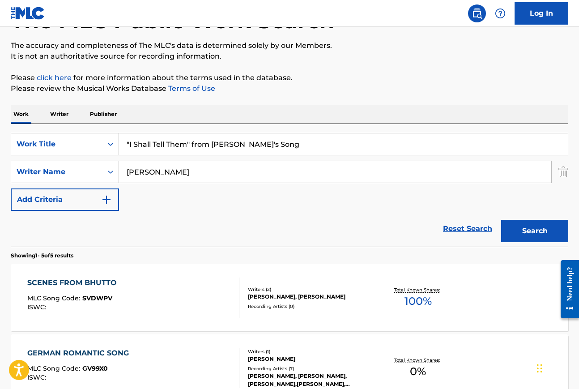
drag, startPoint x: 190, startPoint y: 144, endPoint x: 301, endPoint y: 144, distance: 111.1
click at [301, 144] on input ""I Shall Tell Them" from Sumeida's Song" at bounding box center [343, 143] width 449 height 21
click at [129, 144] on input ""I Shall Tell Them" at bounding box center [343, 143] width 449 height 21
type input "I Shall Tell Them"
click at [530, 228] on button "Search" at bounding box center [535, 231] width 67 height 22
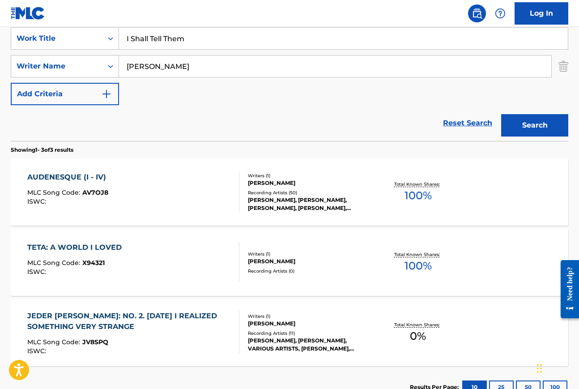
scroll to position [180, 0]
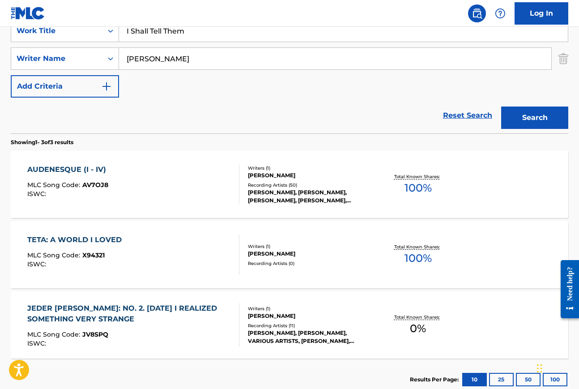
click at [90, 173] on div "AUDENESQUE (I - IV)" at bounding box center [68, 169] width 83 height 11
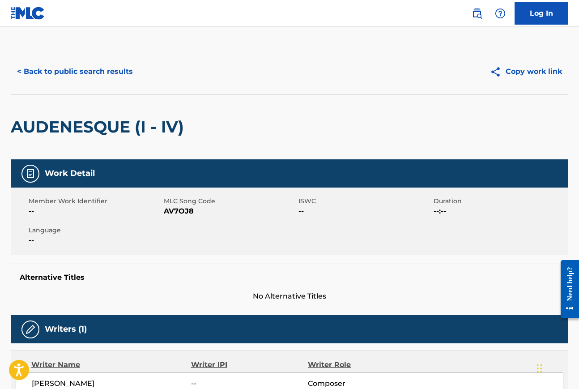
click at [46, 72] on button "< Back to public search results" at bounding box center [75, 71] width 129 height 22
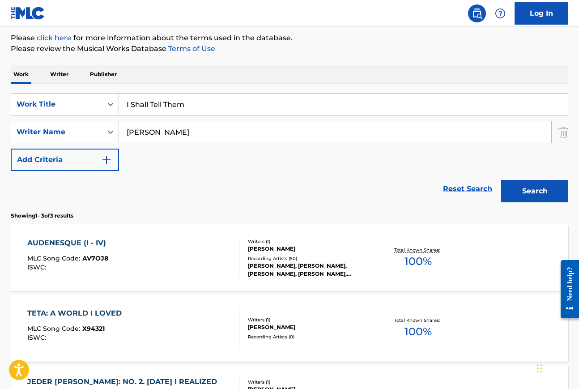
scroll to position [72, 0]
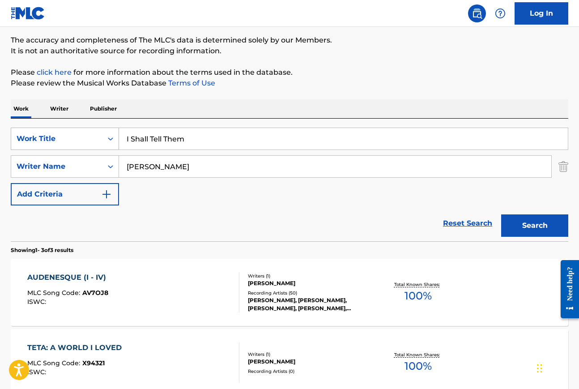
drag, startPoint x: 193, startPoint y: 139, endPoint x: 94, endPoint y: 138, distance: 99.0
click at [94, 138] on div "SearchWithCriteriaa5d765a9-b9e3-4896-807d-dd9e1194cb6e Work Title I Shall Tell …" at bounding box center [290, 139] width 558 height 22
type input "sumeida's song"
click at [539, 228] on button "Search" at bounding box center [535, 225] width 67 height 22
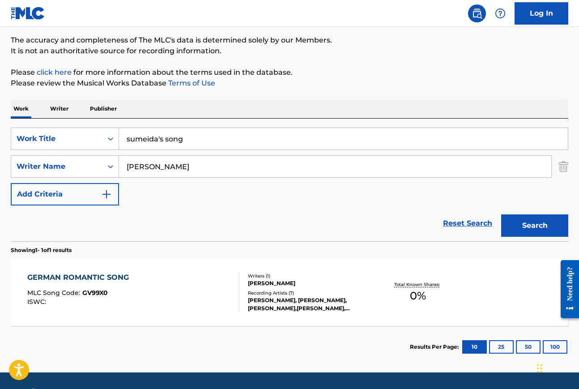
click at [109, 276] on div "GERMAN ROMANTIC SONG" at bounding box center [80, 277] width 106 height 11
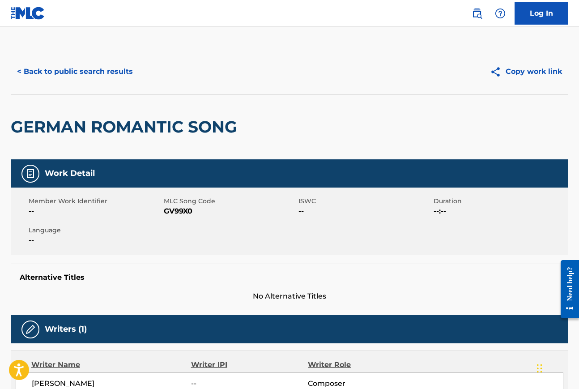
click at [72, 70] on button "< Back to public search results" at bounding box center [75, 71] width 129 height 22
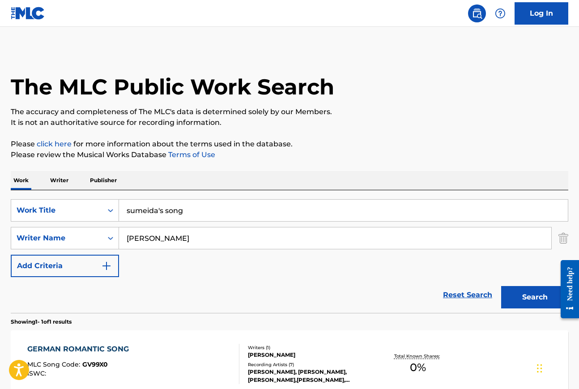
scroll to position [47, 0]
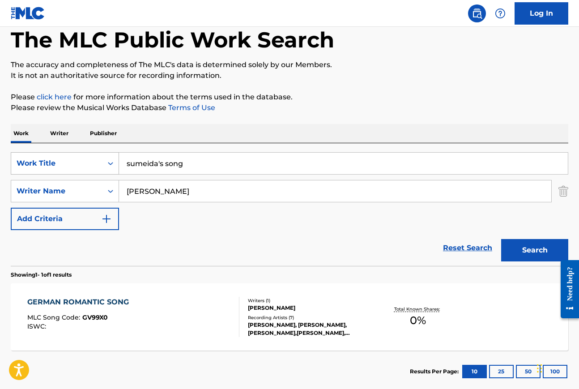
drag, startPoint x: 195, startPoint y: 165, endPoint x: 88, endPoint y: 162, distance: 107.5
click at [88, 162] on div "SearchWithCriteriaa5d765a9-b9e3-4896-807d-dd9e1194cb6e Work Title sumeida's song" at bounding box center [290, 163] width 558 height 22
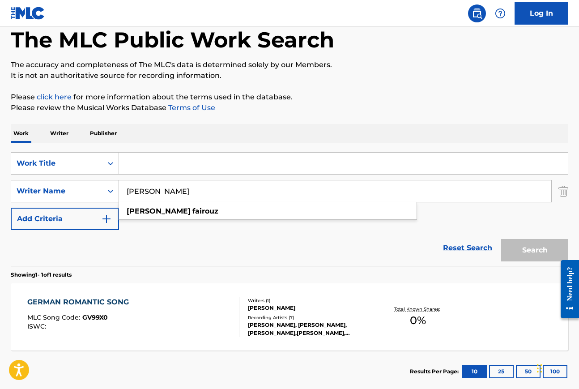
drag, startPoint x: 174, startPoint y: 194, endPoint x: 63, endPoint y: 194, distance: 111.0
click at [63, 194] on div "SearchWithCriteriaaf3d0a83-ee35-4f28-8ac3-9e6b36ecd649 Writer Name mohammed Fai…" at bounding box center [290, 191] width 558 height 22
click at [133, 160] on input "Search Form" at bounding box center [343, 163] width 449 height 21
paste input ""What is this Fragment" from Principles of Uncertainty"
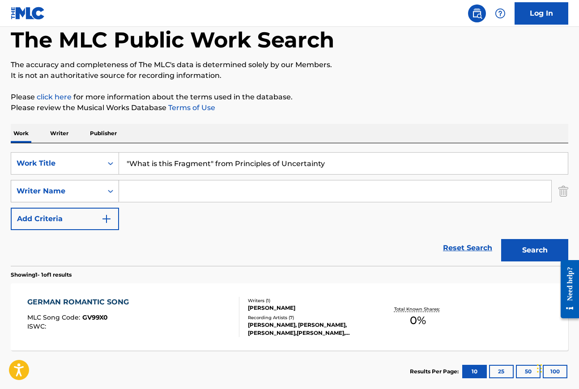
type input ""What is this Fragment" from Principles of Uncertainty"
click at [167, 190] on input "Search Form" at bounding box center [335, 190] width 433 height 21
type input "muhly"
click at [296, 111] on div "The MLC Public Work Search The accuracy and completeness of The MLC's data is d…" at bounding box center [289, 197] width 579 height 390
click at [522, 251] on button "Search" at bounding box center [535, 250] width 67 height 22
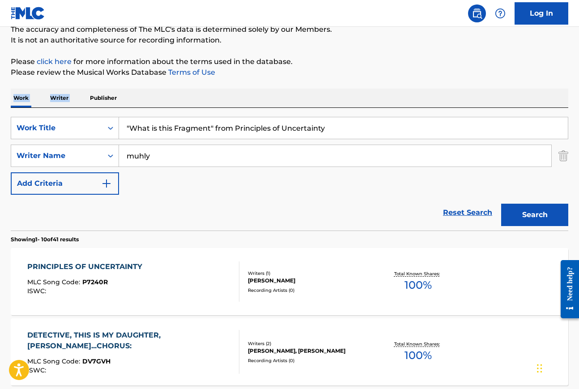
scroll to position [87, 0]
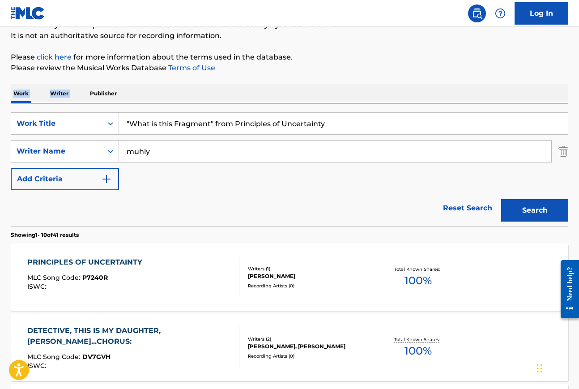
click at [125, 260] on div "PRINCIPLES OF UNCERTAINTY" at bounding box center [87, 262] width 120 height 11
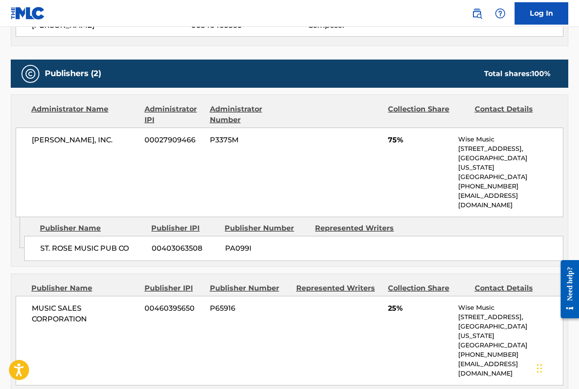
scroll to position [359, 0]
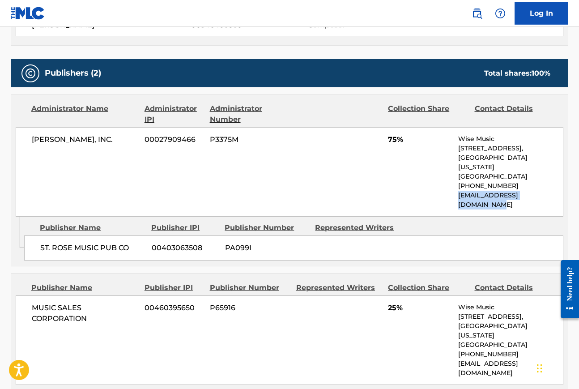
drag, startPoint x: 460, startPoint y: 187, endPoint x: 557, endPoint y: 187, distance: 96.7
click at [557, 191] on p "us.licensing@wisemusic.com" at bounding box center [511, 200] width 105 height 19
copy p "us.licensing@wisemusic.com"
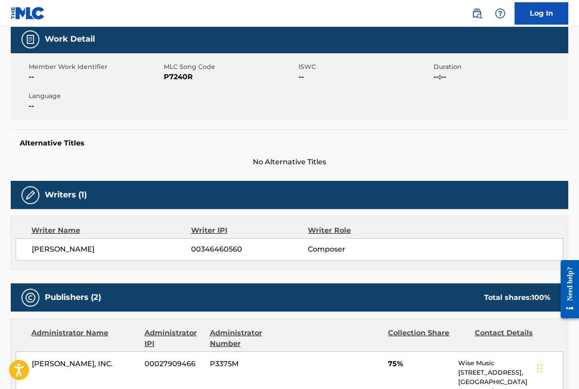
scroll to position [0, 0]
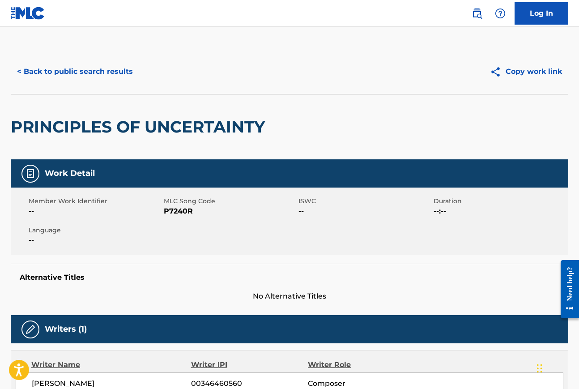
click at [112, 74] on button "< Back to public search results" at bounding box center [75, 71] width 129 height 22
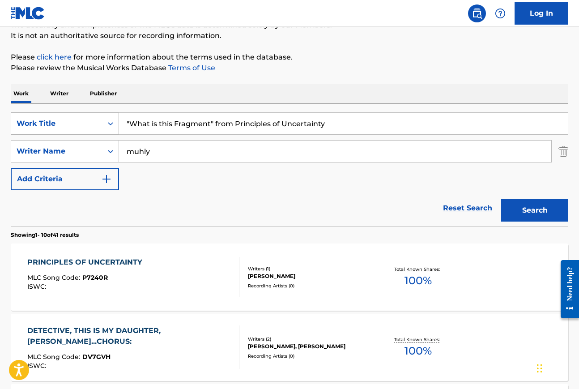
drag, startPoint x: 339, startPoint y: 124, endPoint x: 113, endPoint y: 126, distance: 225.7
click at [113, 126] on div "SearchWithCriteriaa5d765a9-b9e3-4896-807d-dd9e1194cb6e Work Title "What is this…" at bounding box center [290, 123] width 558 height 22
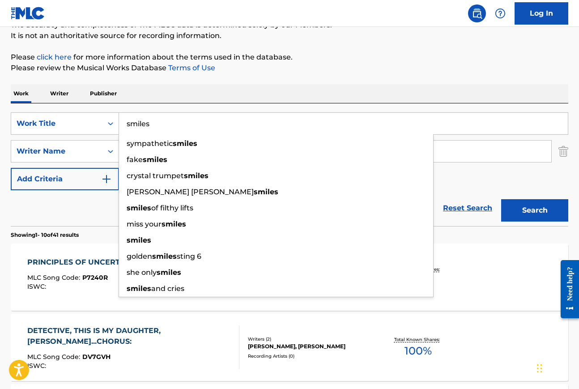
type input "smiles"
click at [180, 90] on div "Work Writer Publisher" at bounding box center [290, 93] width 558 height 19
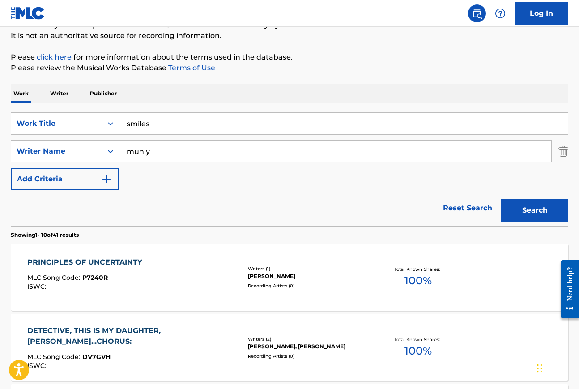
click at [159, 152] on input "muhly" at bounding box center [335, 151] width 433 height 21
type input "m"
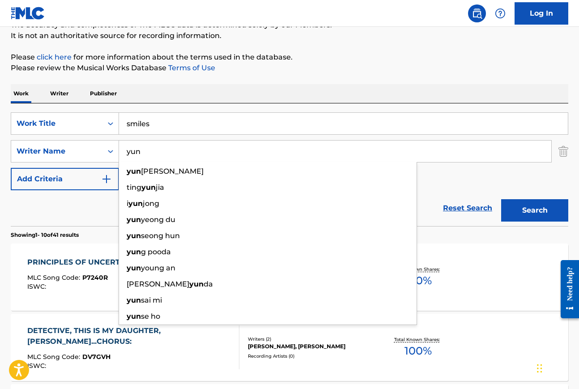
type input "yun"
click at [502, 199] on button "Search" at bounding box center [535, 210] width 67 height 22
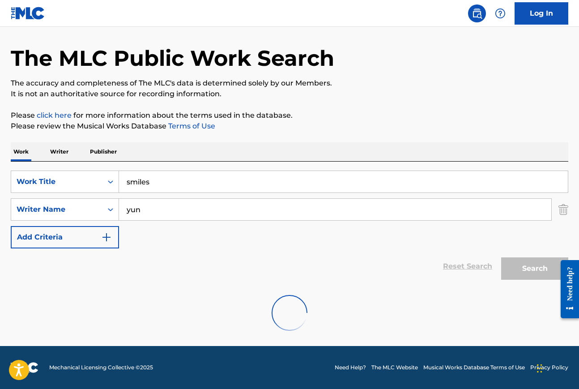
scroll to position [0, 0]
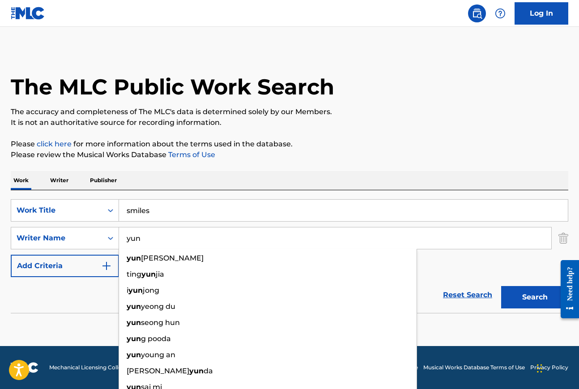
click at [151, 213] on input "smiles" at bounding box center [343, 210] width 449 height 21
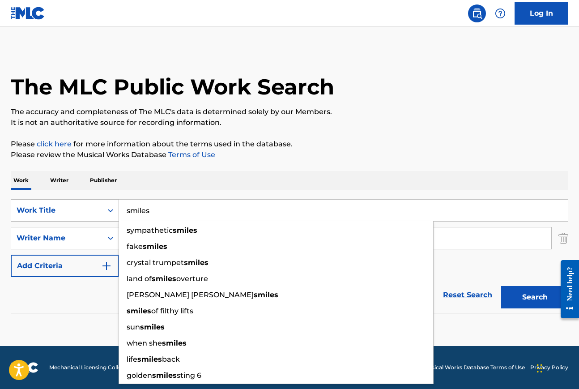
drag, startPoint x: 155, startPoint y: 213, endPoint x: 106, endPoint y: 213, distance: 48.8
click at [108, 213] on div "SearchWithCriteriaa5d765a9-b9e3-4896-807d-dd9e1194cb6e Work Title smiles sympat…" at bounding box center [290, 210] width 558 height 22
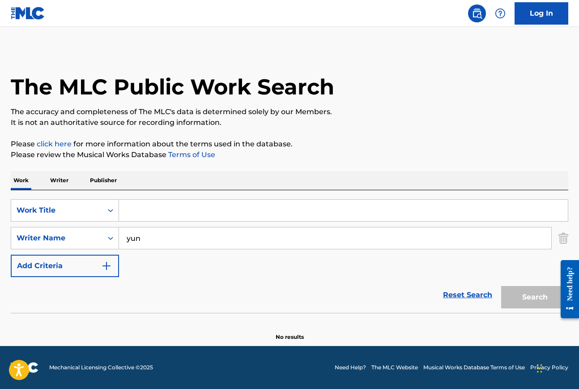
paste input "Dog Days: Act II: Fall, Scene 3: Mirror - Mirror, Mirror"
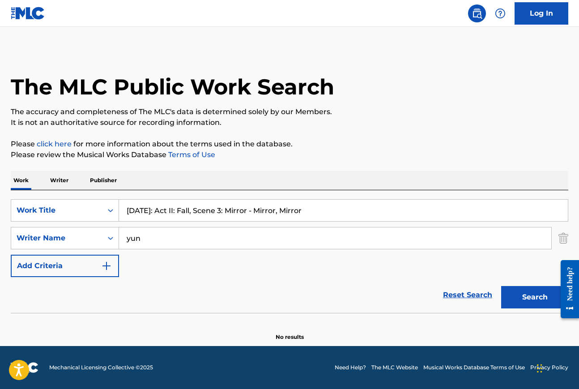
type input "Dog Days: Act II: Fall, Scene 3: Mirror - Mirror, Mirror"
click at [141, 235] on input "yun" at bounding box center [335, 237] width 433 height 21
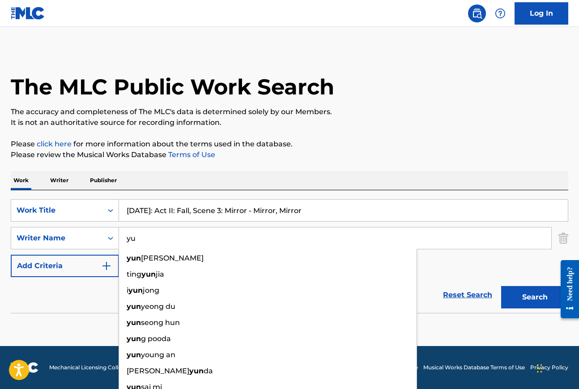
type input "y"
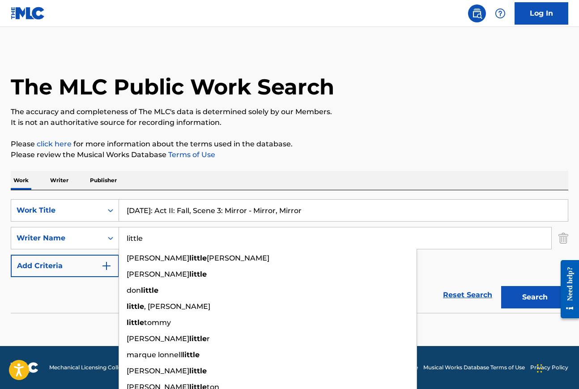
type input "little"
click at [502, 286] on button "Search" at bounding box center [535, 297] width 67 height 22
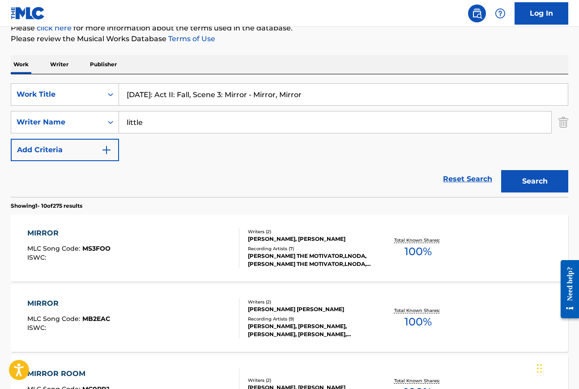
scroll to position [117, 0]
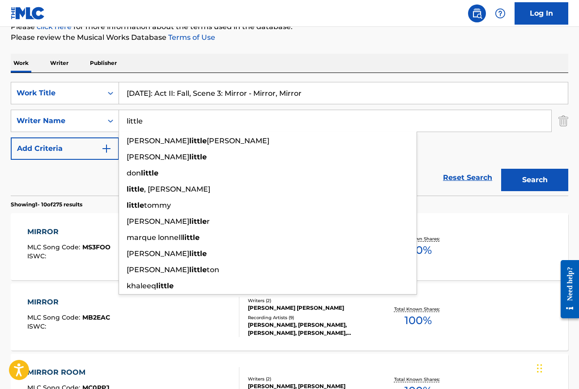
click at [83, 278] on div "MIRROR MLC Song Code : MS3FOO ISWC : Writers ( 2 ) ALYSA LITTLE, JEFFREY LITTLE…" at bounding box center [290, 246] width 558 height 67
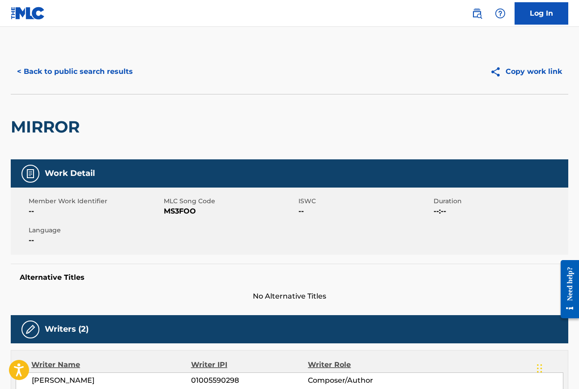
click at [56, 71] on button "< Back to public search results" at bounding box center [75, 71] width 129 height 22
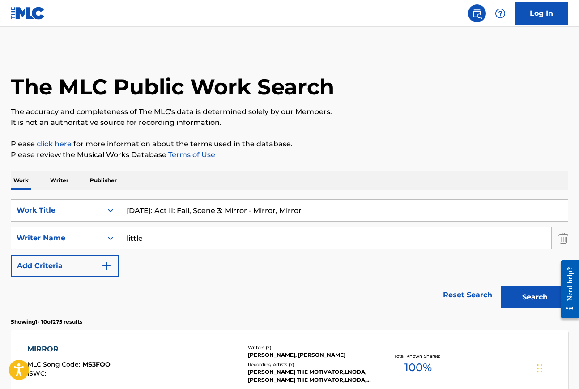
drag, startPoint x: 162, startPoint y: 211, endPoint x: 343, endPoint y: 209, distance: 180.5
click at [343, 209] on input "Dog Days: Act II: Fall, Scene 3: Mirror - Mirror, Mirror" at bounding box center [343, 210] width 449 height 21
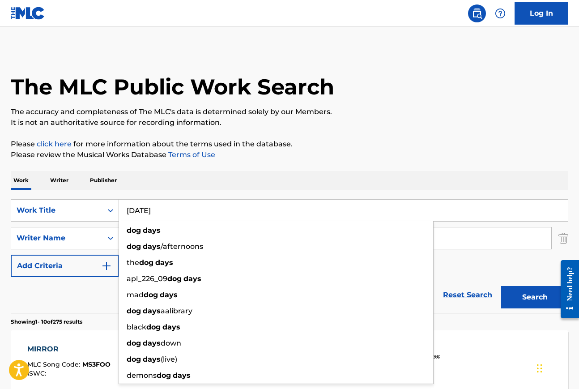
type input "Dog Days"
click at [315, 173] on div "Work Writer Publisher" at bounding box center [290, 180] width 558 height 19
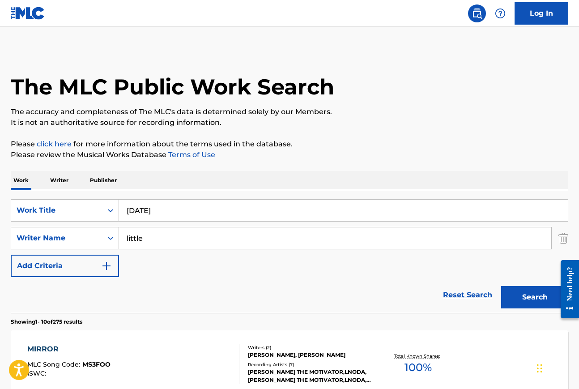
click at [534, 302] on button "Search" at bounding box center [535, 297] width 67 height 22
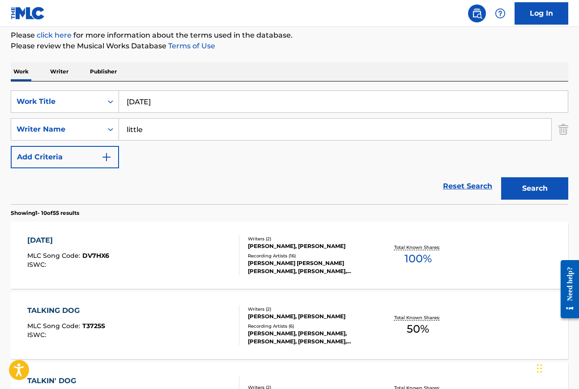
scroll to position [138, 0]
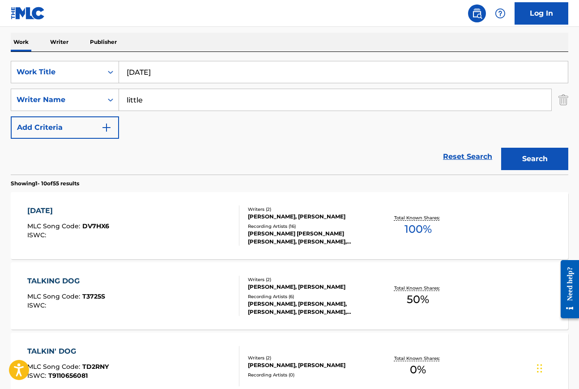
click at [61, 211] on div "DOG DAYS" at bounding box center [68, 211] width 82 height 11
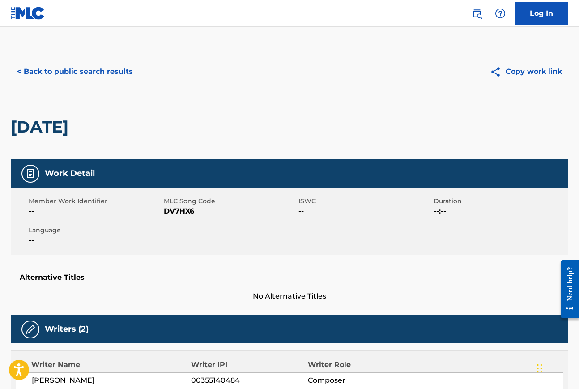
click at [123, 70] on button "< Back to public search results" at bounding box center [75, 71] width 129 height 22
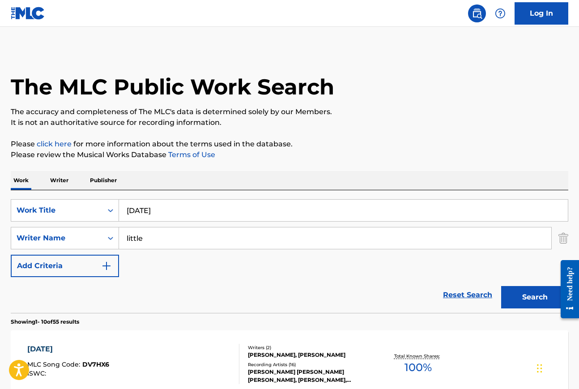
click at [169, 210] on input "Dog Days" at bounding box center [343, 210] width 449 height 21
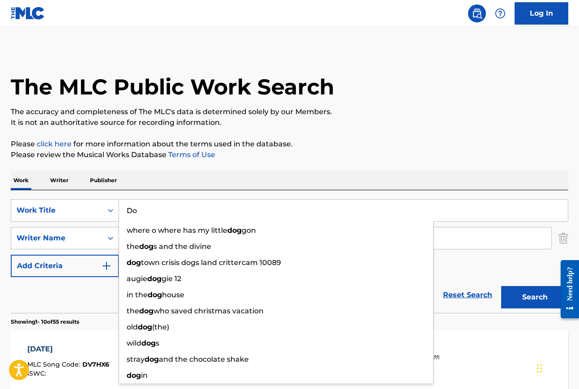
type input "D"
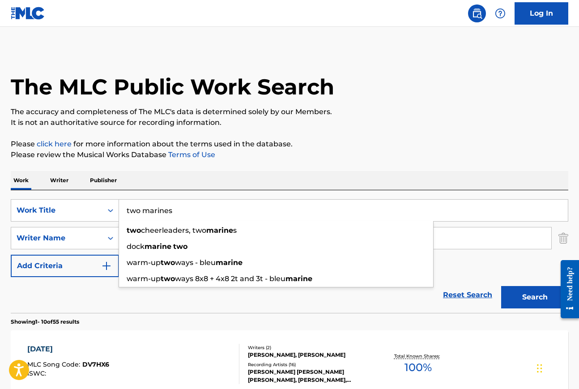
type input "two marines"
click at [502, 286] on button "Search" at bounding box center [535, 297] width 67 height 22
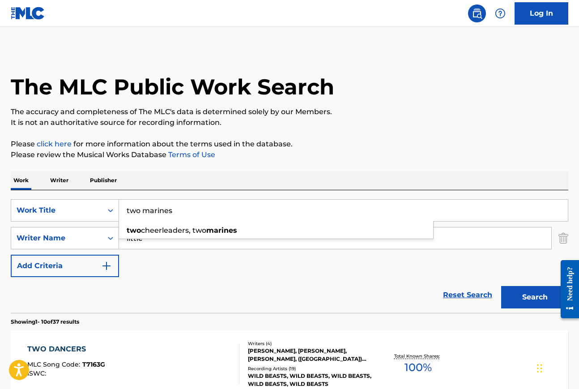
click at [214, 269] on div "SearchWithCriteriaa5d765a9-b9e3-4896-807d-dd9e1194cb6e Work Title two marines t…" at bounding box center [290, 238] width 558 height 78
drag, startPoint x: 188, startPoint y: 212, endPoint x: 98, endPoint y: 206, distance: 90.2
click at [99, 206] on div "SearchWithCriteriaa5d765a9-b9e3-4896-807d-dd9e1194cb6e Work Title two marines t…" at bounding box center [290, 210] width 558 height 22
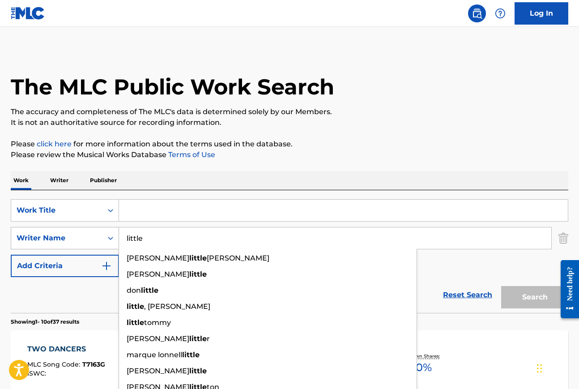
drag, startPoint x: 152, startPoint y: 242, endPoint x: 104, endPoint y: 240, distance: 48.0
click at [104, 240] on div "SearchWithCriteriaaf3d0a83-ee35-4f28-8ac3-9e6b36ecd649 Writer Name little nicho…" at bounding box center [290, 238] width 558 height 22
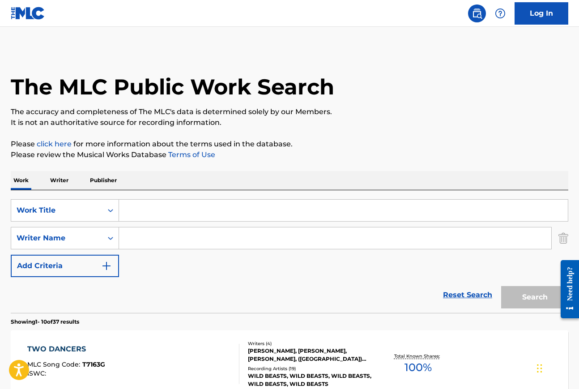
click at [147, 208] on input "Search Form" at bounding box center [343, 210] width 449 height 21
paste input "Anatomy Theater: Good Morrow and Welcome"
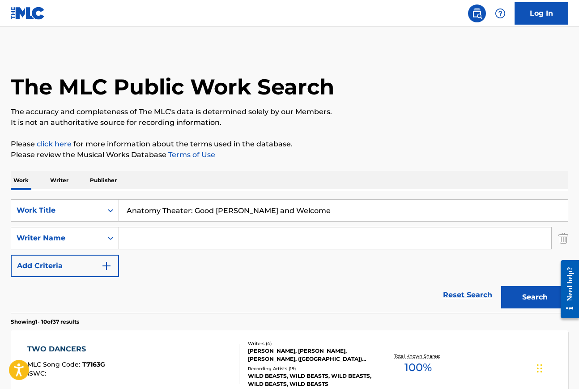
type input "Anatomy Theater: Good Morrow and Welcome"
click at [137, 240] on input "Search Form" at bounding box center [335, 237] width 433 height 21
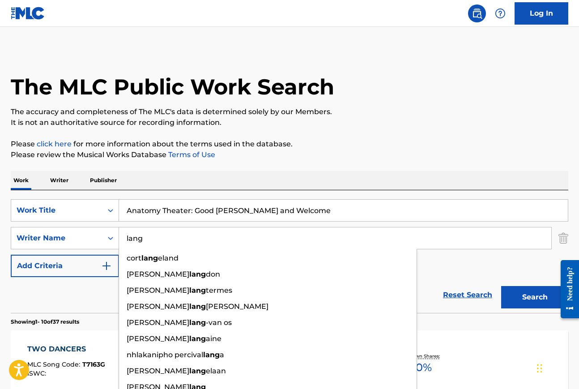
type input "lang"
click at [502, 286] on button "Search" at bounding box center [535, 297] width 67 height 22
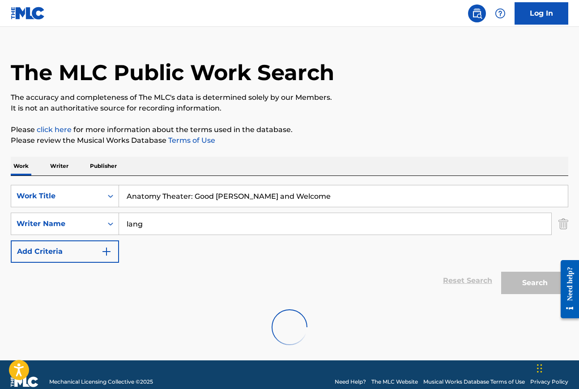
scroll to position [29, 0]
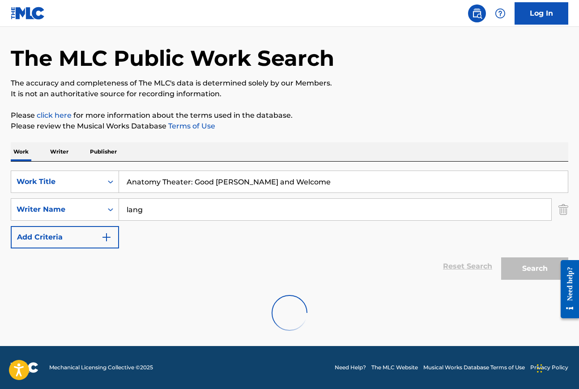
drag, startPoint x: 190, startPoint y: 182, endPoint x: 360, endPoint y: 181, distance: 170.2
click at [360, 181] on input "Anatomy Theater: Good Morrow and Welcome" at bounding box center [343, 181] width 449 height 21
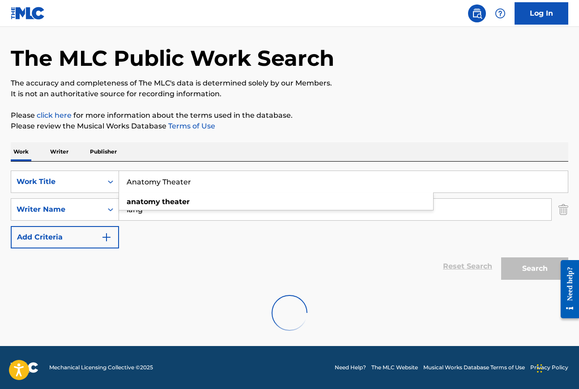
type input "Anatomy Theater"
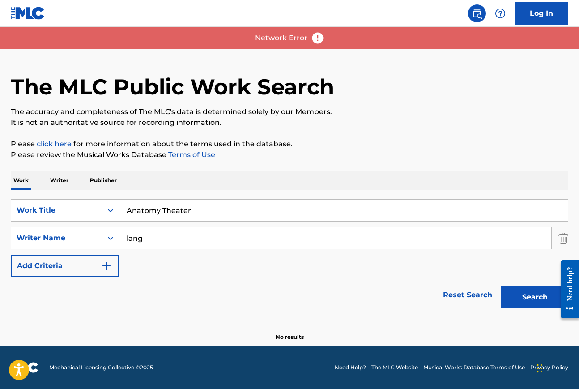
scroll to position [0, 0]
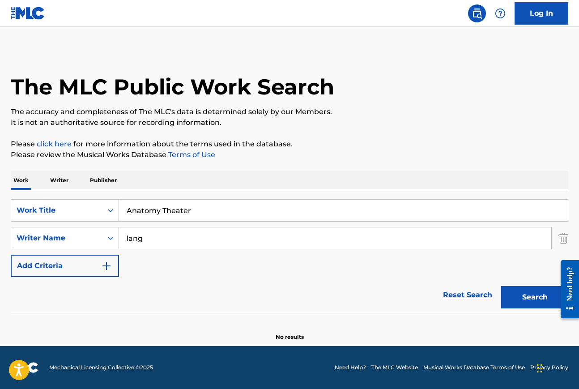
click at [539, 303] on button "Search" at bounding box center [535, 297] width 67 height 22
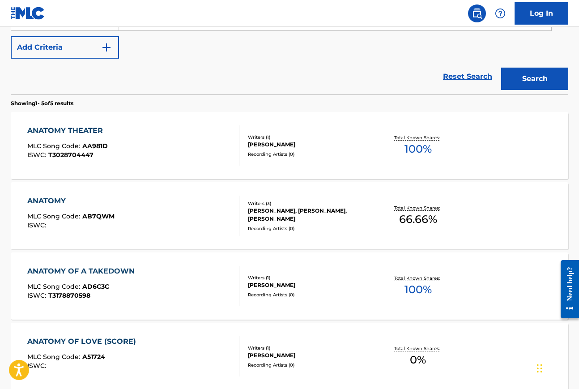
scroll to position [246, 0]
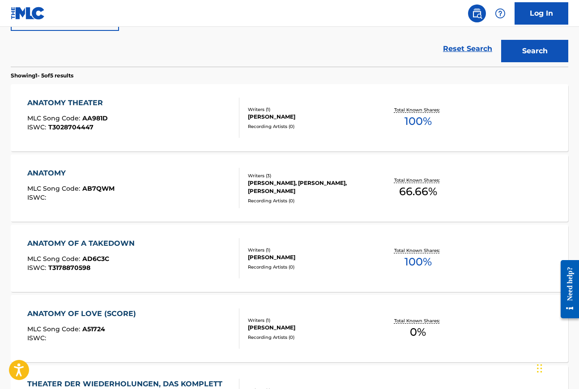
click at [87, 102] on div "ANATOMY THEATER" at bounding box center [67, 103] width 81 height 11
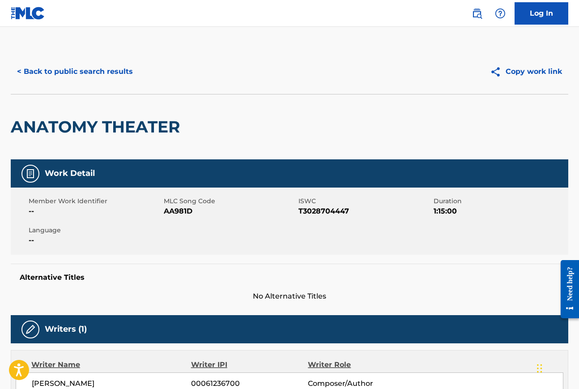
click at [71, 75] on button "< Back to public search results" at bounding box center [75, 71] width 129 height 22
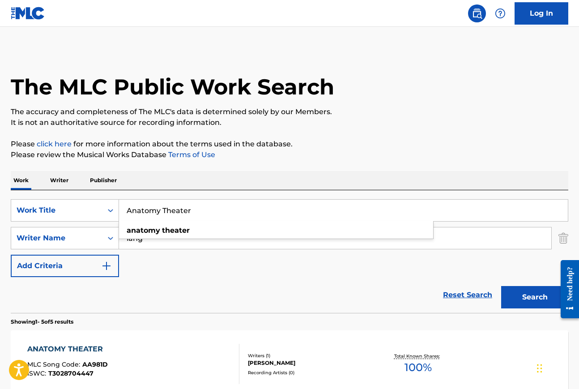
drag, startPoint x: 195, startPoint y: 206, endPoint x: 132, endPoint y: 210, distance: 62.8
click at [132, 210] on input "Anatomy Theater" at bounding box center [343, 210] width 449 height 21
type input "Aquanetta"
click at [522, 302] on button "Search" at bounding box center [535, 297] width 67 height 22
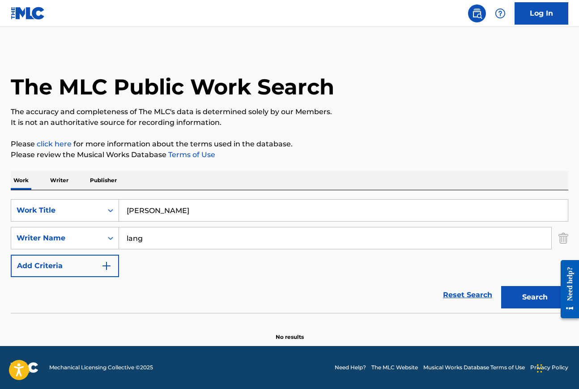
click at [143, 206] on input "Aquanetta" at bounding box center [343, 210] width 449 height 21
drag, startPoint x: 175, startPoint y: 212, endPoint x: 116, endPoint y: 212, distance: 59.6
click at [114, 212] on div "SearchWithCriteriaa5d765a9-b9e3-4896-807d-dd9e1194cb6e Work Title Aquanetta" at bounding box center [290, 210] width 558 height 22
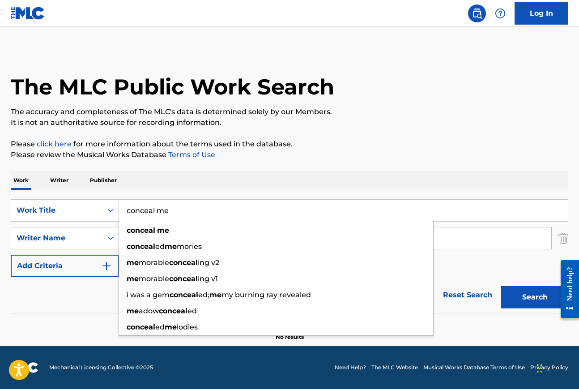
type input "conceal me"
click at [181, 179] on div "Work Writer Publisher" at bounding box center [290, 180] width 558 height 19
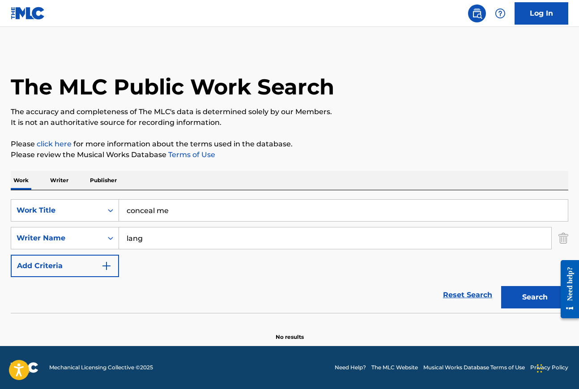
click at [175, 211] on input "conceal me" at bounding box center [343, 210] width 449 height 21
click at [198, 184] on div "Work Writer Publisher" at bounding box center [290, 180] width 558 height 19
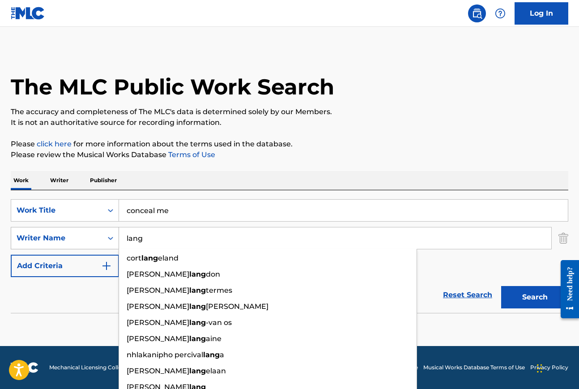
drag, startPoint x: 147, startPoint y: 238, endPoint x: 86, endPoint y: 238, distance: 60.5
click at [88, 238] on div "SearchWithCriteriaaf3d0a83-ee35-4f28-8ac3-9e6b36ecd649 Writer Name lang cort la…" at bounding box center [290, 238] width 558 height 22
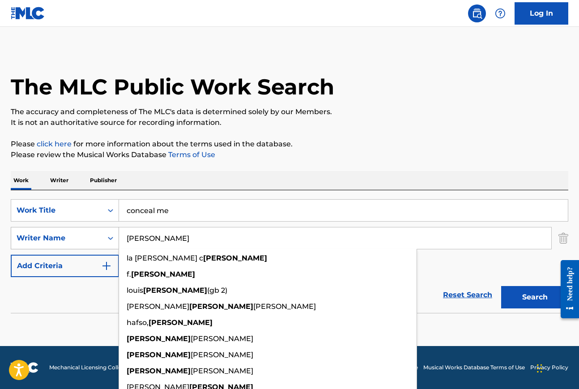
type input "gordon"
click at [502, 286] on button "Search" at bounding box center [535, 297] width 67 height 22
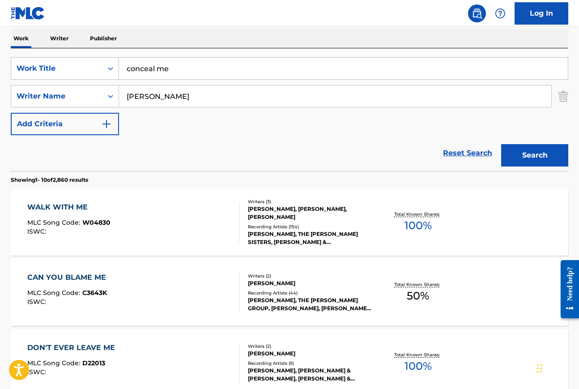
scroll to position [141, 0]
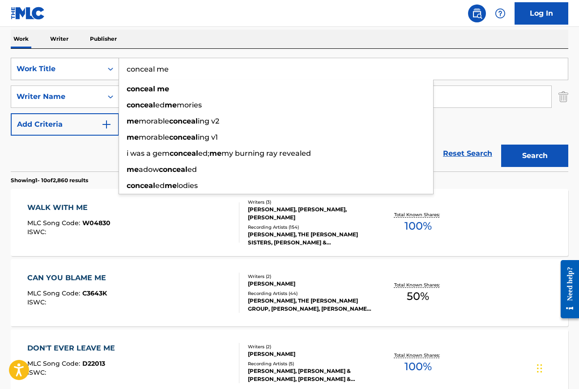
drag, startPoint x: 179, startPoint y: 71, endPoint x: 100, endPoint y: 67, distance: 78.9
click at [100, 67] on div "SearchWithCriteriaa5d765a9-b9e3-4896-807d-dd9e1194cb6e Work Title conceal me co…" at bounding box center [290, 69] width 558 height 22
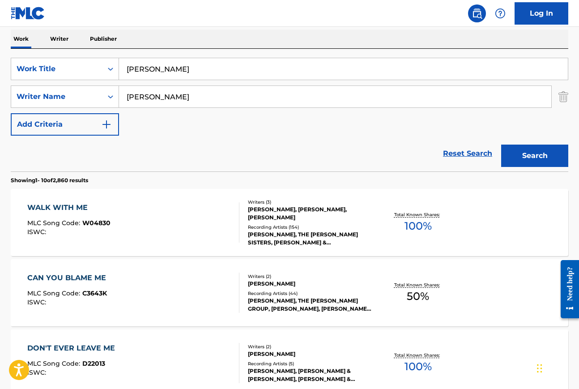
click at [540, 163] on button "Search" at bounding box center [535, 156] width 67 height 22
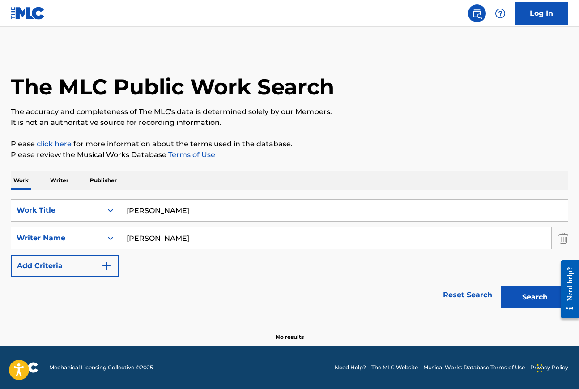
click at [176, 212] on input "aquanetta" at bounding box center [343, 210] width 449 height 21
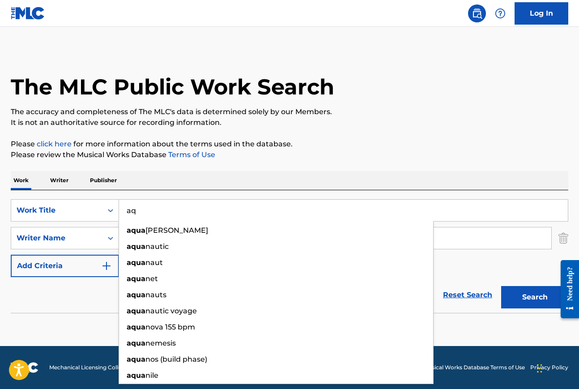
type input "a"
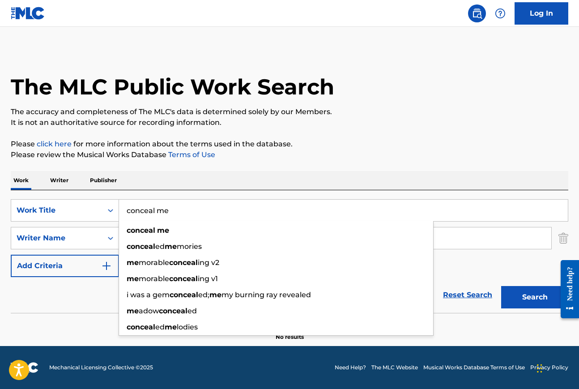
type input "conceal me"
click at [502, 286] on button "Search" at bounding box center [535, 297] width 67 height 22
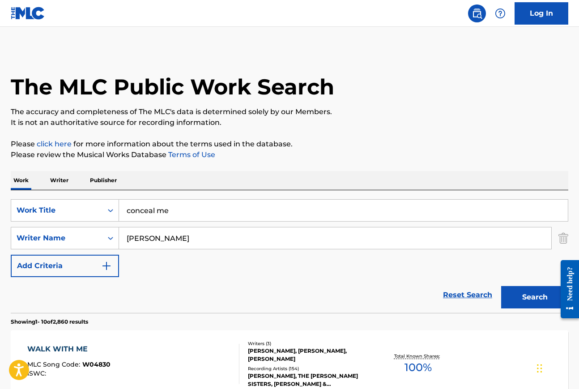
click at [165, 239] on input "gordon" at bounding box center [335, 237] width 433 height 21
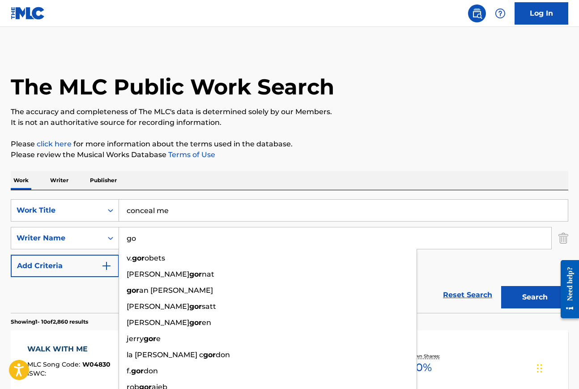
type input "g"
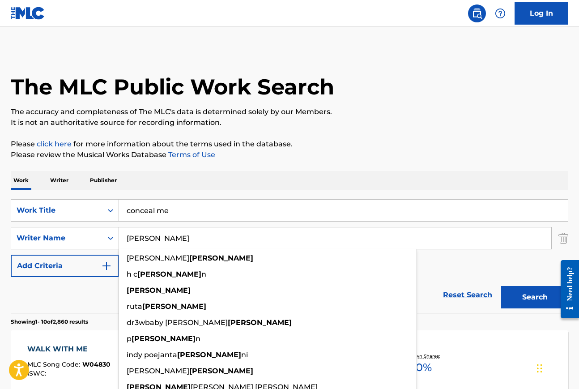
click at [502, 286] on button "Search" at bounding box center [535, 297] width 67 height 22
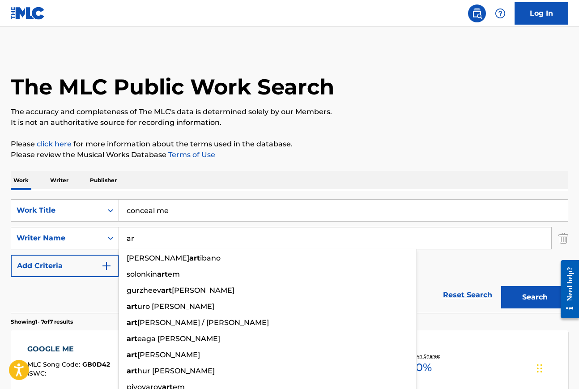
type input "a"
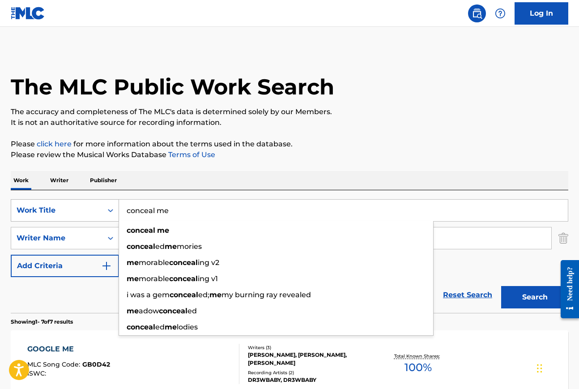
drag, startPoint x: 180, startPoint y: 210, endPoint x: 78, endPoint y: 210, distance: 101.6
click at [78, 210] on div "SearchWithCriteriaa5d765a9-b9e3-4896-807d-dd9e1194cb6e Work Title conceal me co…" at bounding box center [290, 210] width 558 height 22
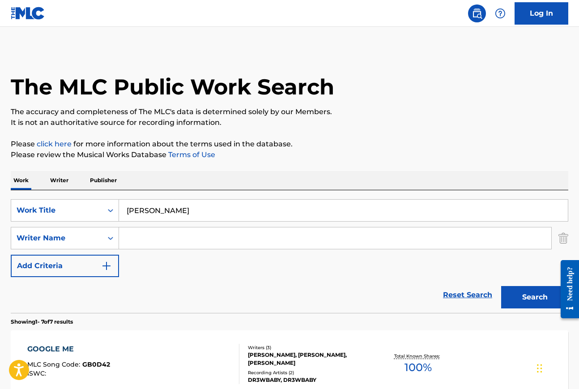
click at [538, 301] on button "Search" at bounding box center [535, 297] width 67 height 22
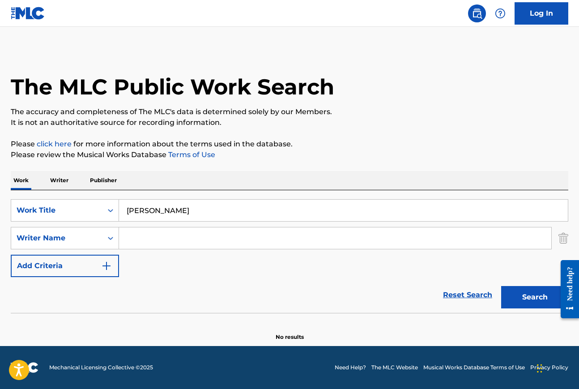
click at [569, 240] on div "The MLC Public Work Search The accuracy and completeness of The MLC's data is d…" at bounding box center [289, 195] width 579 height 292
click at [566, 239] on img "Search Form" at bounding box center [564, 238] width 10 height 22
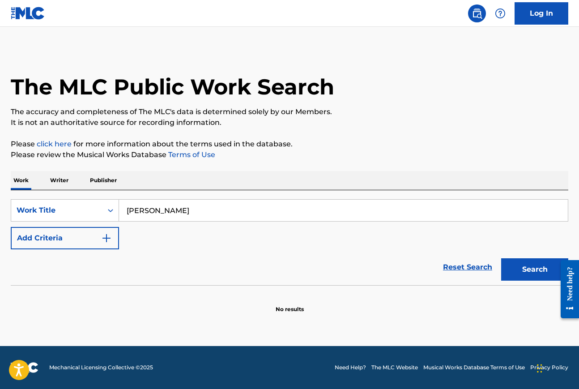
click at [528, 272] on button "Search" at bounding box center [535, 269] width 67 height 22
click at [173, 214] on input "aquanetta" at bounding box center [343, 210] width 449 height 21
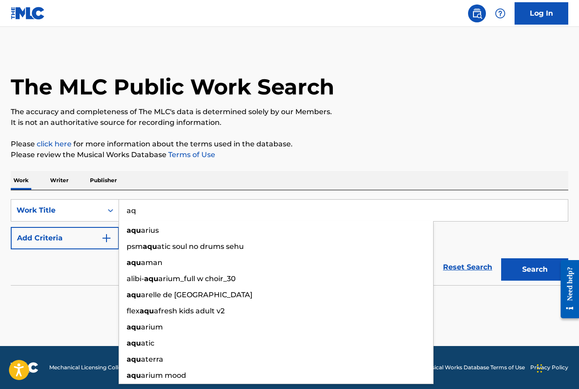
type input "a"
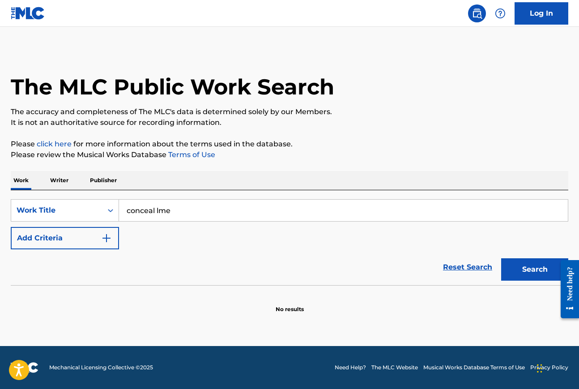
click at [502, 258] on button "Search" at bounding box center [535, 269] width 67 height 22
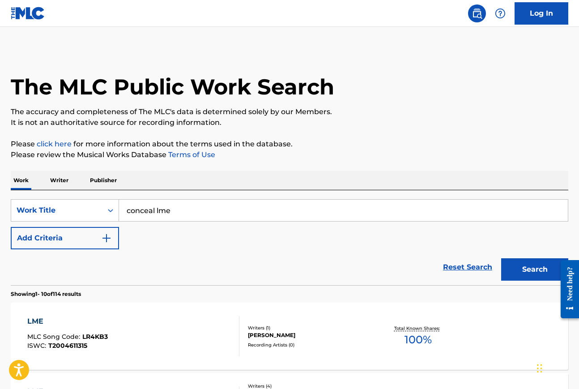
click at [159, 210] on input "conceal lme" at bounding box center [343, 210] width 449 height 21
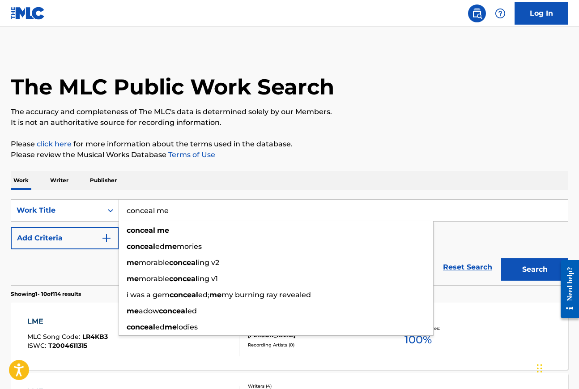
type input "conceal me"
click at [502, 258] on button "Search" at bounding box center [535, 269] width 67 height 22
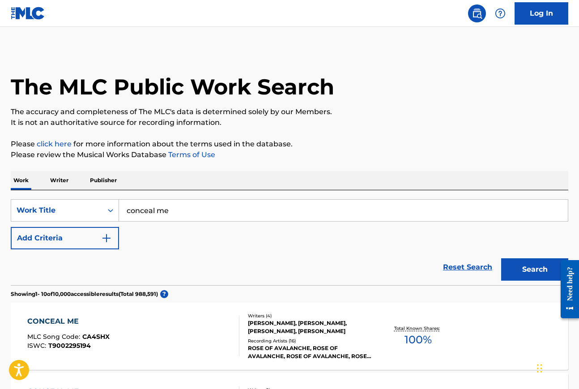
click at [103, 237] on img "Search Form" at bounding box center [106, 238] width 11 height 11
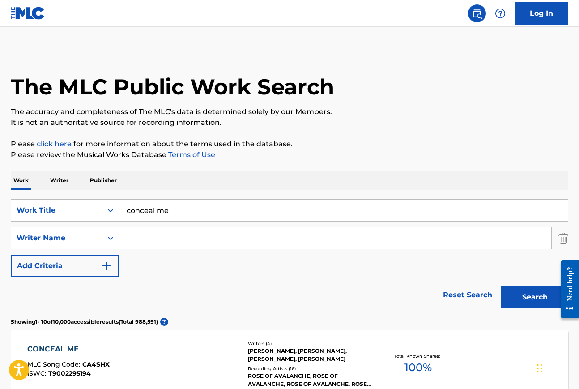
click at [563, 241] on img "Search Form" at bounding box center [564, 238] width 10 height 22
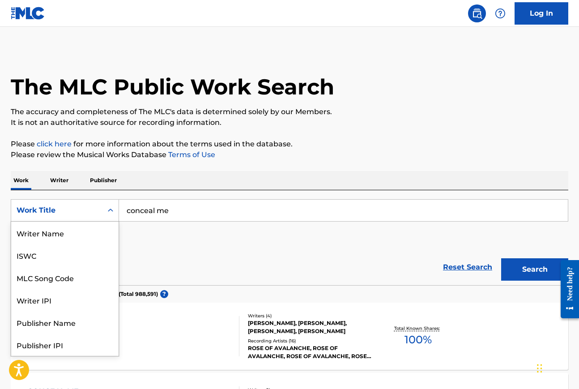
click at [113, 211] on icon "Search Form" at bounding box center [110, 210] width 9 height 9
click at [51, 236] on div "Writer Name" at bounding box center [64, 233] width 107 height 22
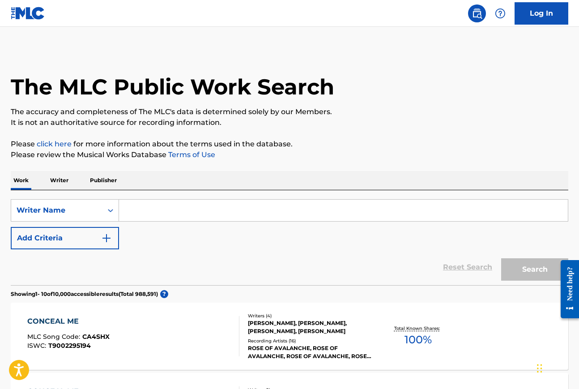
click at [156, 208] on input "Search Form" at bounding box center [343, 210] width 449 height 21
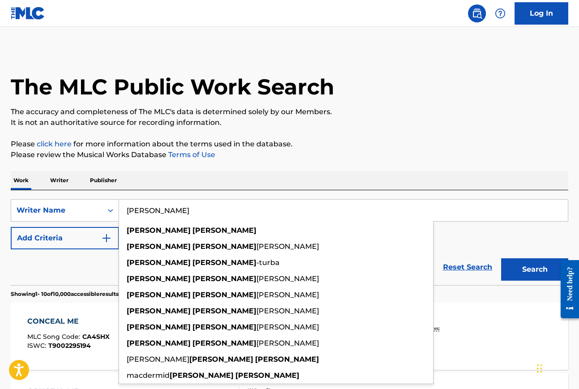
type input "michael gordon"
click at [502, 258] on button "Search" at bounding box center [535, 269] width 67 height 22
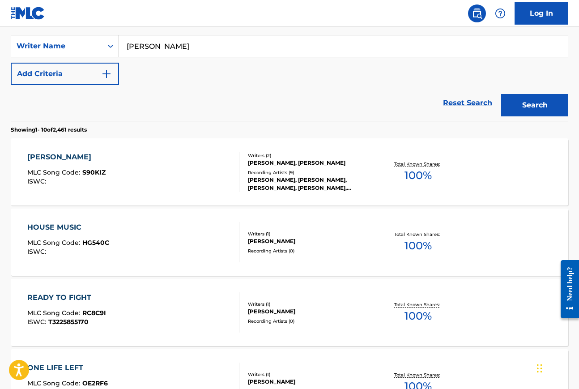
scroll to position [165, 0]
click at [51, 228] on div "HOUSE MUSIC" at bounding box center [68, 227] width 82 height 11
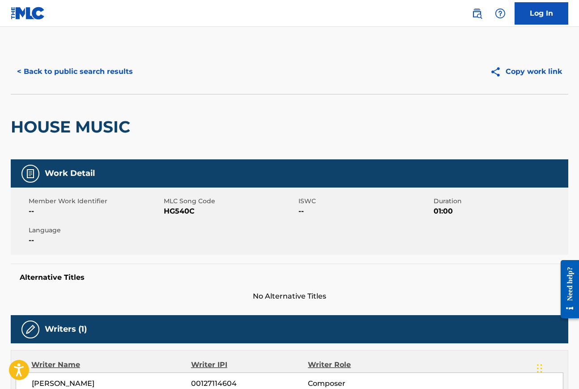
click at [74, 71] on button "< Back to public search results" at bounding box center [75, 71] width 129 height 22
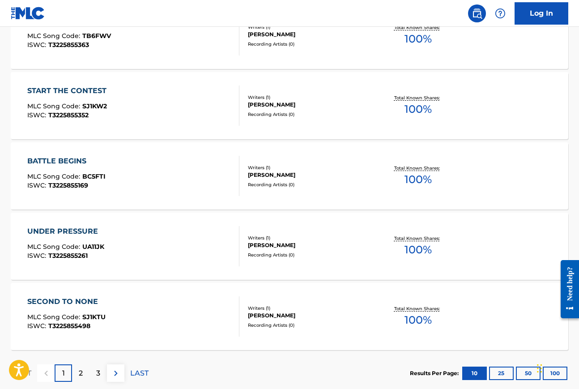
scroll to position [707, 0]
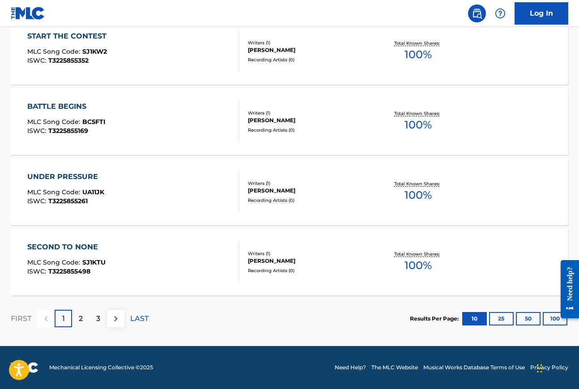
click at [72, 244] on div "SECOND TO NONE" at bounding box center [66, 247] width 78 height 11
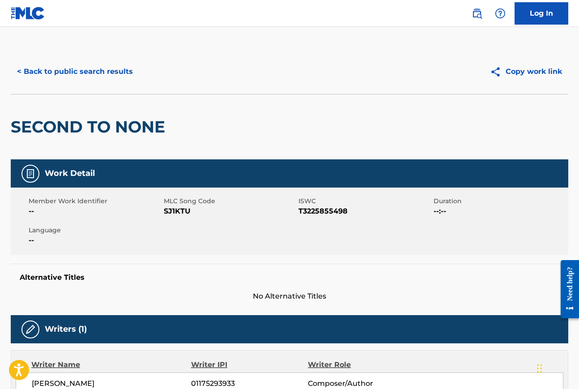
click at [47, 71] on button "< Back to public search results" at bounding box center [75, 71] width 129 height 22
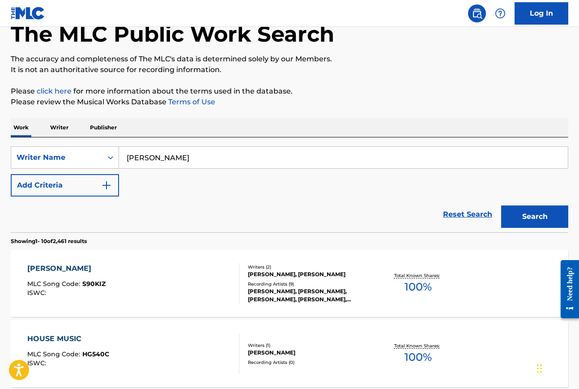
scroll to position [50, 0]
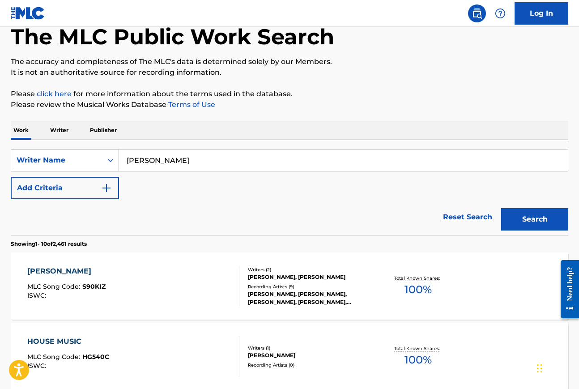
click at [107, 161] on icon "Search Form" at bounding box center [110, 160] width 9 height 9
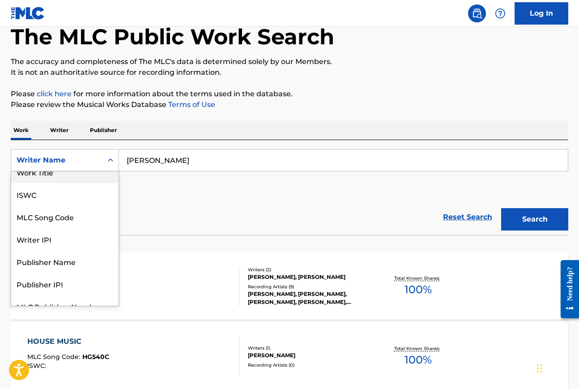
scroll to position [0, 0]
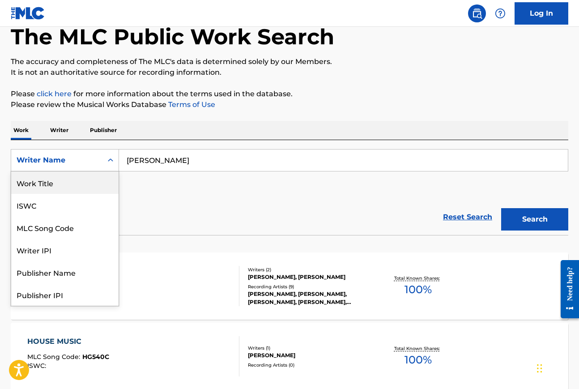
click at [73, 186] on div "Work Title" at bounding box center [64, 182] width 107 height 22
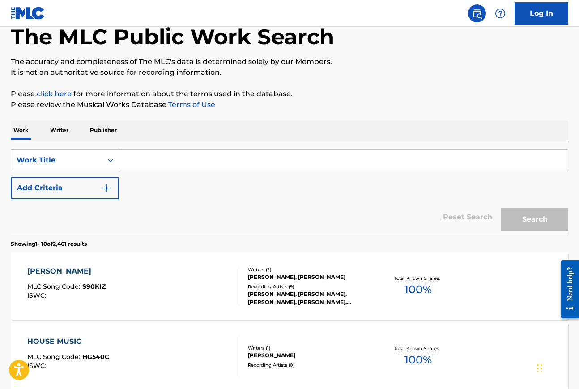
click at [156, 161] on input "Search Form" at bounding box center [343, 160] width 449 height 21
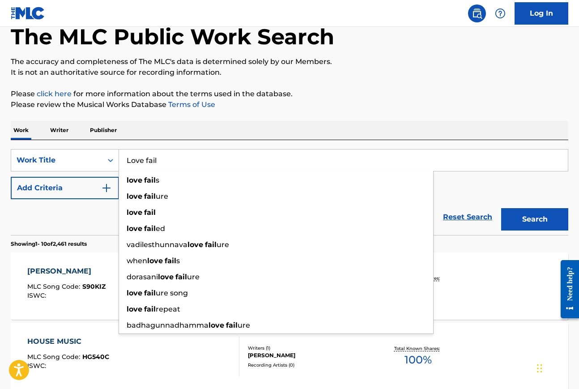
type input "Love fail"
click at [230, 126] on div "Work Writer Publisher" at bounding box center [290, 130] width 558 height 19
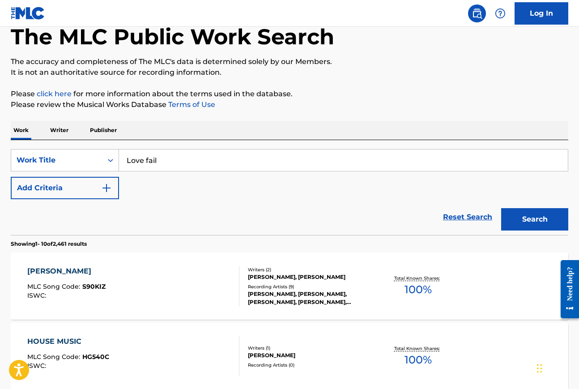
click at [106, 192] on img "Search Form" at bounding box center [106, 188] width 11 height 11
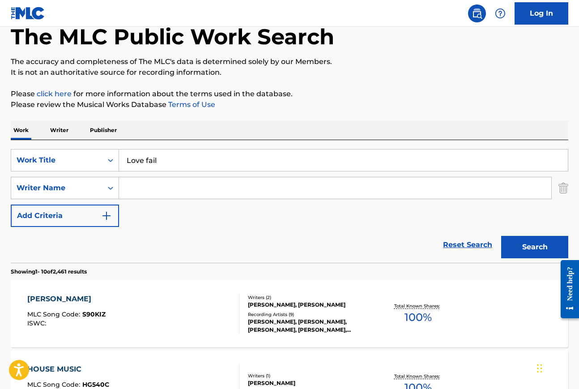
click at [141, 189] on input "Search Form" at bounding box center [335, 187] width 433 height 21
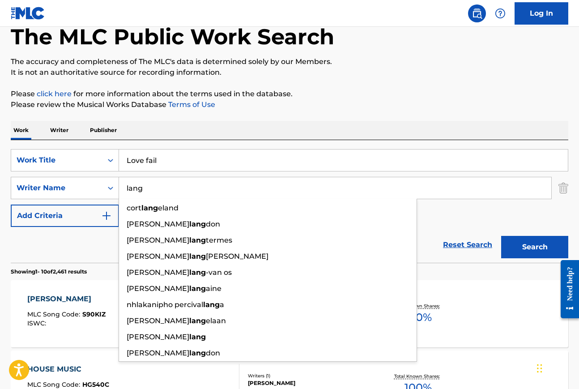
type input "lang"
click at [502, 236] on button "Search" at bounding box center [535, 247] width 67 height 22
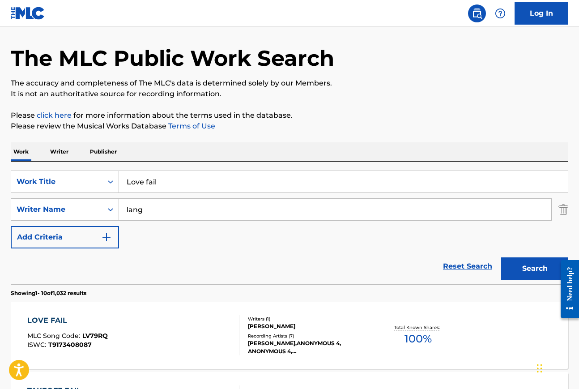
scroll to position [50, 0]
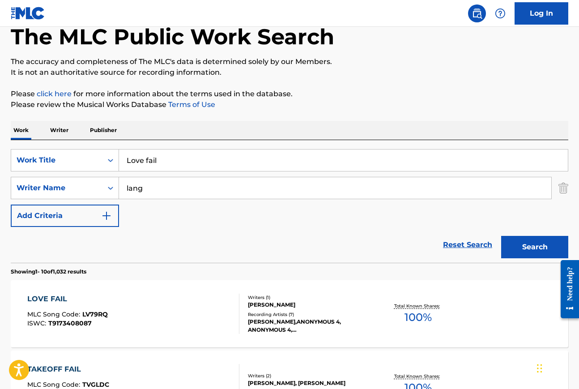
click at [56, 300] on div "LOVE FAIL" at bounding box center [67, 299] width 81 height 11
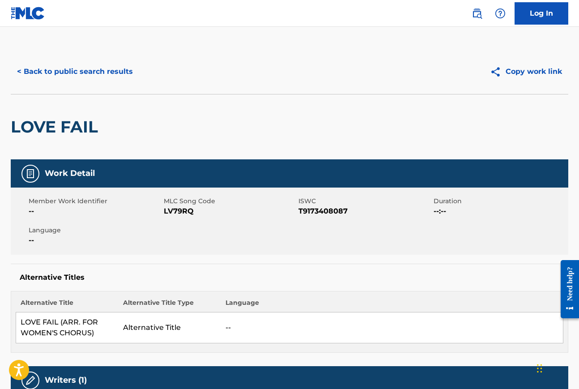
click at [116, 68] on button "< Back to public search results" at bounding box center [75, 71] width 129 height 22
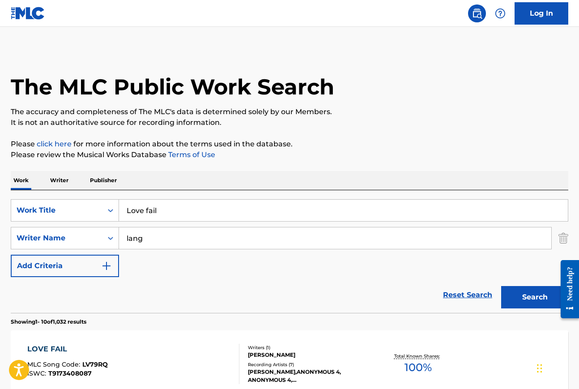
scroll to position [50, 0]
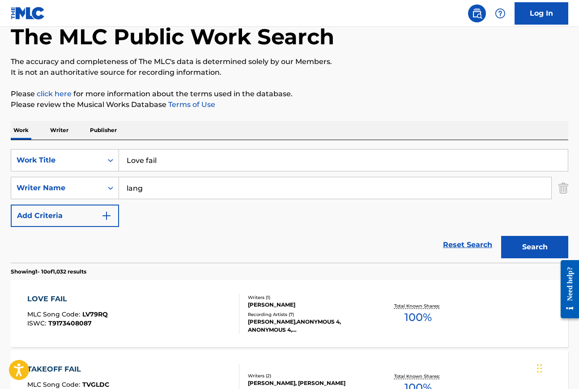
click at [169, 160] on input "Love fail" at bounding box center [343, 160] width 449 height 21
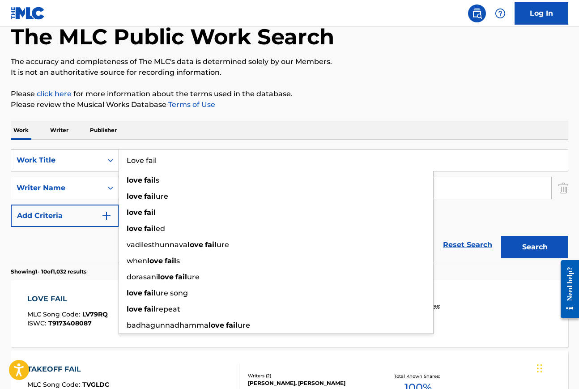
drag, startPoint x: 169, startPoint y: 160, endPoint x: 90, endPoint y: 160, distance: 78.4
click at [91, 160] on div "SearchWithCriteriaefec968a-02b8-4c2b-a945-8320baf7cfc1 Work Title Love fail lov…" at bounding box center [290, 160] width 558 height 22
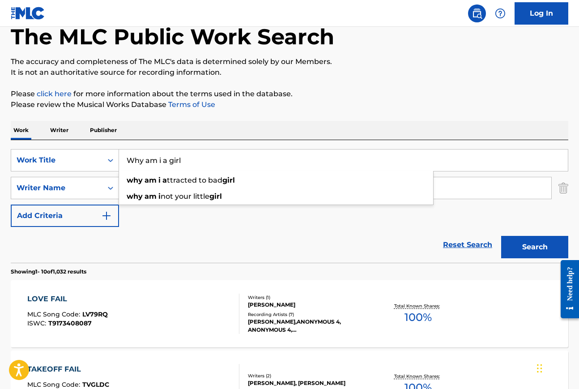
type input "Why am i a girl"
click at [171, 130] on div "Work Writer Publisher" at bounding box center [290, 130] width 558 height 19
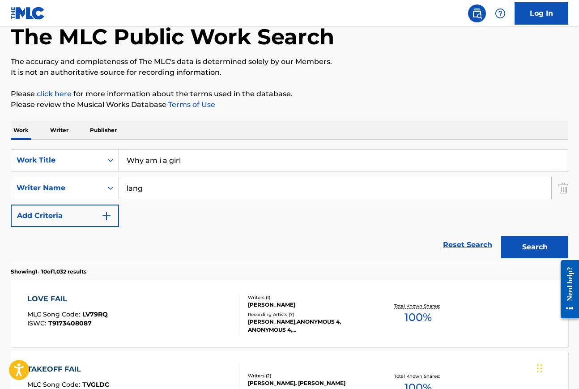
click at [148, 189] on input "lang" at bounding box center [335, 187] width 433 height 21
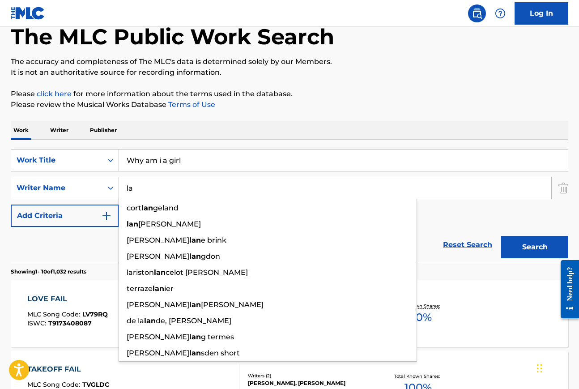
type input "l"
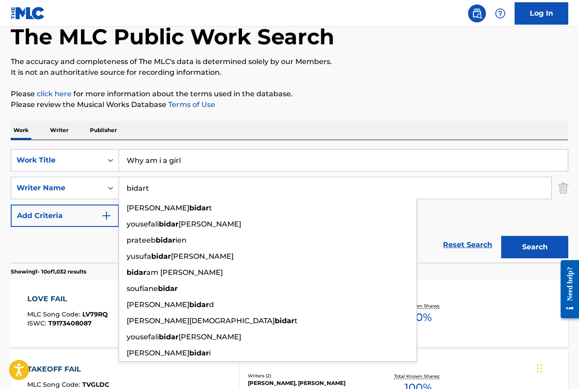
type input "bidart"
click at [502, 236] on button "Search" at bounding box center [535, 247] width 67 height 22
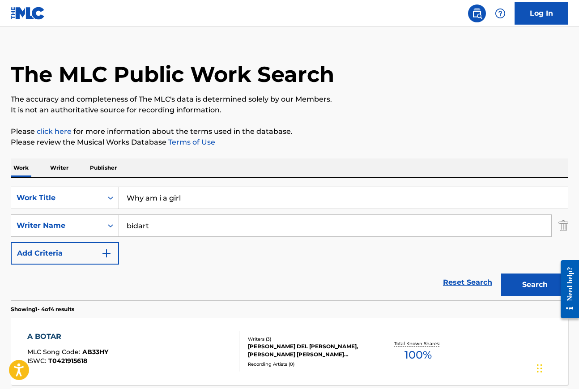
scroll to position [0, 0]
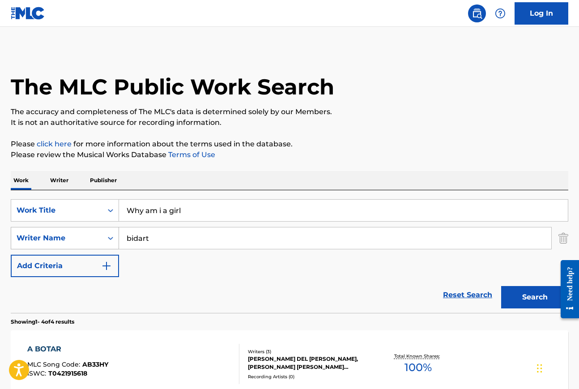
drag, startPoint x: 156, startPoint y: 240, endPoint x: 107, endPoint y: 234, distance: 50.0
click at [107, 234] on div "SearchWithCriteriaaf3d0a83-ee35-4f28-8ac3-9e6b36ecd649 Writer Name bidart" at bounding box center [290, 238] width 558 height 22
click at [540, 295] on button "Search" at bounding box center [535, 297] width 67 height 22
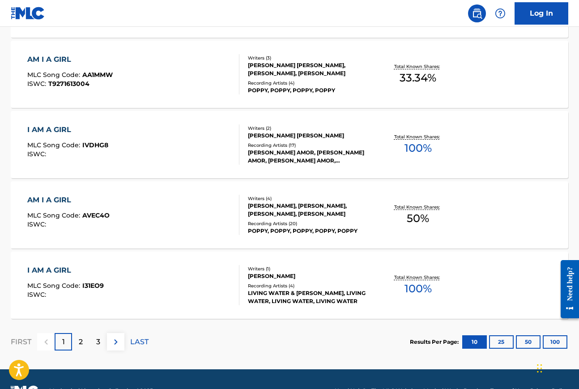
scroll to position [735, 0]
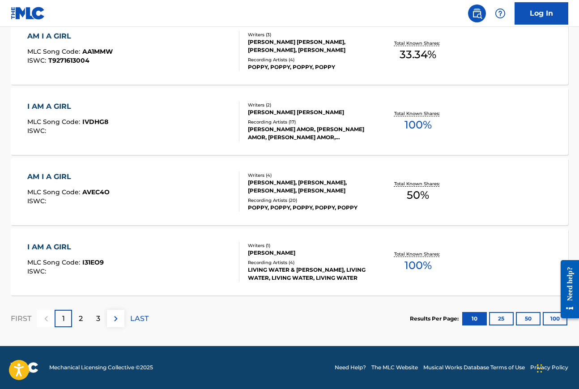
click at [82, 317] on p "2" at bounding box center [81, 318] width 4 height 11
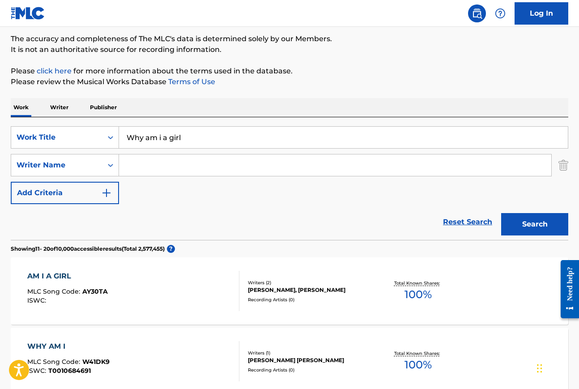
scroll to position [57, 0]
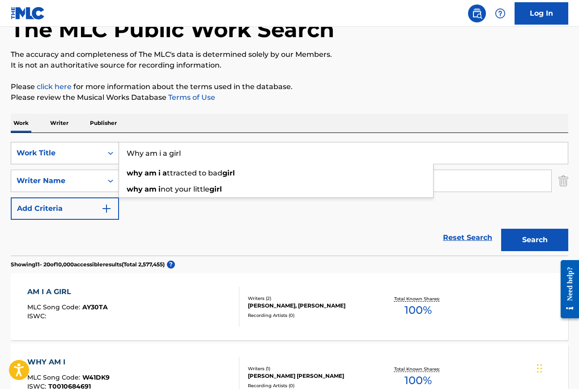
drag, startPoint x: 194, startPoint y: 157, endPoint x: 111, endPoint y: 151, distance: 83.9
click at [111, 151] on div "SearchWithCriteriaefec968a-02b8-4c2b-a945-8320baf7cfc1 Work Title Why am i a gi…" at bounding box center [290, 153] width 558 height 22
type input "ellen west"
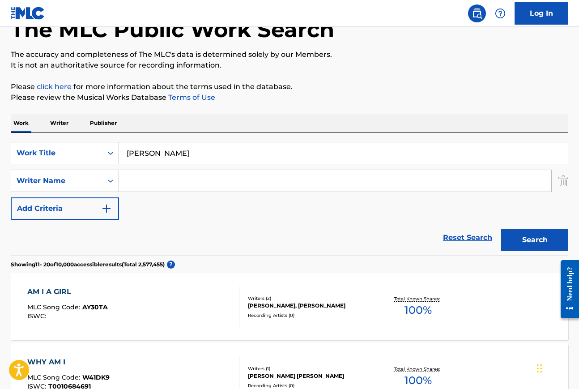
click at [150, 124] on div "Work Writer Publisher" at bounding box center [290, 123] width 558 height 19
click at [145, 182] on input "Search Form" at bounding box center [335, 180] width 433 height 21
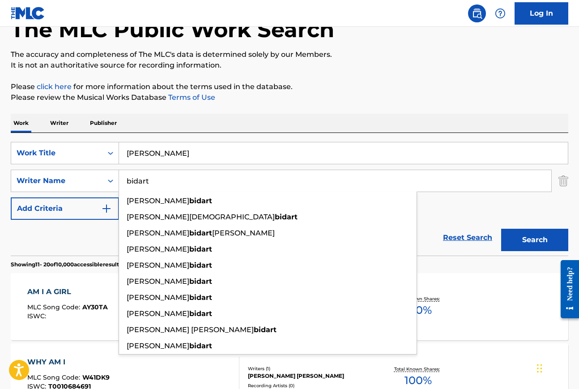
type input "bidart"
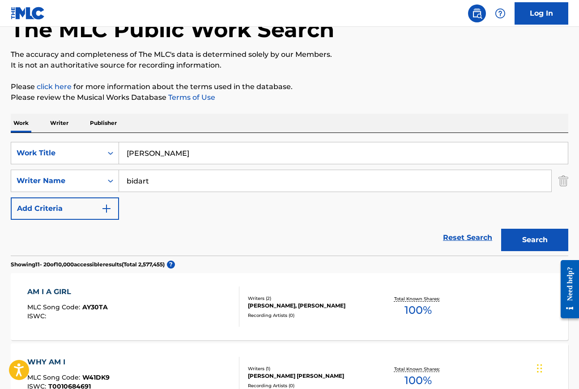
click at [361, 118] on div "Work Writer Publisher" at bounding box center [290, 123] width 558 height 19
click at [532, 241] on button "Search" at bounding box center [535, 240] width 67 height 22
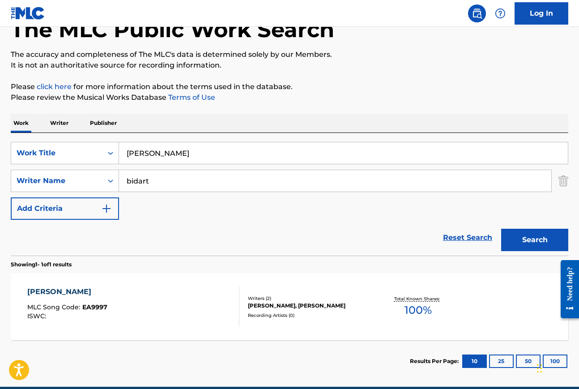
click at [62, 293] on div "ELLEN WEST" at bounding box center [67, 292] width 80 height 11
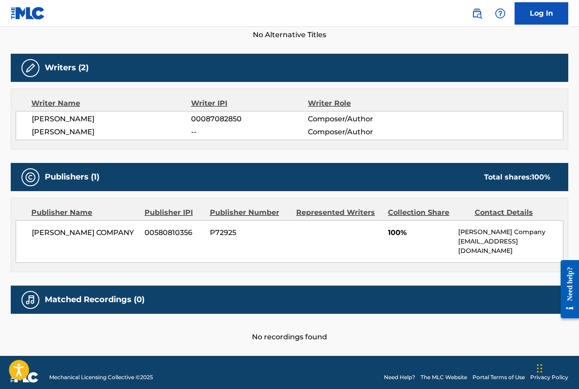
scroll to position [264, 0]
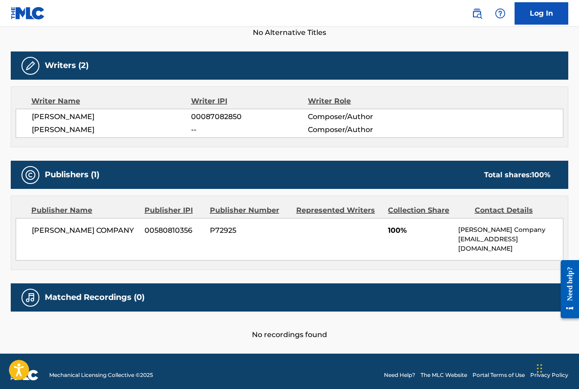
drag, startPoint x: 31, startPoint y: 229, endPoint x: 90, endPoint y: 239, distance: 59.0
click at [90, 239] on div "THEODORE PRESSER COMPANY 00580810356 P72925 100% Theodore Presser Company royal…" at bounding box center [290, 239] width 548 height 43
copy span "THEODORE PRESSER COMPANY"
drag, startPoint x: 460, startPoint y: 229, endPoint x: 536, endPoint y: 241, distance: 76.2
click at [536, 241] on div "Theodore Presser Company royalties@presser.com" at bounding box center [511, 239] width 105 height 28
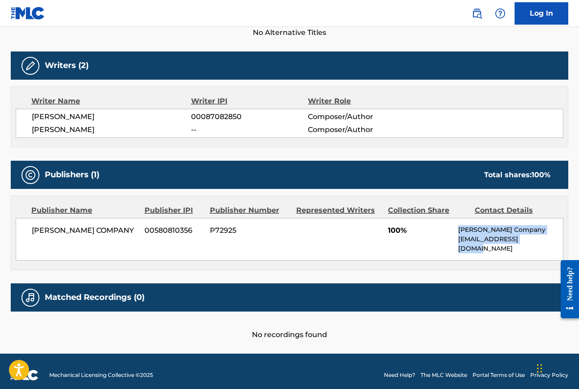
copy div "Theodore Presser Company royalties@presser.com"
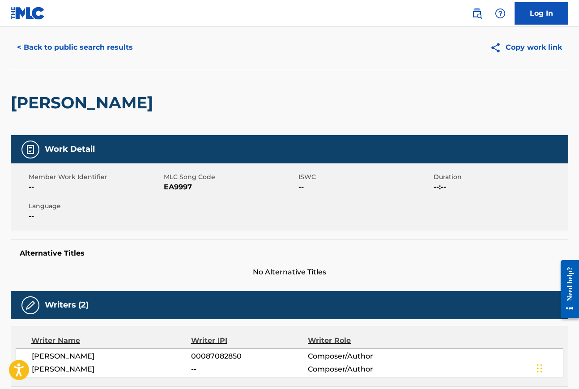
scroll to position [0, 0]
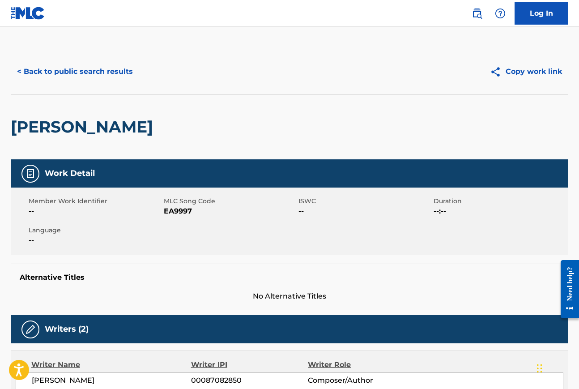
click at [98, 77] on button "< Back to public search results" at bounding box center [75, 71] width 129 height 22
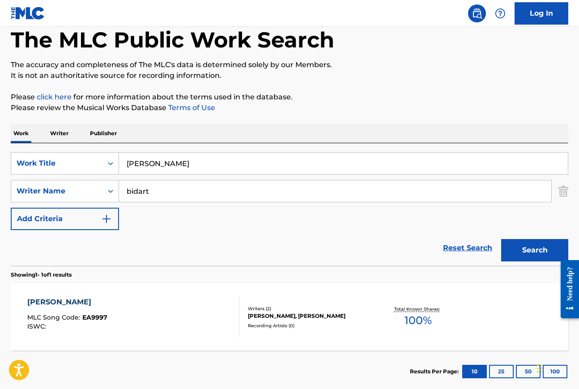
click at [167, 167] on input "ellen west" at bounding box center [343, 163] width 449 height 21
drag, startPoint x: 157, startPoint y: 167, endPoint x: 100, endPoint y: 167, distance: 56.4
click at [99, 167] on div "SearchWithCriteriaefec968a-02b8-4c2b-a945-8320baf7cfc1 Work Title ellen west el…" at bounding box center [290, 163] width 558 height 22
paste input "Song from the Uproar: This world within me Is too small"
type input "Song from the Uproar: This world within me Is too small"
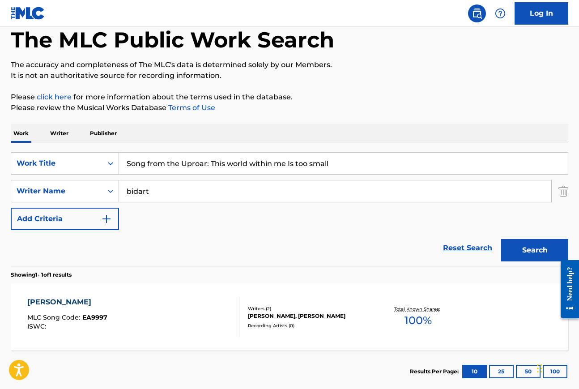
click at [159, 191] on input "bidart" at bounding box center [335, 190] width 433 height 21
type input "b"
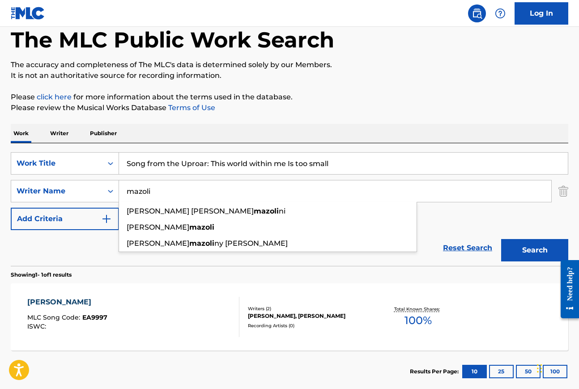
click at [502, 239] on button "Search" at bounding box center [535, 250] width 67 height 22
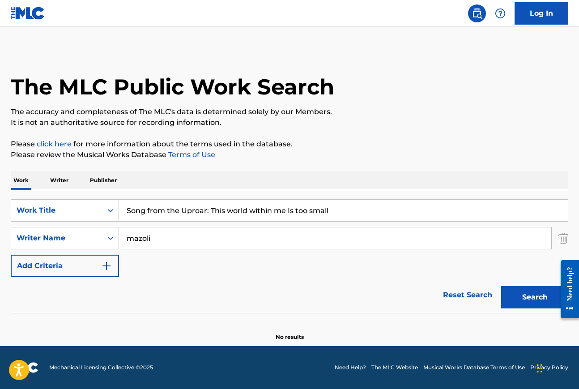
click at [137, 238] on input "mazoli" at bounding box center [335, 237] width 433 height 21
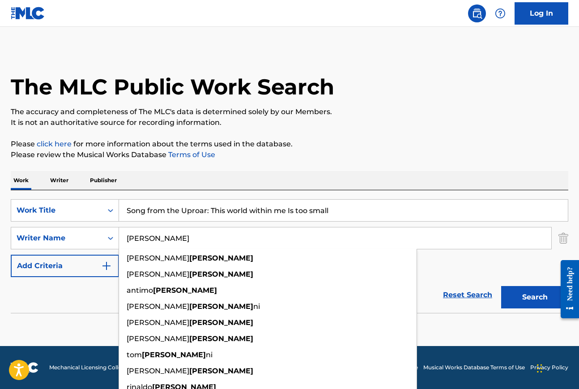
click at [436, 240] on input "mazzoli" at bounding box center [335, 237] width 433 height 21
type input "mazzoli"
click at [476, 252] on div "SearchWithCriteriaefec968a-02b8-4c2b-a945-8320baf7cfc1 Work Title Song from the…" at bounding box center [290, 238] width 558 height 78
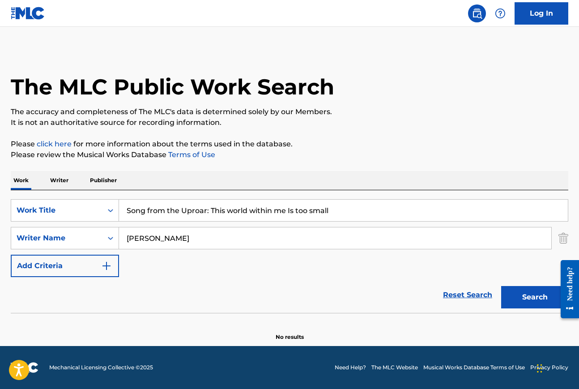
click at [523, 296] on button "Search" at bounding box center [535, 297] width 67 height 22
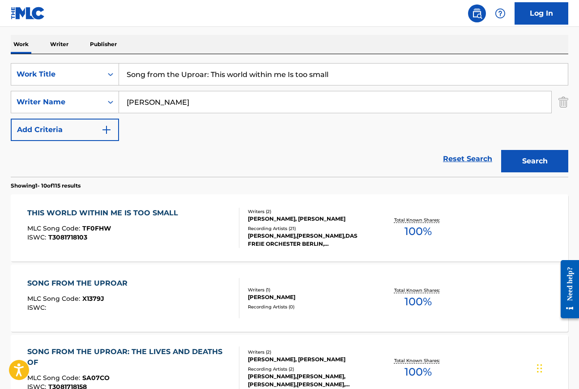
scroll to position [137, 0]
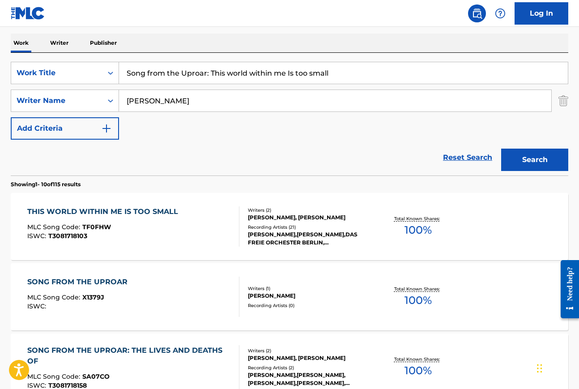
click at [120, 210] on div "THIS WORLD WITHIN ME IS TOO SMALL" at bounding box center [104, 211] width 155 height 11
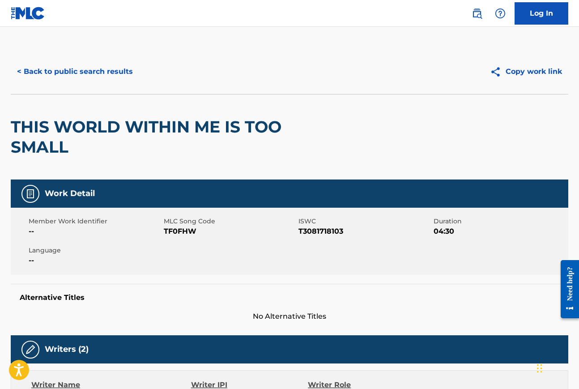
click at [87, 72] on button "< Back to public search results" at bounding box center [75, 71] width 129 height 22
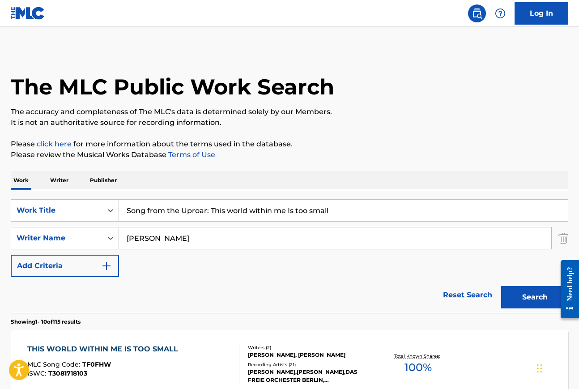
scroll to position [137, 0]
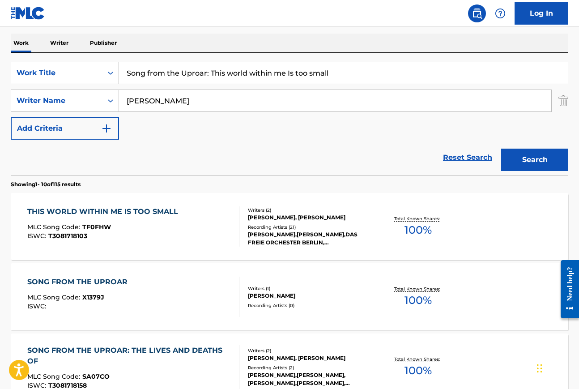
drag, startPoint x: 299, startPoint y: 73, endPoint x: 77, endPoint y: 71, distance: 221.7
click at [77, 71] on div "SearchWithCriteriaefec968a-02b8-4c2b-a945-8320baf7cfc1 Work Title Song from the…" at bounding box center [290, 73] width 558 height 22
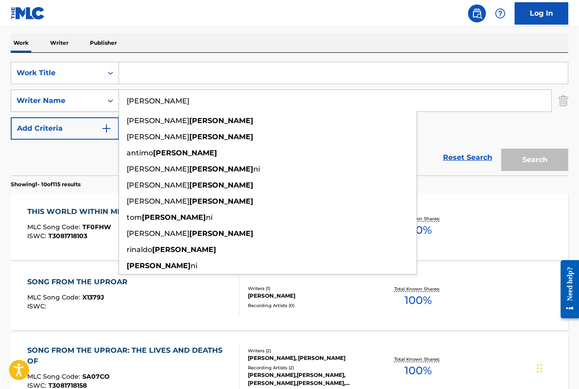
drag, startPoint x: 168, startPoint y: 99, endPoint x: 81, endPoint y: 99, distance: 87.3
click at [81, 99] on div "SearchWithCriteriaaf3d0a83-ee35-4f28-8ac3-9e6b36ecd649 Writer Name mazzoli gior…" at bounding box center [290, 101] width 558 height 22
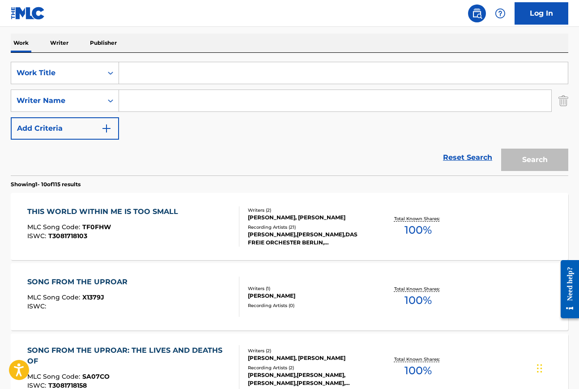
click at [137, 77] on input "Search Form" at bounding box center [343, 72] width 449 height 21
paste input ""Oblivion" from Melanc'Holy Ghosts and other Mothers"
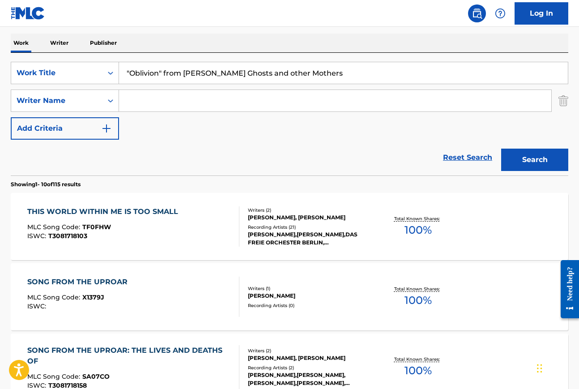
type input ""Oblivion" from Melanc'Holy Ghosts and other Mothers"
click at [177, 100] on input "Search Form" at bounding box center [335, 100] width 433 height 21
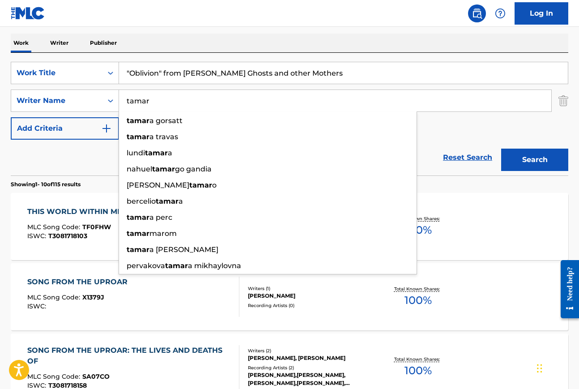
type input "tamar"
click at [436, 119] on div "SearchWithCriteriaefec968a-02b8-4c2b-a945-8320baf7cfc1 Work Title "Oblivion" fr…" at bounding box center [290, 101] width 558 height 78
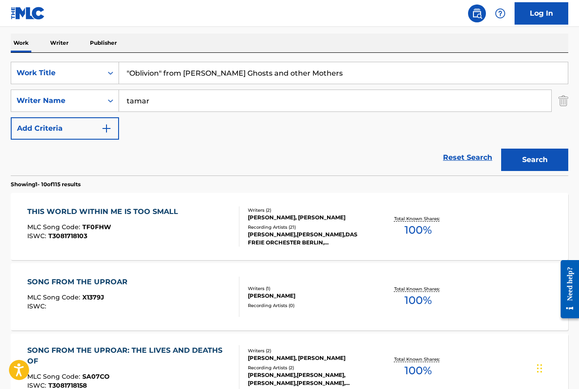
click at [538, 167] on button "Search" at bounding box center [535, 160] width 67 height 22
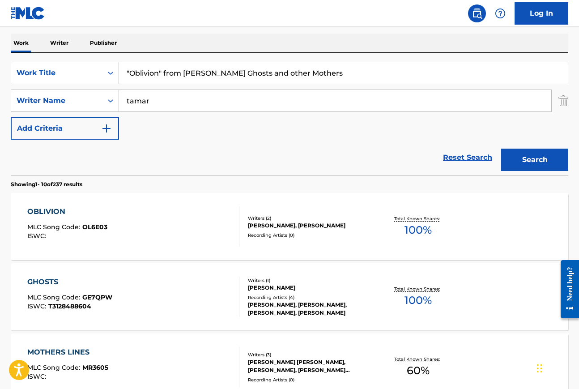
click at [47, 211] on div "OBLIVION" at bounding box center [67, 211] width 80 height 11
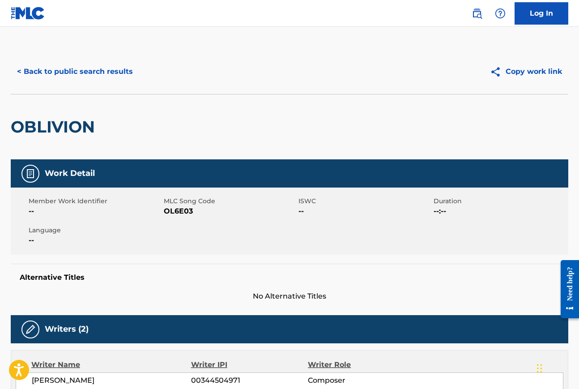
click at [57, 71] on button "< Back to public search results" at bounding box center [75, 71] width 129 height 22
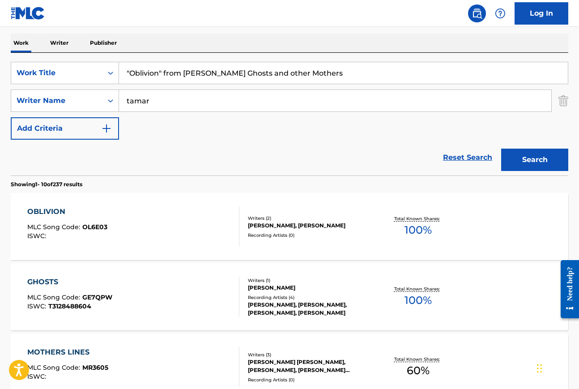
drag, startPoint x: 347, startPoint y: 75, endPoint x: 121, endPoint y: 73, distance: 226.1
click at [121, 73] on input ""Oblivion" from Melanc'Holy Ghosts and other Mothers" at bounding box center [343, 72] width 449 height 21
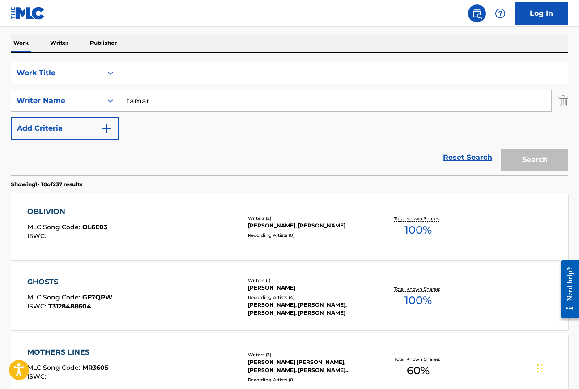
paste input ""Zarrurayi Nzira" from Marimuka"
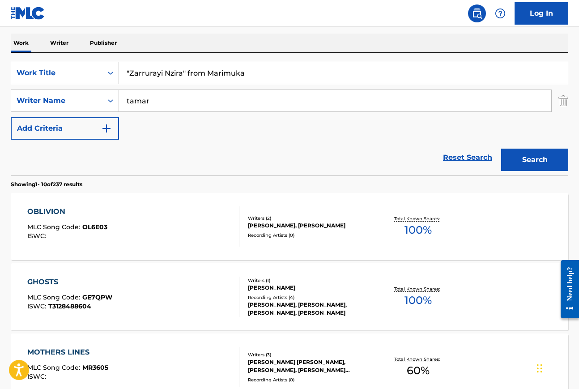
type input ""Zarrurayi Nzira" from Marimuka"
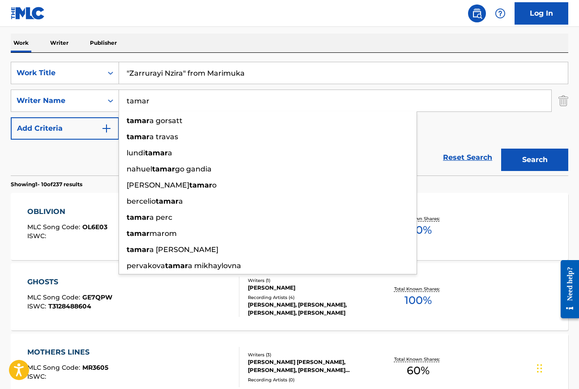
drag, startPoint x: 151, startPoint y: 101, endPoint x: 122, endPoint y: 101, distance: 28.7
click at [122, 101] on input "tamar" at bounding box center [335, 100] width 433 height 21
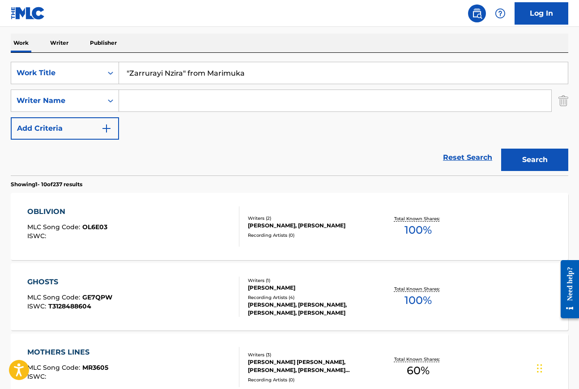
paste input "Tawengwa"
type input "Tawengwa"
click at [528, 161] on button "Search" at bounding box center [535, 160] width 67 height 22
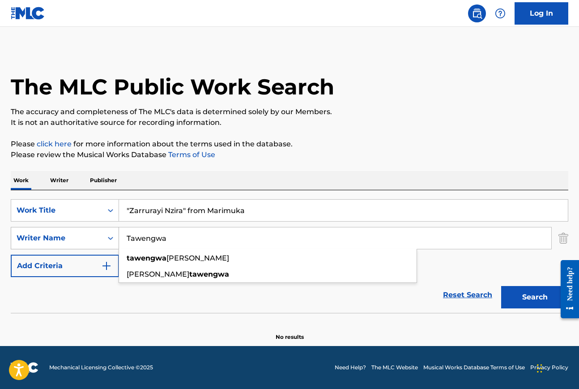
drag, startPoint x: 184, startPoint y: 237, endPoint x: 104, endPoint y: 239, distance: 80.6
click at [104, 240] on div "SearchWithCriteriaaf3d0a83-ee35-4f28-8ac3-9e6b36ecd649 Writer Name Tawengwa taw…" at bounding box center [290, 238] width 558 height 22
click at [527, 294] on button "Search" at bounding box center [535, 297] width 67 height 22
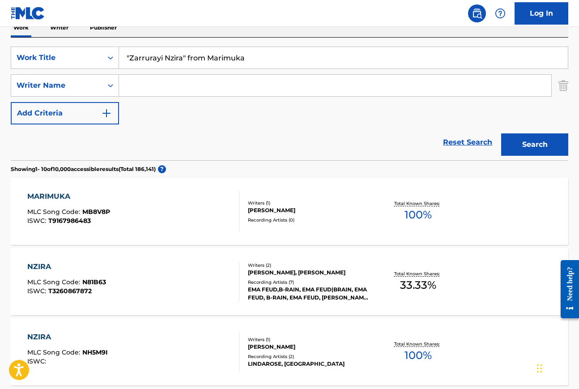
scroll to position [149, 0]
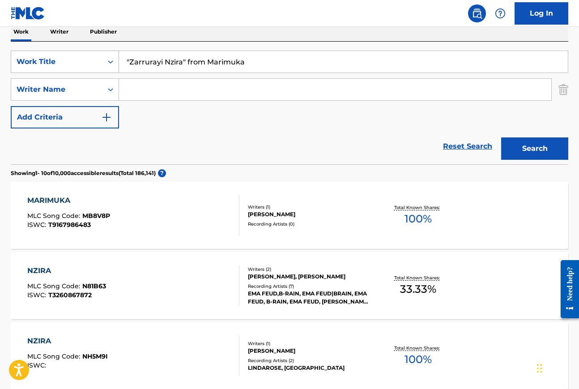
drag, startPoint x: 259, startPoint y: 67, endPoint x: 106, endPoint y: 62, distance: 153.2
click at [106, 62] on div "SearchWithCriteriaefec968a-02b8-4c2b-a945-8320baf7cfc1 Work Title "Zarrurayi Nz…" at bounding box center [290, 62] width 558 height 22
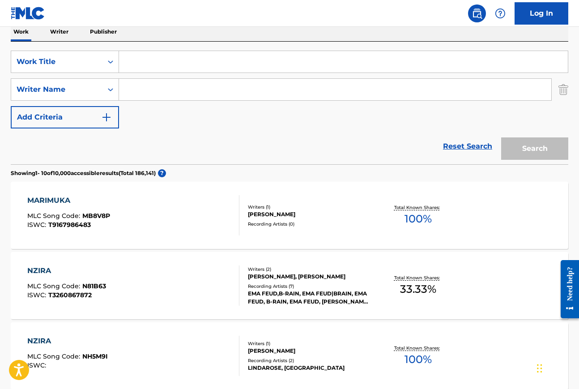
paste input ""Thorns" from Magdalene"
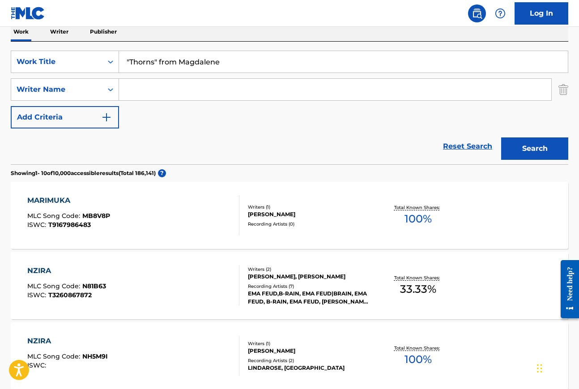
type input ""Thorns" from Magdalene"
click at [139, 83] on input "Search Form" at bounding box center [335, 89] width 433 height 21
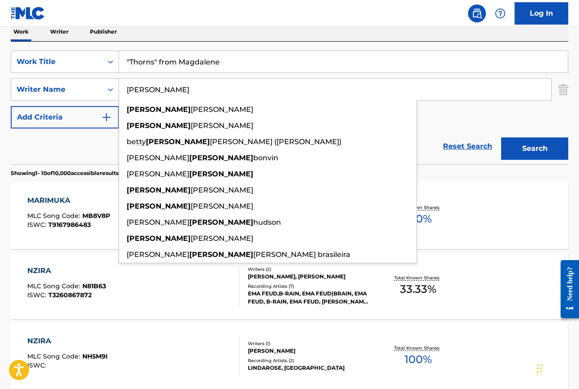
type input "joyce"
click at [502, 137] on button "Search" at bounding box center [535, 148] width 67 height 22
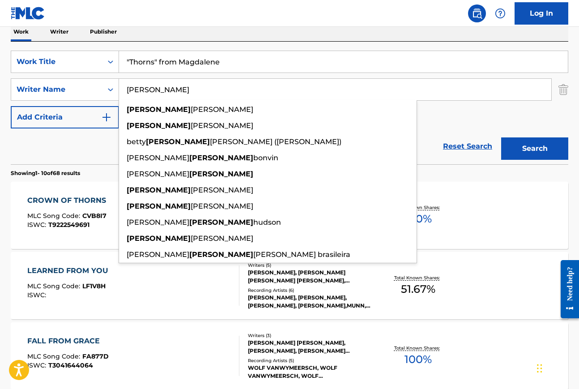
click at [68, 165] on section "Showing 1 - 10 of 68 results" at bounding box center [290, 170] width 558 height 13
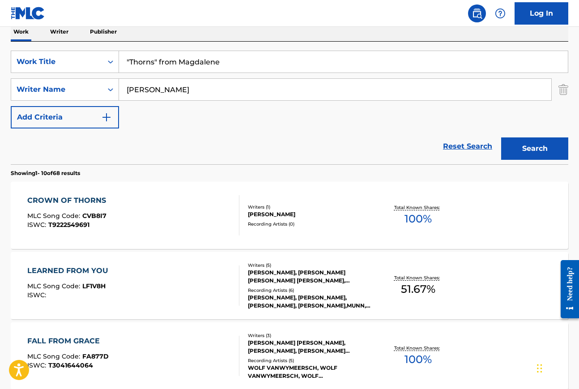
drag, startPoint x: 157, startPoint y: 60, endPoint x: 257, endPoint y: 61, distance: 99.9
click at [257, 60] on input ""Thorns" from Magdalene" at bounding box center [343, 61] width 449 height 21
click at [131, 63] on input ""Thorns" at bounding box center [343, 61] width 449 height 21
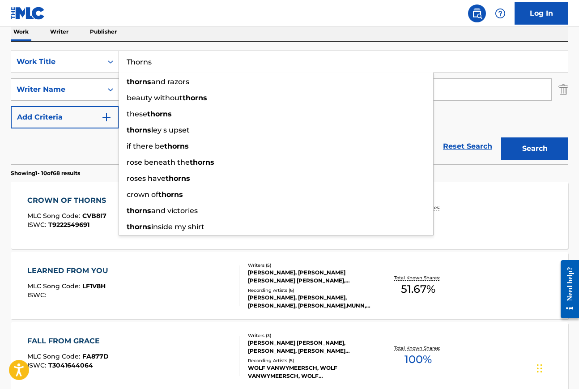
type input "Thorns"
click at [223, 34] on div "Work Writer Publisher" at bounding box center [290, 31] width 558 height 19
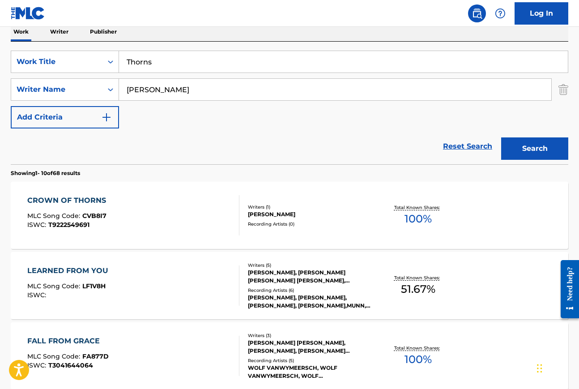
click at [538, 152] on button "Search" at bounding box center [535, 148] width 67 height 22
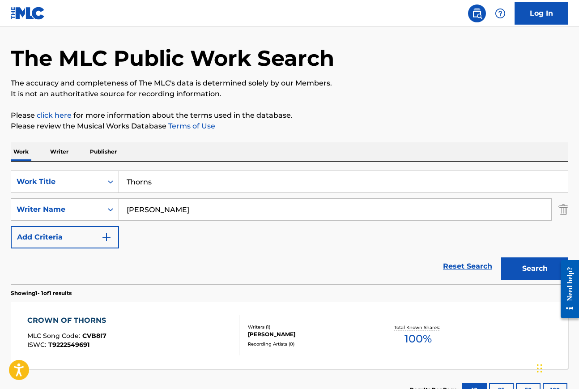
scroll to position [98, 0]
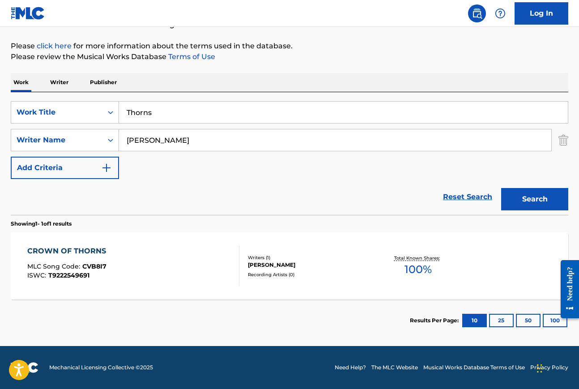
click at [127, 140] on input "joyce" at bounding box center [335, 139] width 433 height 21
type input "molly joyce"
click at [502, 188] on button "Search" at bounding box center [535, 199] width 67 height 22
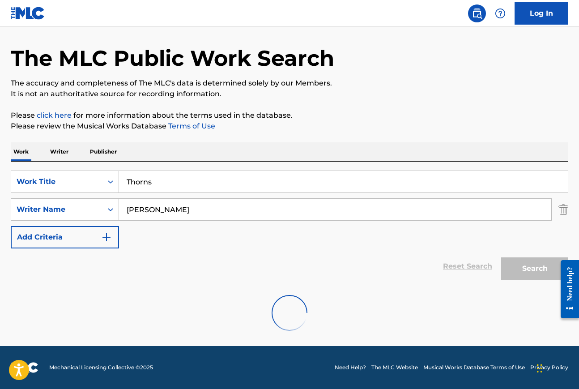
scroll to position [0, 0]
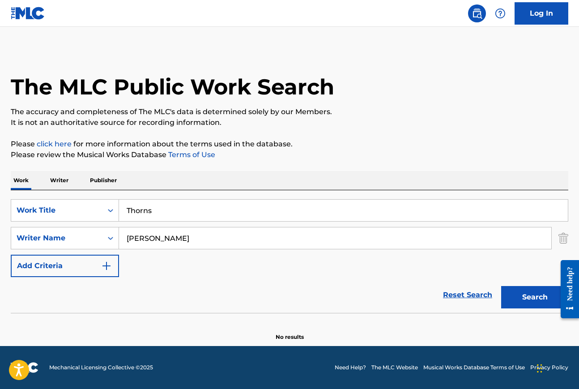
click at [156, 211] on input "Thorns" at bounding box center [343, 210] width 449 height 21
click at [160, 183] on div "Work Writer Publisher" at bounding box center [290, 180] width 558 height 19
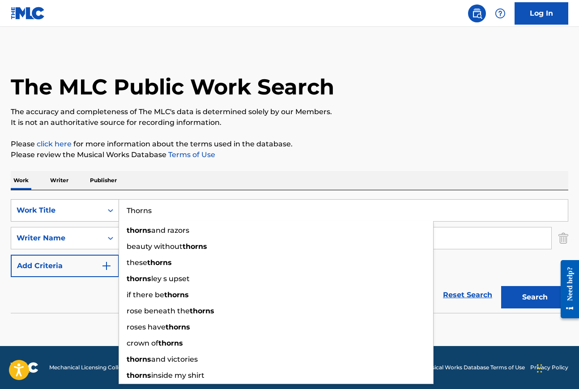
drag, startPoint x: 163, startPoint y: 210, endPoint x: 94, endPoint y: 210, distance: 68.5
click at [96, 210] on div "SearchWithCriteriaefec968a-02b8-4c2b-a945-8320baf7cfc1 Work Title Thorns thorns…" at bounding box center [290, 210] width 558 height 22
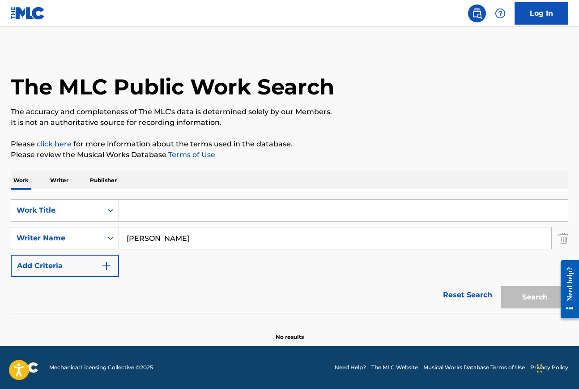
paste input ""His Name is Jan" from Breaking the Waves"
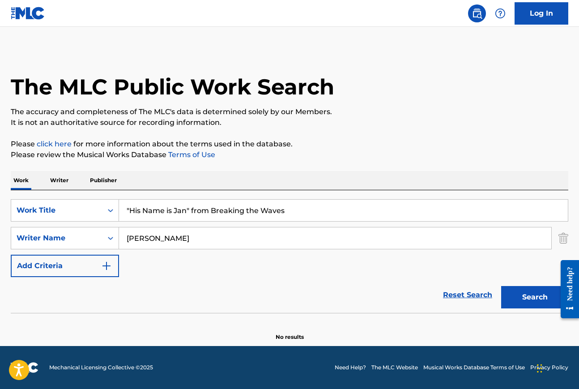
type input ""His Name is Jan" from Breaking the Waves"
drag, startPoint x: 173, startPoint y: 237, endPoint x: 119, endPoint y: 237, distance: 53.7
click at [119, 237] on input "molly joyce" at bounding box center [335, 237] width 433 height 21
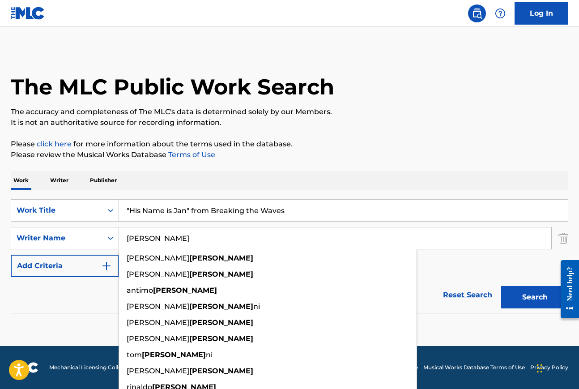
type input "mazzoli"
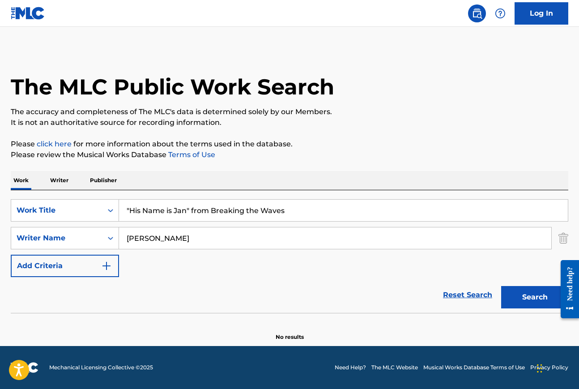
click at [266, 170] on div "The MLC Public Work Search The accuracy and completeness of The MLC's data is d…" at bounding box center [289, 195] width 579 height 292
click at [532, 295] on button "Search" at bounding box center [535, 297] width 67 height 22
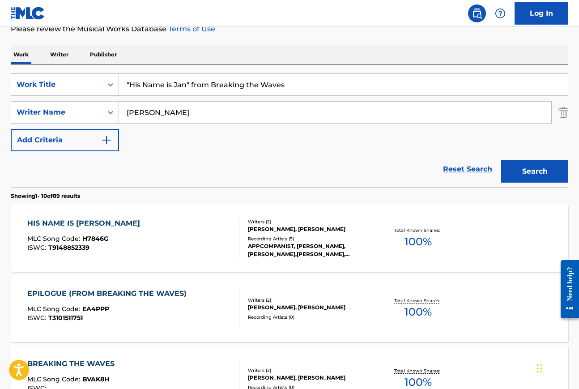
scroll to position [129, 0]
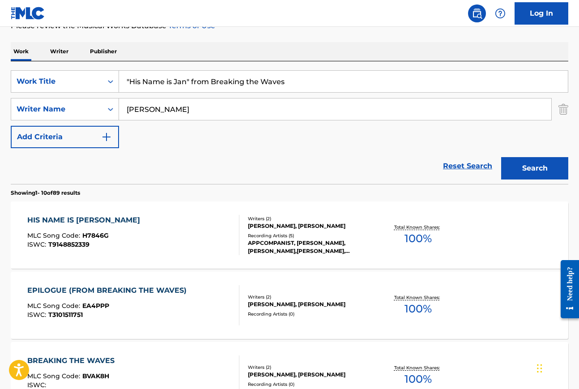
click at [78, 217] on div "HIS NAME IS JAN" at bounding box center [85, 220] width 117 height 11
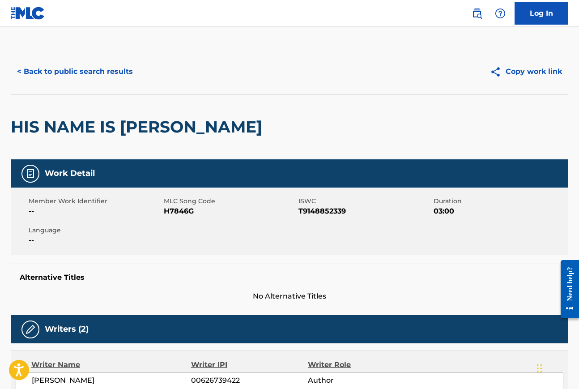
click at [73, 71] on button "< Back to public search results" at bounding box center [75, 71] width 129 height 22
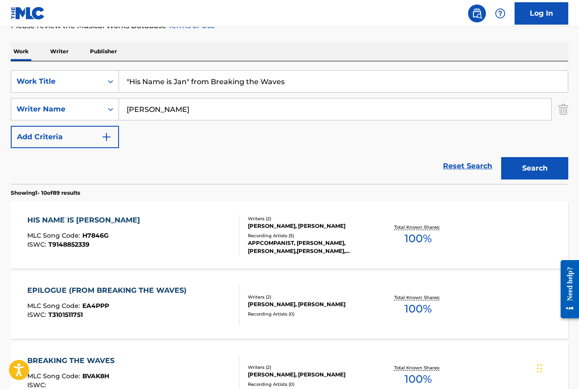
drag, startPoint x: 287, startPoint y: 80, endPoint x: 120, endPoint y: 82, distance: 167.0
click at [120, 82] on input ""His Name is Jan" from Breaking the Waves" at bounding box center [343, 81] width 449 height 21
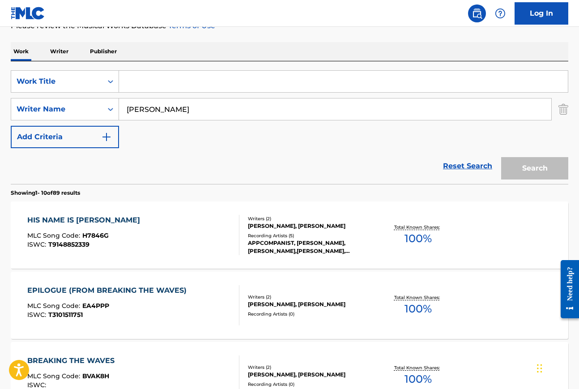
paste input ""The Stars Go On" from Star Singer"
type input ""The Stars Go On" from Star Singer"
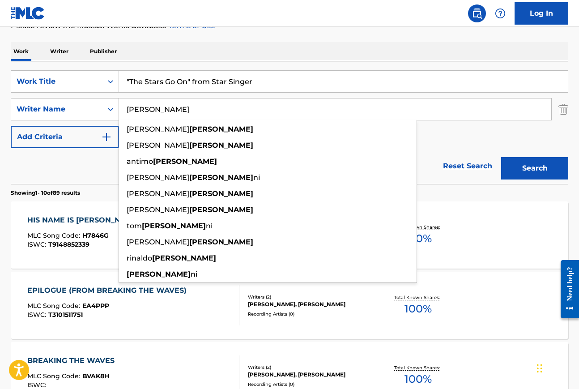
drag, startPoint x: 170, startPoint y: 111, endPoint x: 102, endPoint y: 109, distance: 68.5
click at [105, 110] on div "SearchWithCriteriaaf3d0a83-ee35-4f28-8ac3-9e6b36ecd649 Writer Name mazzoli gior…" at bounding box center [290, 109] width 558 height 22
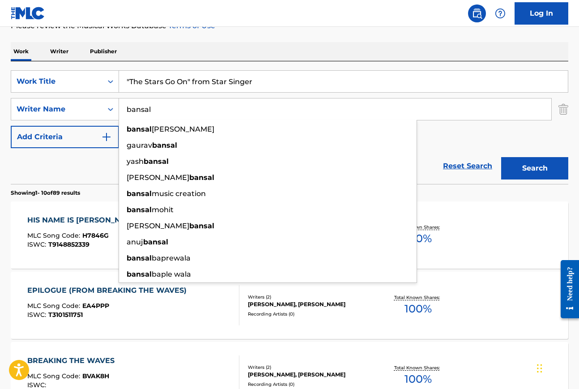
type input "bansal"
click at [362, 45] on div "Work Writer Publisher" at bounding box center [290, 51] width 558 height 19
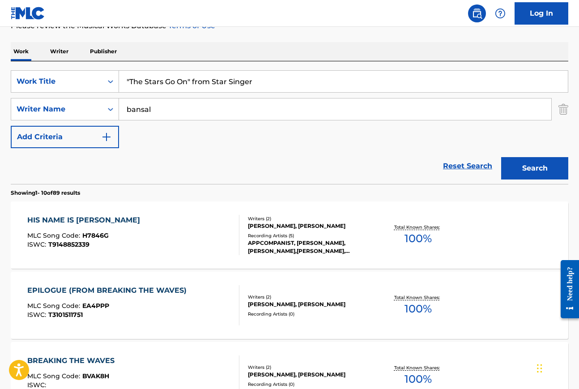
click at [540, 171] on button "Search" at bounding box center [535, 168] width 67 height 22
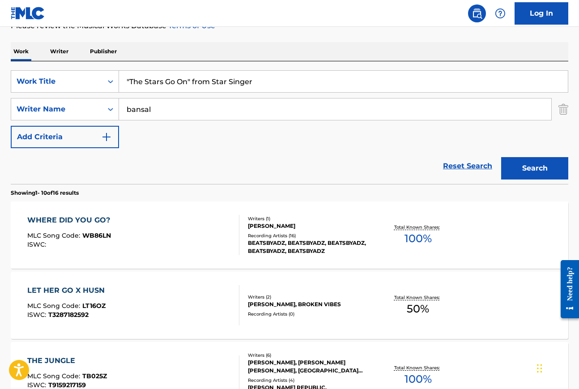
drag, startPoint x: 189, startPoint y: 80, endPoint x: 285, endPoint y: 82, distance: 96.3
click at [285, 82] on input ""The Stars Go On" from Star Singer" at bounding box center [343, 81] width 449 height 21
drag, startPoint x: 130, startPoint y: 81, endPoint x: 112, endPoint y: 81, distance: 17.9
click at [112, 81] on div "SearchWithCriteriaefec968a-02b8-4c2b-a945-8320baf7cfc1 Work Title "The Stars Go…" at bounding box center [290, 81] width 558 height 22
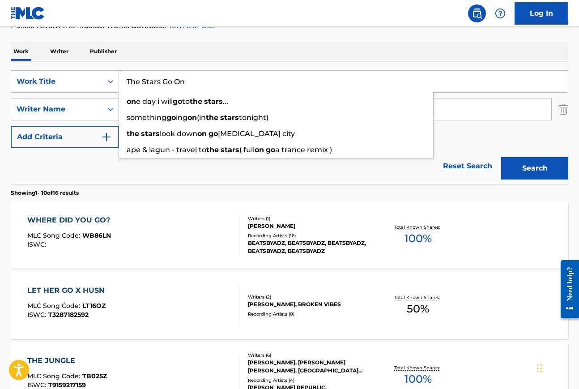
type input "The Stars Go On"
click at [238, 44] on div "Work Writer Publisher" at bounding box center [290, 51] width 558 height 19
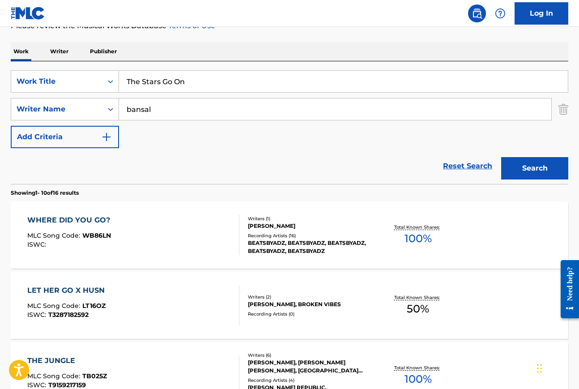
click at [537, 168] on button "Search" at bounding box center [535, 168] width 67 height 22
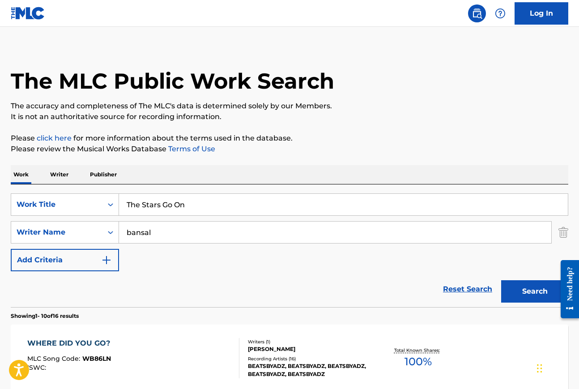
scroll to position [0, 0]
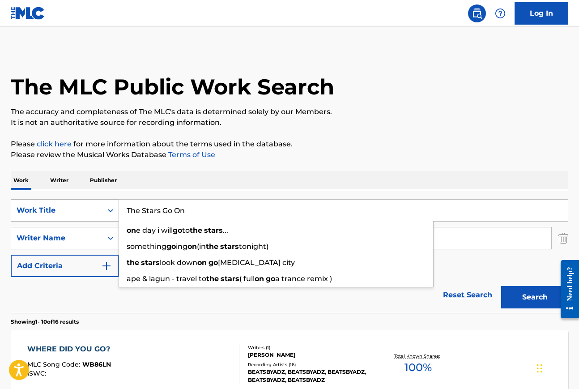
drag, startPoint x: 210, startPoint y: 211, endPoint x: 110, endPoint y: 211, distance: 99.9
click at [110, 211] on div "SearchWithCriteriaefec968a-02b8-4c2b-a945-8320baf7cfc1 Work Title The Stars Go …" at bounding box center [290, 210] width 558 height 22
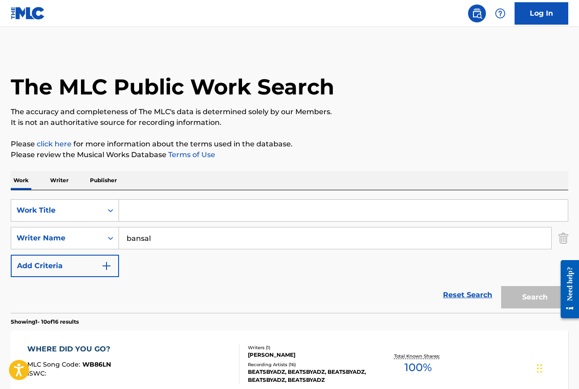
paste input ""in this dirt, this soil" from Hildegard"
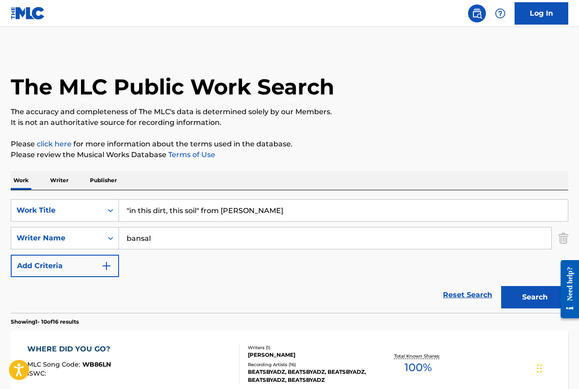
type input ""in this dirt, this soil" from Hildegard"
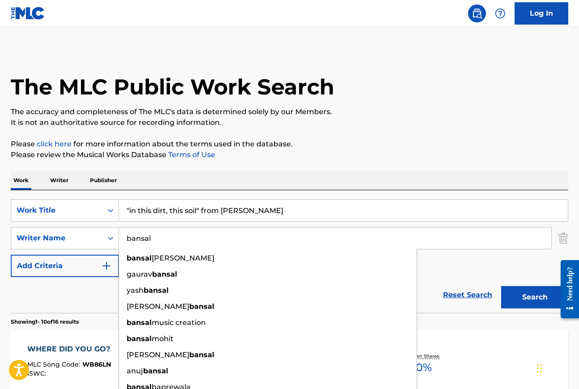
drag, startPoint x: 164, startPoint y: 239, endPoint x: 119, endPoint y: 239, distance: 44.8
click at [119, 239] on input "bansal" at bounding box center [335, 237] width 433 height 21
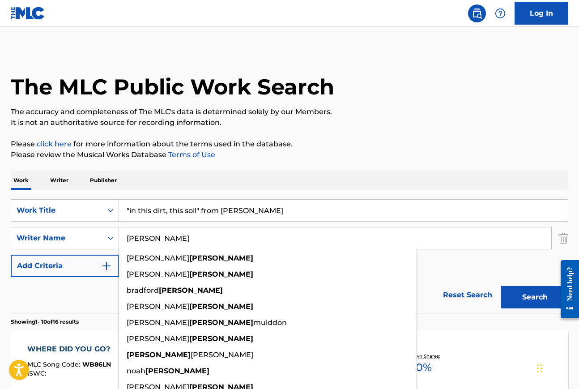
type input "snider"
click at [502, 286] on button "Search" at bounding box center [535, 297] width 67 height 22
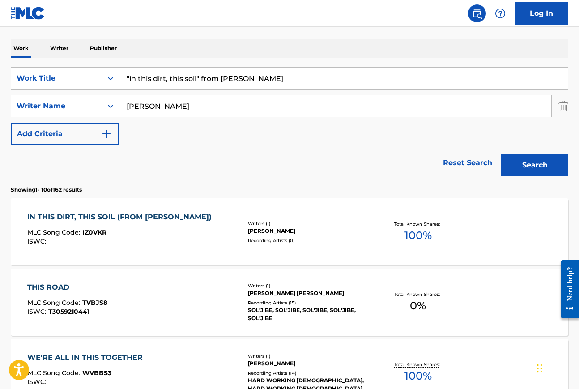
scroll to position [155, 0]
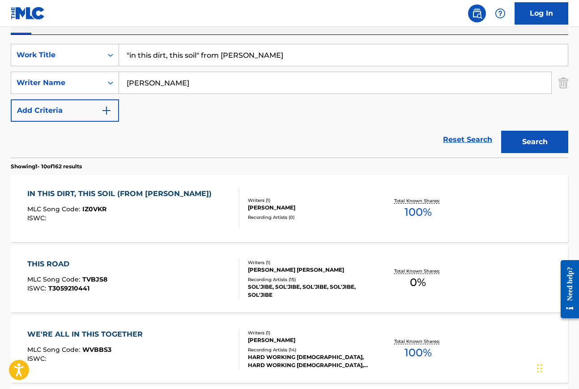
click at [139, 195] on div "IN THIS DIRT, THIS SOIL (FROM HILDEGARD)" at bounding box center [121, 194] width 189 height 11
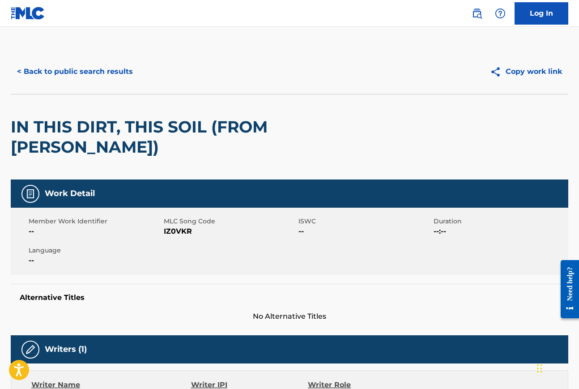
click at [123, 73] on button "< Back to public search results" at bounding box center [75, 71] width 129 height 22
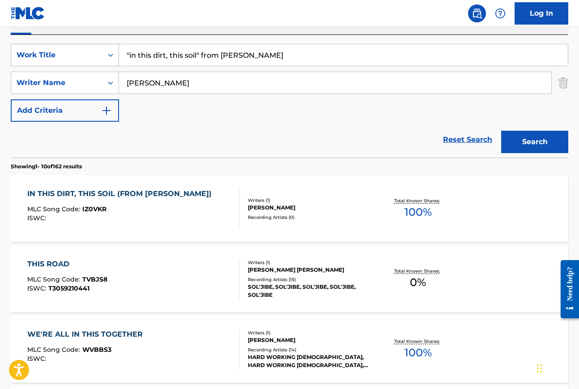
drag, startPoint x: 270, startPoint y: 62, endPoint x: 99, endPoint y: 55, distance: 170.3
click at [99, 55] on div "SearchWithCriteriaefec968a-02b8-4c2b-a945-8320baf7cfc1 Work Title "in this dirt…" at bounding box center [290, 55] width 558 height 22
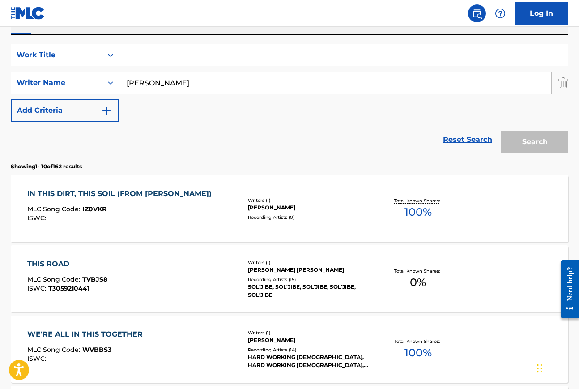
paste input ""Fishing" from The Old Man and the Sea"
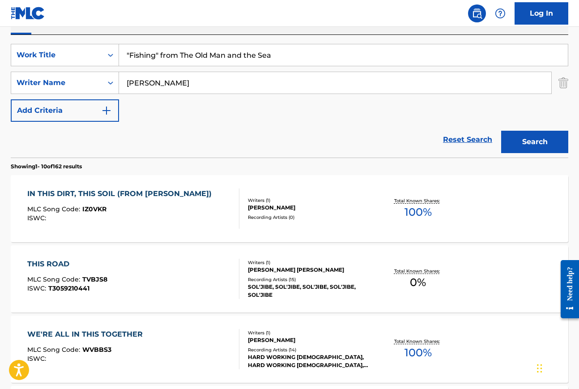
type input ""Fishing" from The Old Man and the Sea"
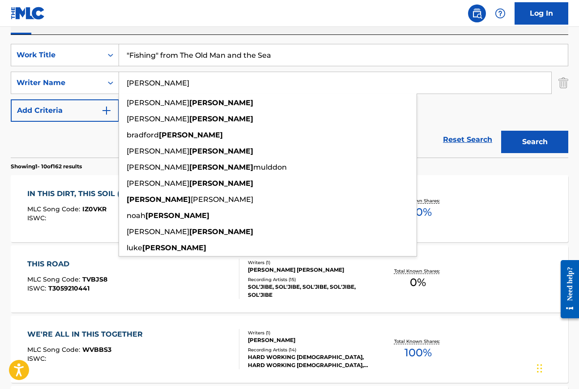
drag, startPoint x: 153, startPoint y: 85, endPoint x: 120, endPoint y: 85, distance: 32.7
click at [120, 85] on input "snider" at bounding box center [335, 82] width 433 height 21
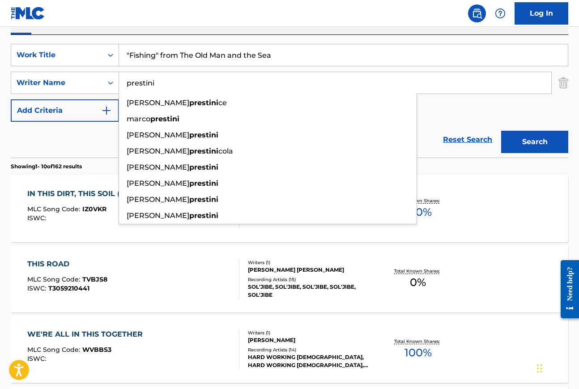
type input "prestini"
click at [502, 131] on button "Search" at bounding box center [535, 142] width 67 height 22
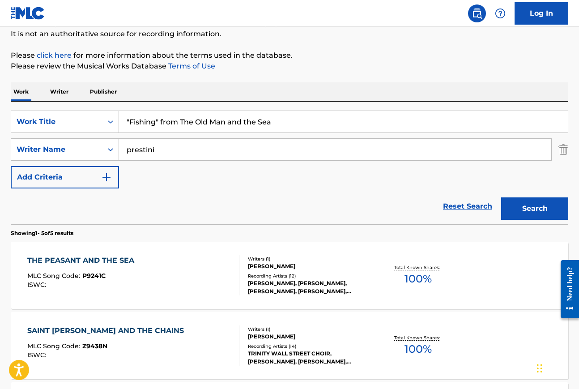
scroll to position [80, 0]
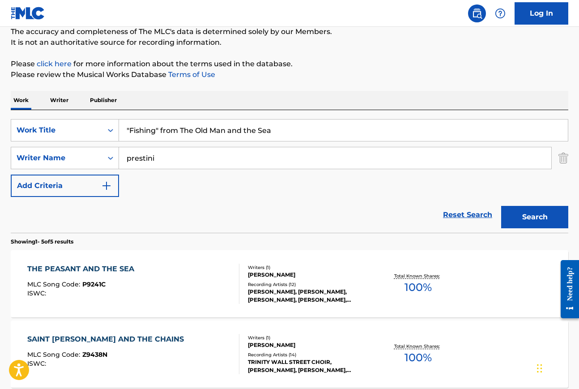
click at [118, 270] on div "THE PEASANT AND THE SEA" at bounding box center [82, 269] width 111 height 11
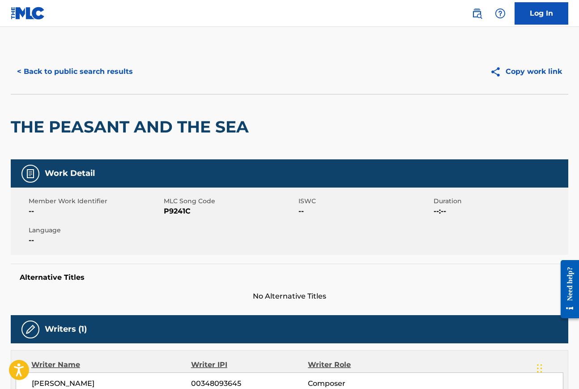
click at [58, 69] on button "< Back to public search results" at bounding box center [75, 71] width 129 height 22
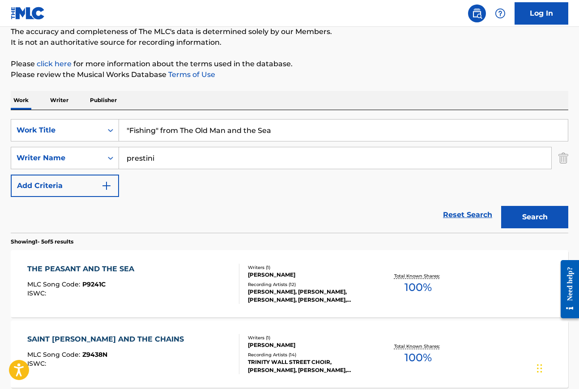
drag, startPoint x: 157, startPoint y: 128, endPoint x: 299, endPoint y: 137, distance: 142.3
click at [299, 137] on input ""Fishing" from The Old Man and the Sea" at bounding box center [343, 130] width 449 height 21
drag, startPoint x: 130, startPoint y: 130, endPoint x: 111, endPoint y: 130, distance: 19.3
click at [111, 130] on div "SearchWithCriteriaefec968a-02b8-4c2b-a945-8320baf7cfc1 Work Title "Fishing" at bounding box center [290, 130] width 558 height 22
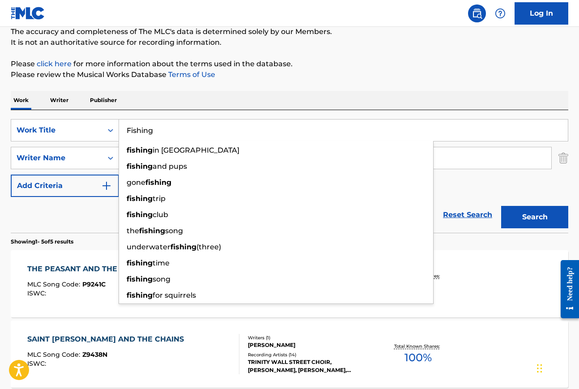
type input "Fishing"
click at [181, 88] on div "The MLC Public Work Search The accuracy and completeness of The MLC's data is d…" at bounding box center [289, 305] width 579 height 672
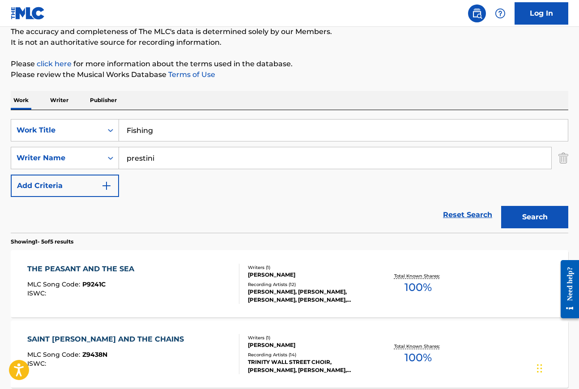
click at [538, 218] on button "Search" at bounding box center [535, 217] width 67 height 22
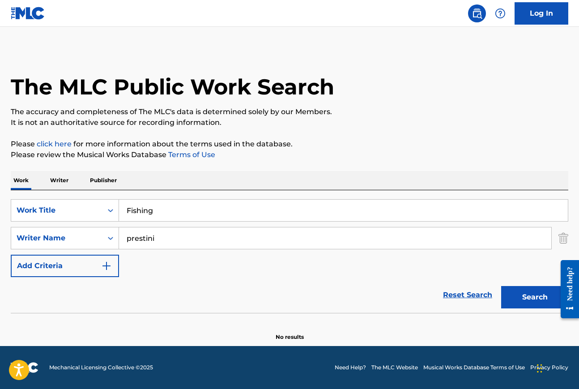
click at [157, 214] on input "Fishing" at bounding box center [343, 210] width 449 height 21
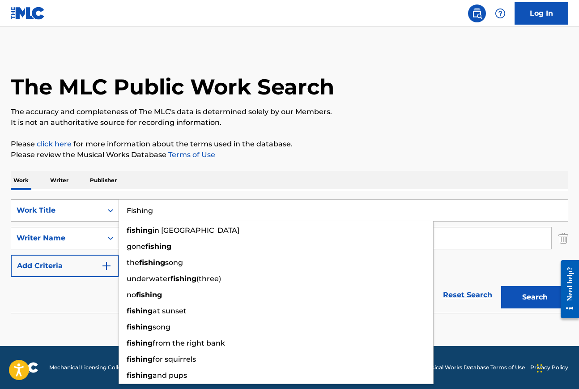
drag, startPoint x: 157, startPoint y: 214, endPoint x: 105, endPoint y: 213, distance: 51.5
click at [105, 213] on div "SearchWithCriteriaefec968a-02b8-4c2b-a945-8320baf7cfc1 Work Title Fishing fishi…" at bounding box center [290, 210] width 558 height 22
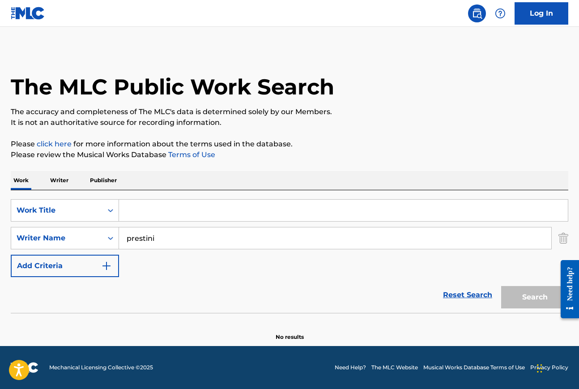
paste input ""The Lake" from In Our Daughter's Eyes"
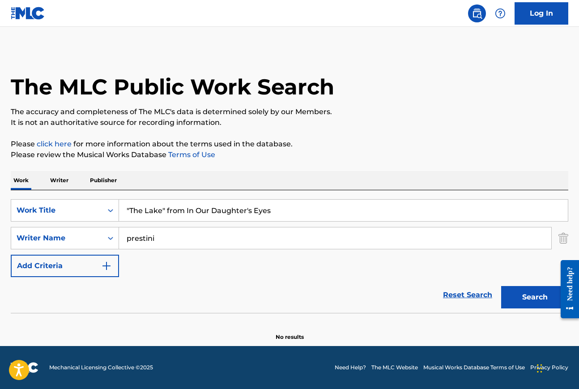
type input ""The Lake" from In Our Daughter's Eyes"
click at [164, 239] on input "prestini" at bounding box center [335, 237] width 433 height 21
type input "p"
type input "yun"
click at [502, 286] on button "Search" at bounding box center [535, 297] width 67 height 22
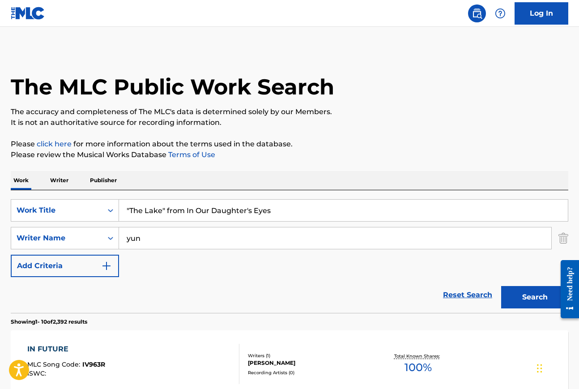
drag, startPoint x: 163, startPoint y: 209, endPoint x: 319, endPoint y: 209, distance: 155.8
click at [319, 209] on input ""The Lake" from In Our Daughter's Eyes" at bounding box center [343, 210] width 449 height 21
drag, startPoint x: 131, startPoint y: 210, endPoint x: 123, endPoint y: 210, distance: 7.6
click at [123, 210] on input ""The Lake" at bounding box center [343, 210] width 449 height 21
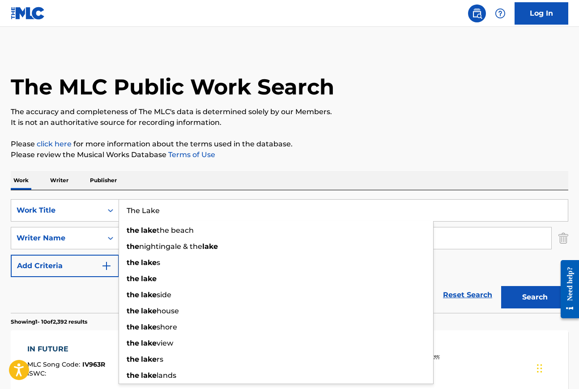
type input "The Lake"
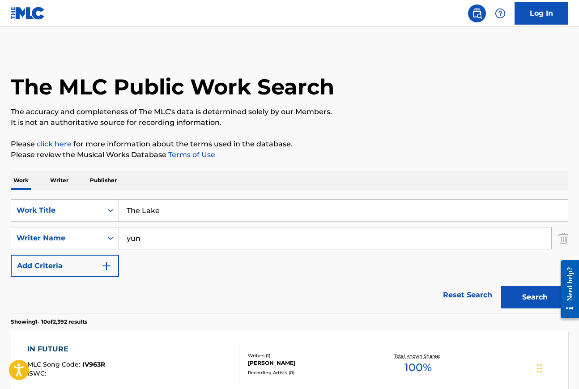
click at [298, 176] on div "Work Writer Publisher" at bounding box center [290, 180] width 558 height 19
click at [531, 294] on button "Search" at bounding box center [535, 297] width 67 height 22
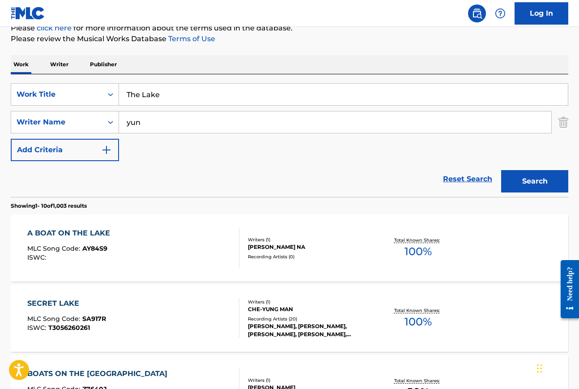
scroll to position [114, 0]
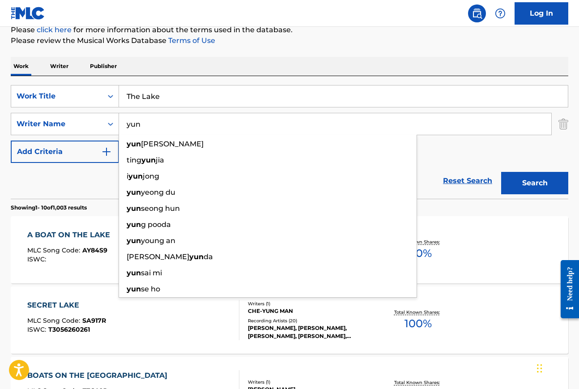
drag, startPoint x: 148, startPoint y: 125, endPoint x: 123, endPoint y: 125, distance: 25.5
click at [123, 125] on input "yun" at bounding box center [335, 123] width 433 height 21
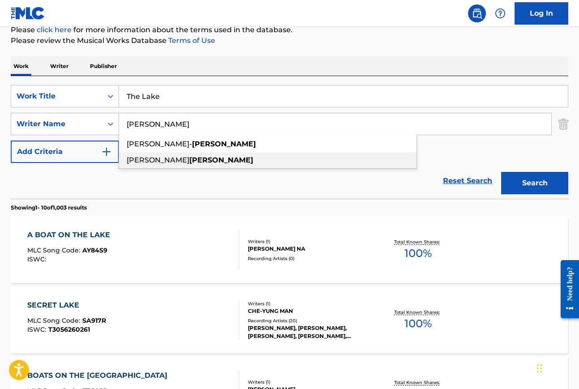
click at [147, 160] on span "michael" at bounding box center [158, 160] width 63 height 9
type input "michael mcquilken"
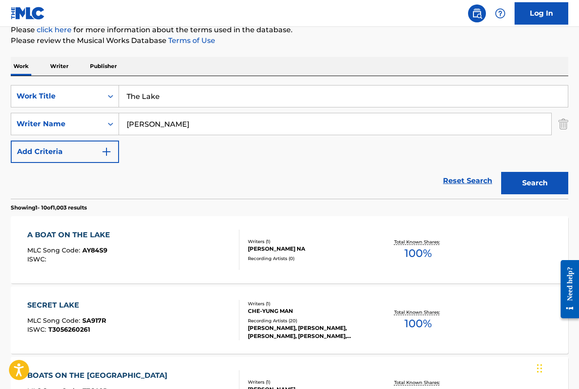
click at [538, 181] on button "Search" at bounding box center [535, 183] width 67 height 22
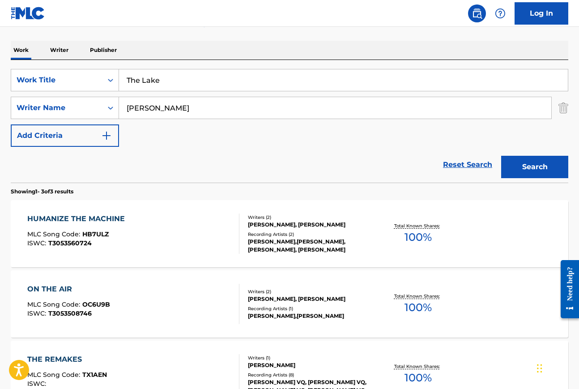
scroll to position [59, 0]
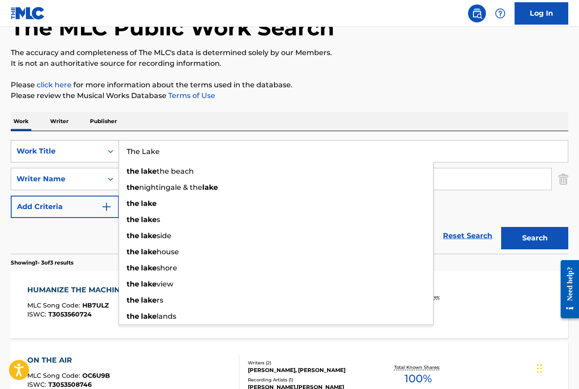
drag, startPoint x: 174, startPoint y: 150, endPoint x: 86, endPoint y: 151, distance: 87.8
click at [91, 150] on div "SearchWithCriteriaefec968a-02b8-4c2b-a945-8320baf7cfc1 Work Title The Lake the …" at bounding box center [290, 151] width 558 height 22
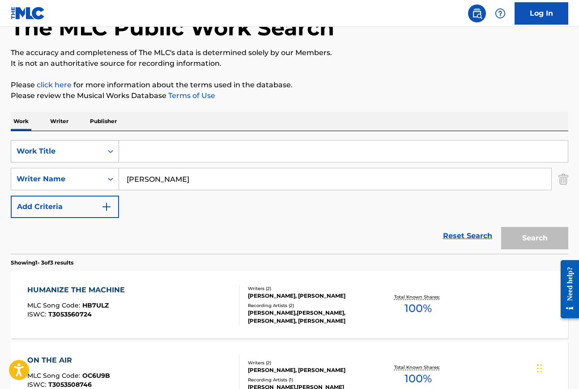
click at [107, 152] on icon "Search Form" at bounding box center [110, 151] width 9 height 9
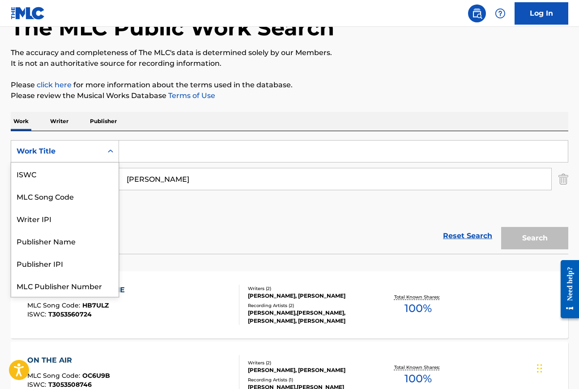
scroll to position [22, 0]
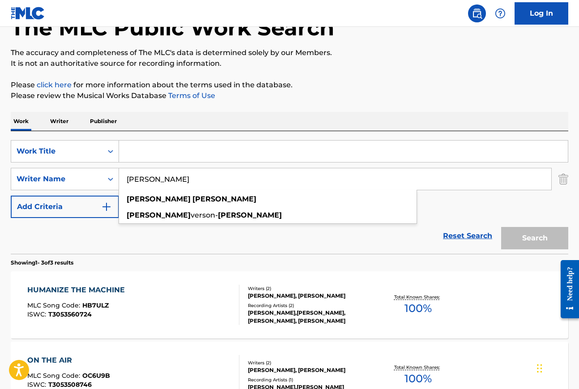
click at [200, 184] on input "michael mcquilken" at bounding box center [335, 178] width 433 height 21
drag, startPoint x: 205, startPoint y: 179, endPoint x: 126, endPoint y: 179, distance: 79.3
click at [125, 179] on input "michael mcquilken" at bounding box center [335, 178] width 433 height 21
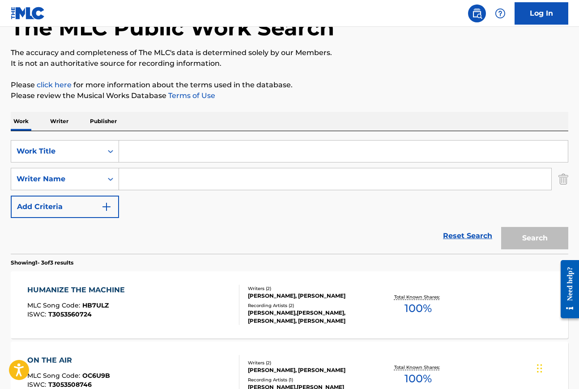
click at [563, 181] on img "Search Form" at bounding box center [564, 179] width 10 height 22
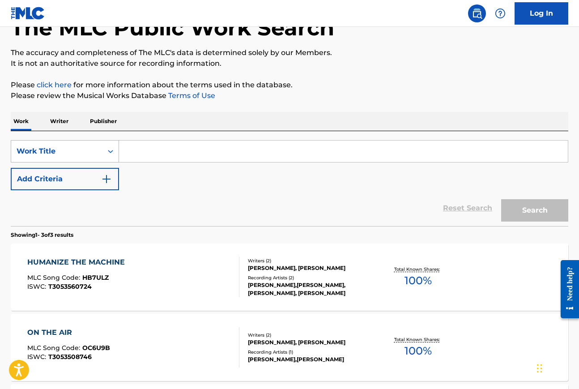
click at [115, 149] on icon "Search Form" at bounding box center [110, 151] width 9 height 9
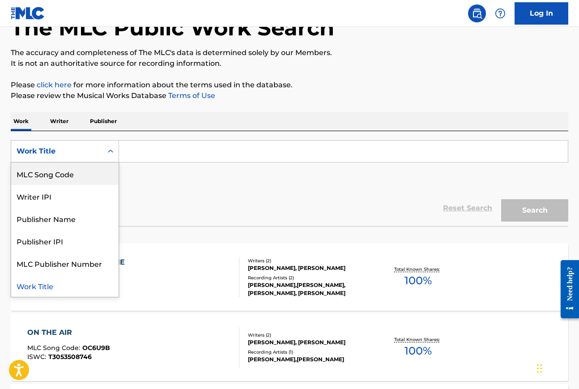
scroll to position [0, 0]
click at [66, 179] on div "Writer Name" at bounding box center [64, 174] width 107 height 22
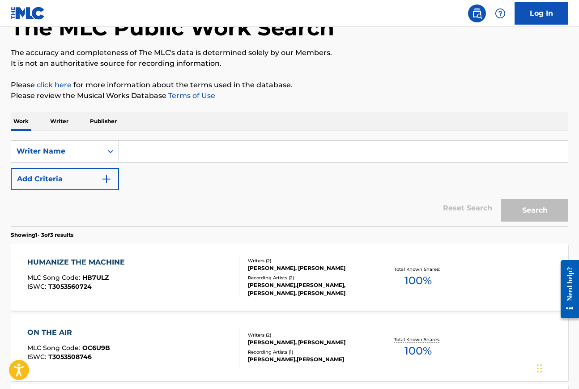
click at [137, 152] on input "Search Form" at bounding box center [343, 151] width 449 height 21
paste input "michael mcquilken"
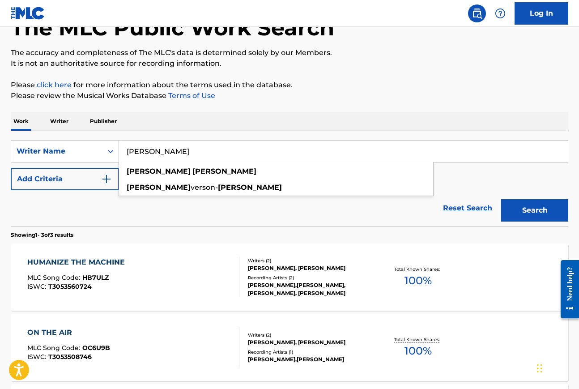
type input "michael mcquilken"
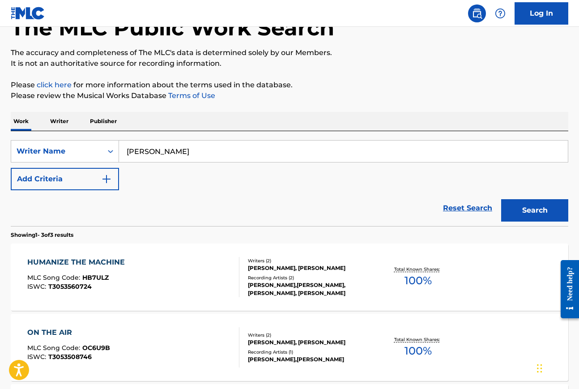
click at [536, 214] on button "Search" at bounding box center [535, 210] width 67 height 22
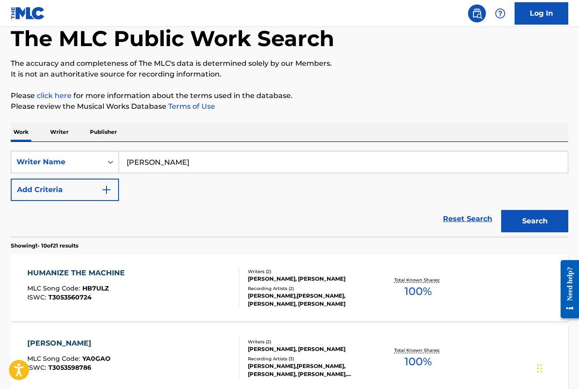
scroll to position [47, 0]
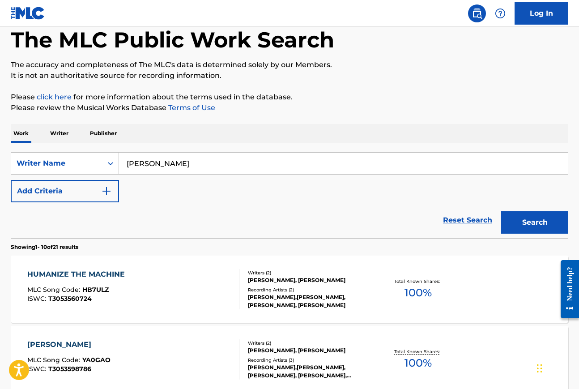
click at [111, 194] on img "Search Form" at bounding box center [106, 191] width 11 height 11
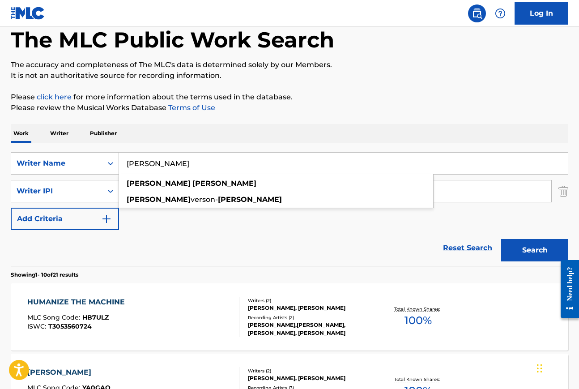
drag, startPoint x: 127, startPoint y: 164, endPoint x: 216, endPoint y: 163, distance: 88.7
click at [216, 163] on input "michael mcquilken" at bounding box center [343, 163] width 449 height 21
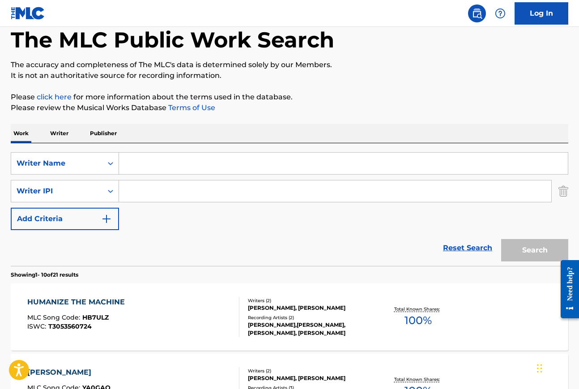
click at [130, 193] on input "Search Form" at bounding box center [335, 190] width 433 height 21
paste input "michael mcquilken"
type input "michael mcquilken"
click at [140, 166] on input "Search Form" at bounding box center [343, 163] width 449 height 21
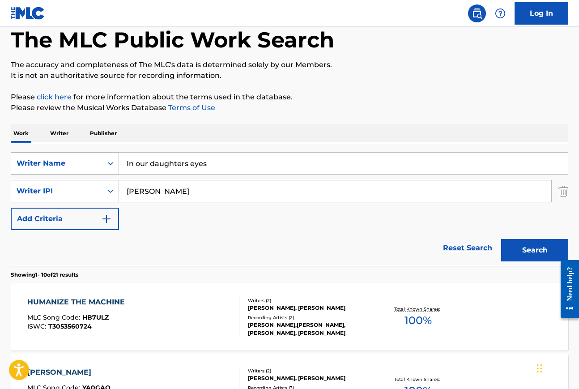
type input "In our daughters eyes"
click at [110, 165] on icon "Search Form" at bounding box center [110, 163] width 9 height 9
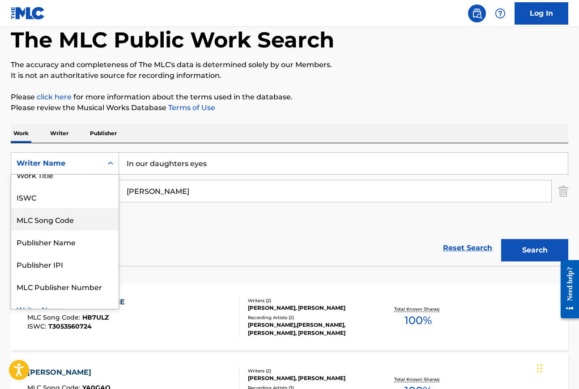
scroll to position [0, 0]
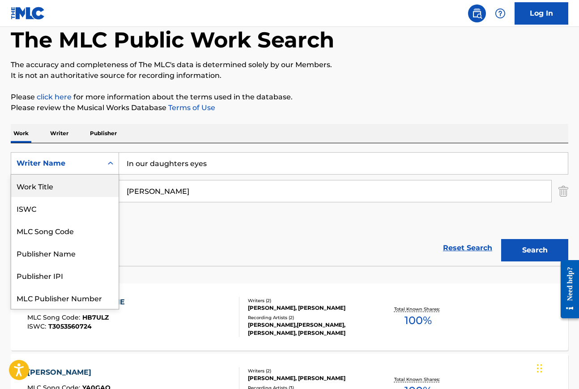
click at [78, 186] on div "Work Title" at bounding box center [64, 186] width 107 height 22
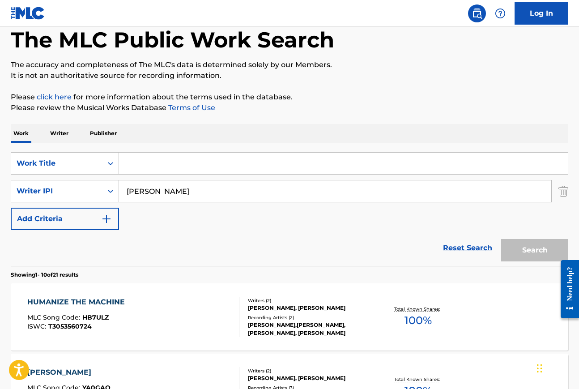
click at [148, 163] on input "Search Form" at bounding box center [343, 163] width 449 height 21
type input "in our daughters eyes"
drag, startPoint x: 201, startPoint y: 192, endPoint x: 117, endPoint y: 192, distance: 83.7
click at [117, 192] on div "SearchWithCriteria7d4eebe9-35ec-4274-8101-575d3cdff87e Writer IPI michael mcqui…" at bounding box center [290, 191] width 558 height 22
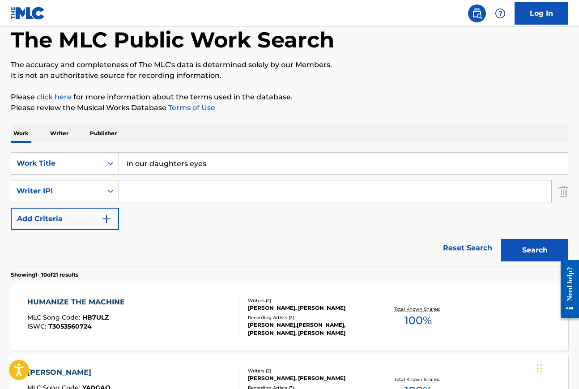
click at [112, 192] on icon "Search Form" at bounding box center [110, 191] width 5 height 3
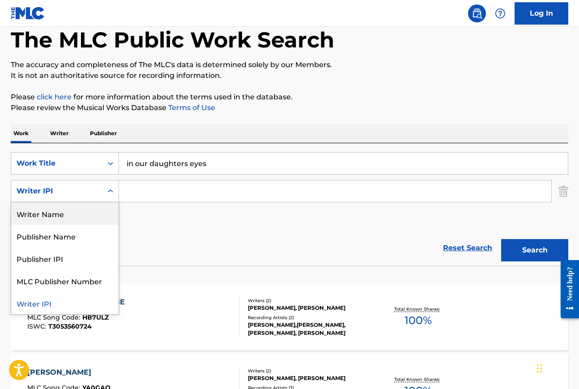
click at [79, 214] on div "Writer Name" at bounding box center [64, 213] width 107 height 22
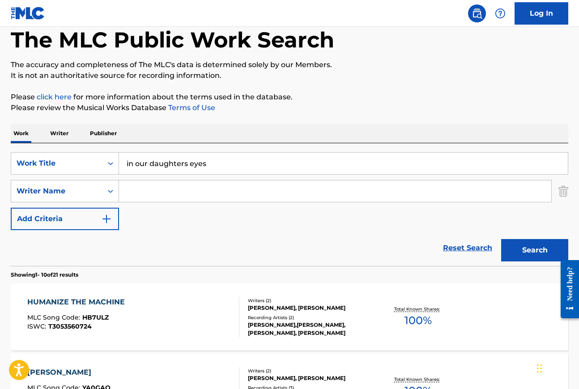
click at [131, 190] on input "Search Form" at bounding box center [335, 190] width 433 height 21
paste input "michael mcquilken"
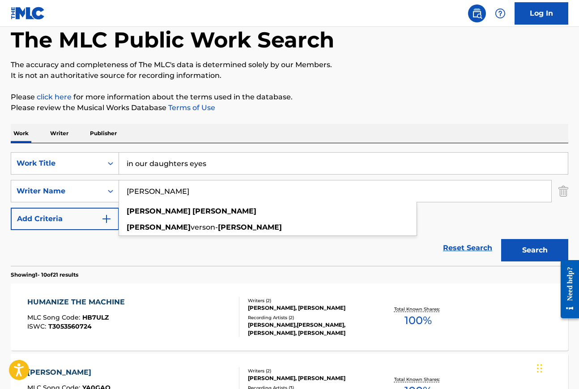
type input "michael mcquilken"
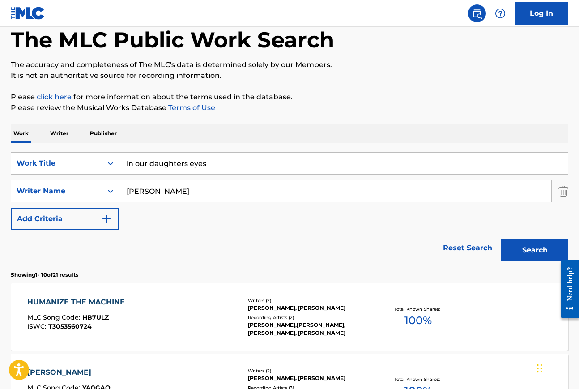
click at [530, 251] on button "Search" at bounding box center [535, 250] width 67 height 22
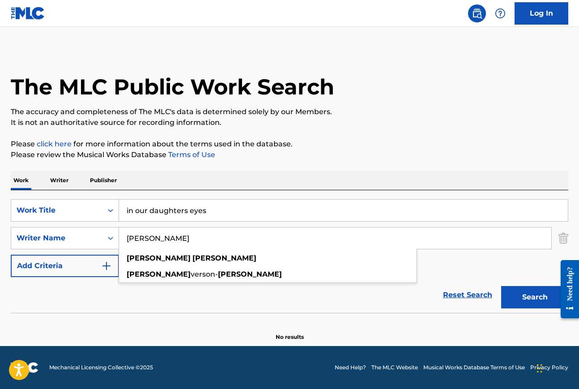
click at [129, 237] on input "michael mcquilken" at bounding box center [335, 237] width 433 height 21
click at [126, 211] on input "in our daughters eyes" at bounding box center [343, 210] width 449 height 21
click at [530, 297] on button "Search" at bounding box center [535, 297] width 67 height 22
drag, startPoint x: 214, startPoint y: 210, endPoint x: 119, endPoint y: 211, distance: 94.9
click at [119, 211] on input "in our daughters eyes" at bounding box center [343, 210] width 449 height 21
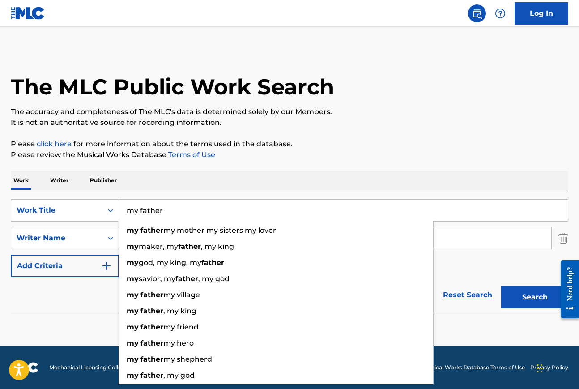
type input "my father"
click at [203, 181] on div "Work Writer Publisher" at bounding box center [290, 180] width 558 height 19
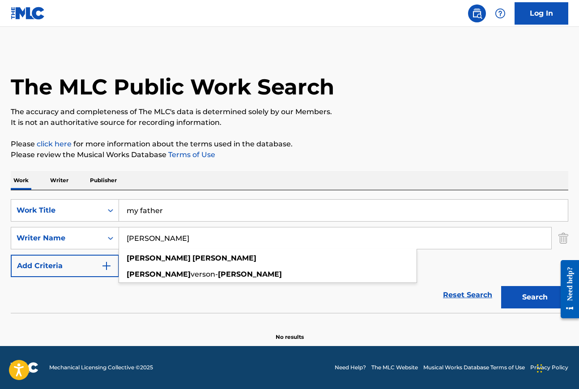
drag, startPoint x: 193, startPoint y: 238, endPoint x: 127, endPoint y: 239, distance: 66.3
click at [127, 239] on input "michael mcquilken" at bounding box center [335, 237] width 433 height 21
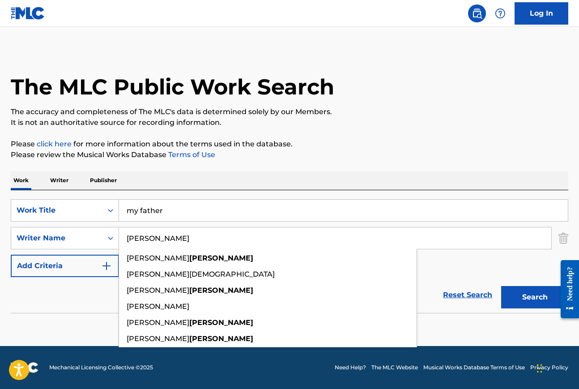
click at [502, 286] on button "Search" at bounding box center [535, 297] width 67 height 22
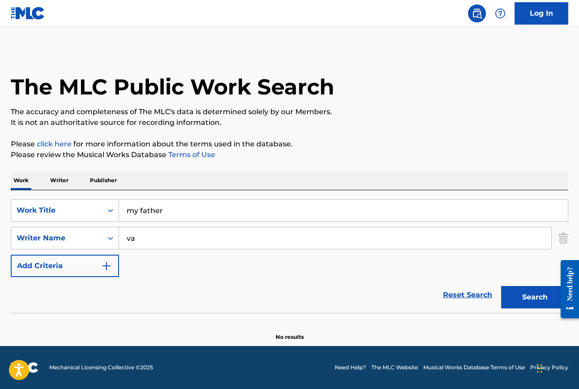
type input "v"
paste input "Kouyoumdjian"
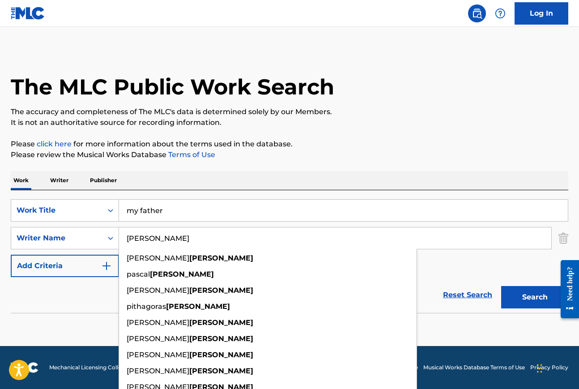
type input "Kouyoumdjian"
click at [463, 258] on div "SearchWithCriteria38f43b51-0ef3-47bf-8e16-4d880b4f3897 Work Title my father Sea…" at bounding box center [290, 238] width 558 height 78
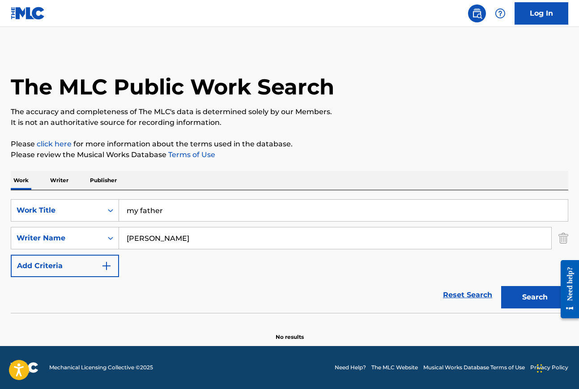
click at [529, 298] on button "Search" at bounding box center [535, 297] width 67 height 22
